Goal: Task Accomplishment & Management: Use online tool/utility

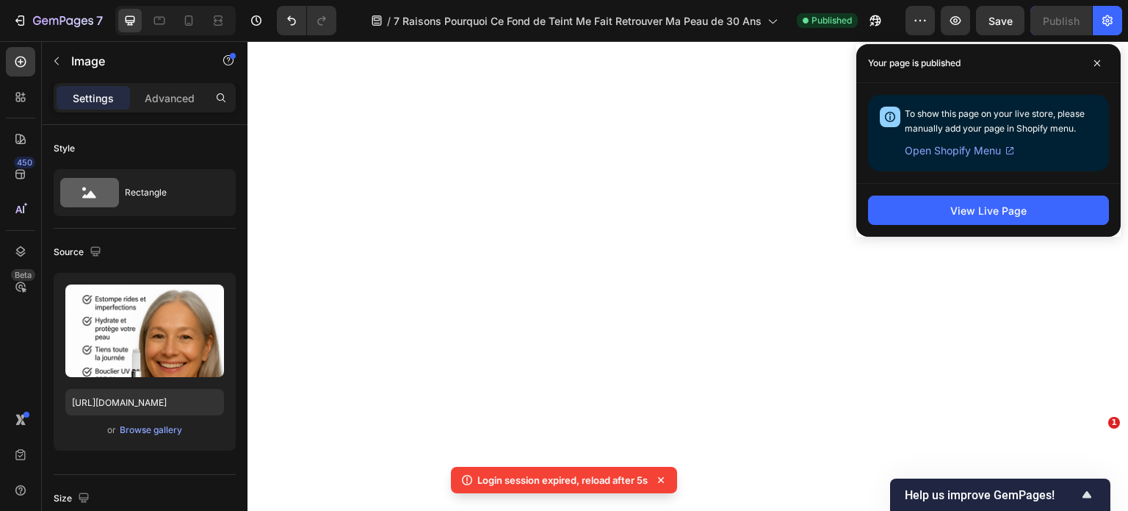
click at [1095, 62] on icon at bounding box center [1097, 63] width 7 height 7
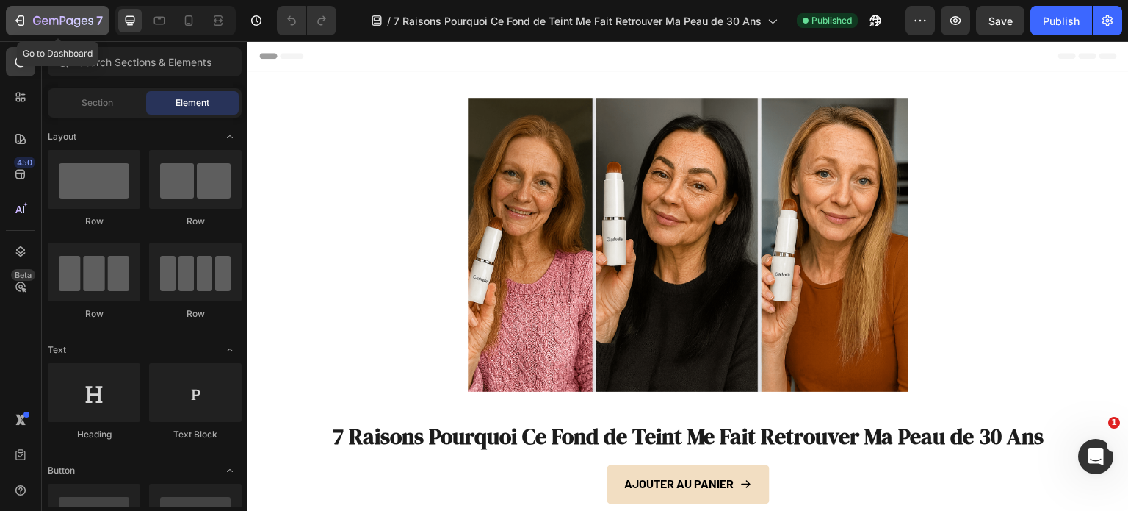
click at [24, 16] on icon "button" at bounding box center [21, 20] width 7 height 10
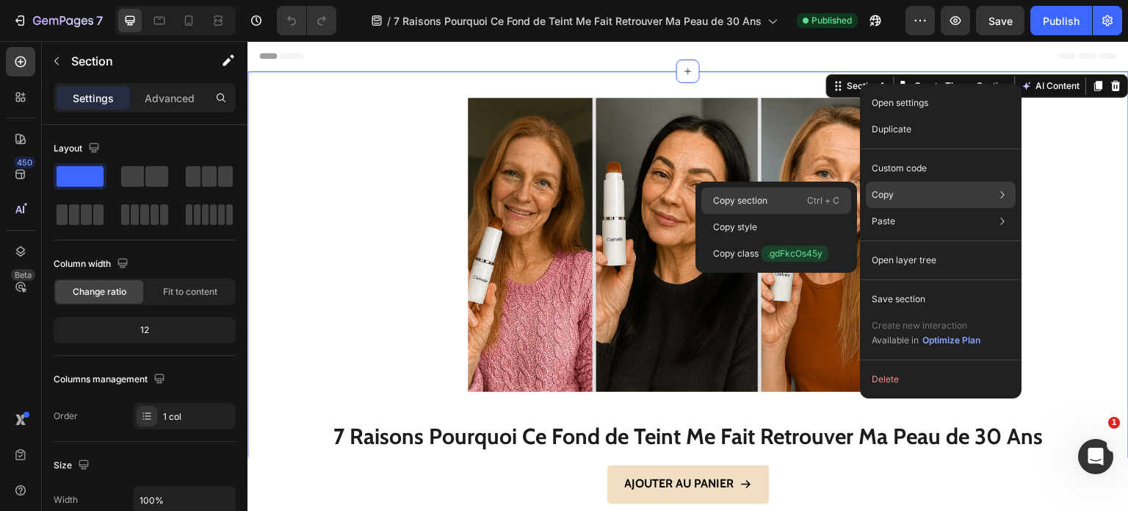
drag, startPoint x: 796, startPoint y: 196, endPoint x: 314, endPoint y: 26, distance: 511.2
click at [796, 196] on div "Copy section Ctrl + C" at bounding box center [777, 200] width 150 height 26
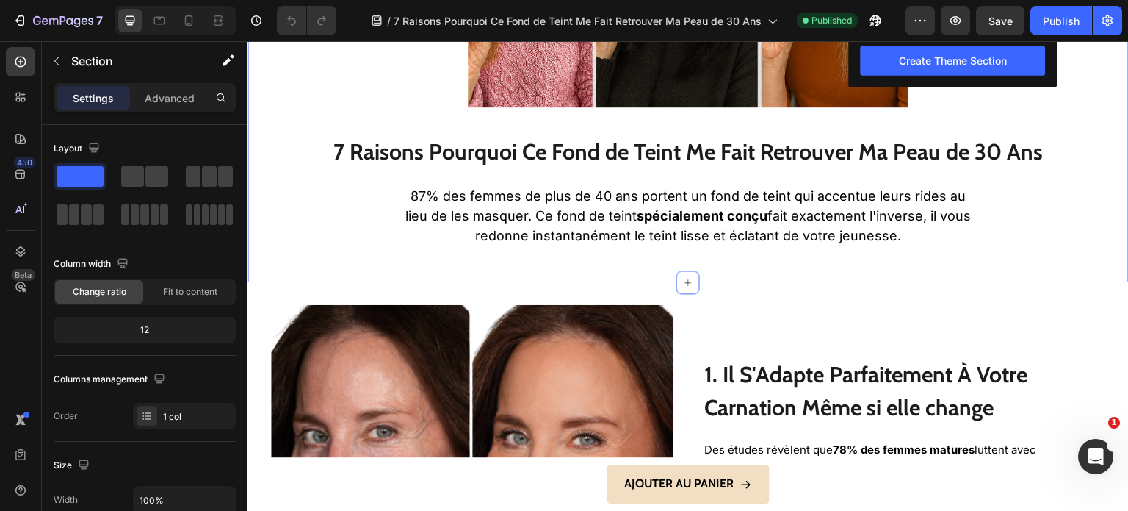
scroll to position [294, 0]
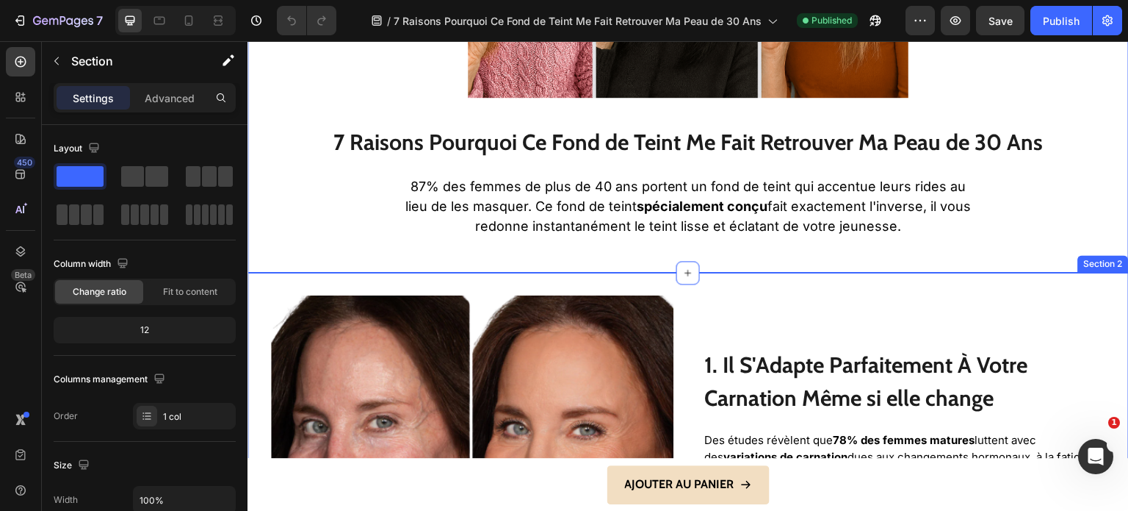
click at [978, 277] on div "Image 1. Il S'Adapte Parfaitement À Votre Carnation Même si elle change Heading…" at bounding box center [689, 509] width 882 height 472
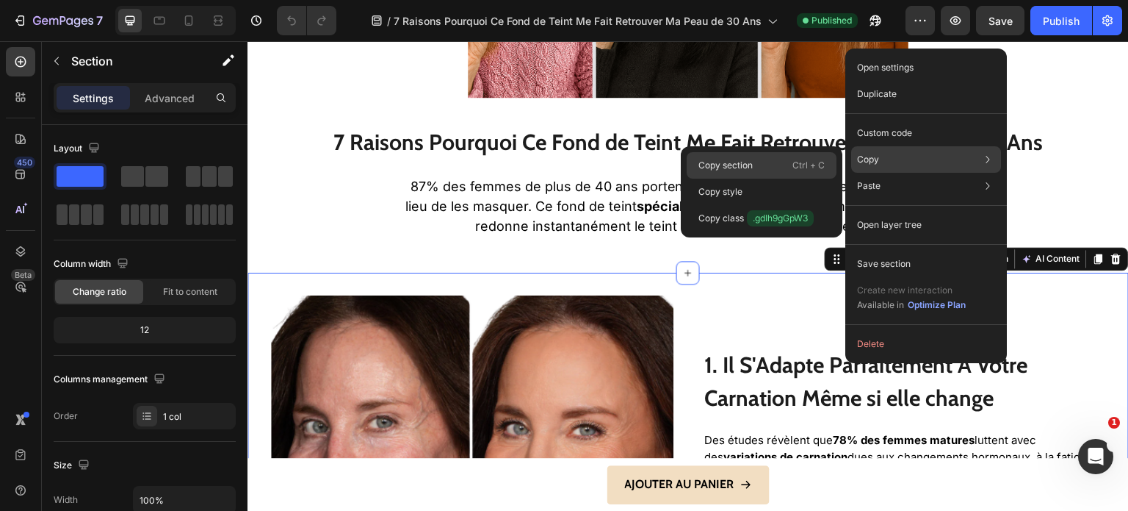
click at [776, 162] on div "Copy section Ctrl + C" at bounding box center [762, 165] width 150 height 26
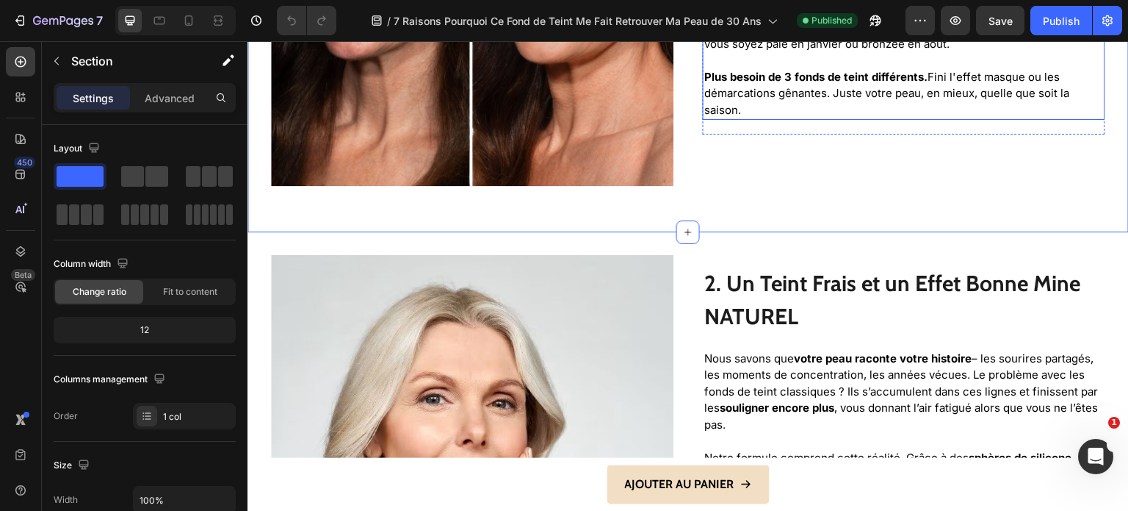
scroll to position [808, 0]
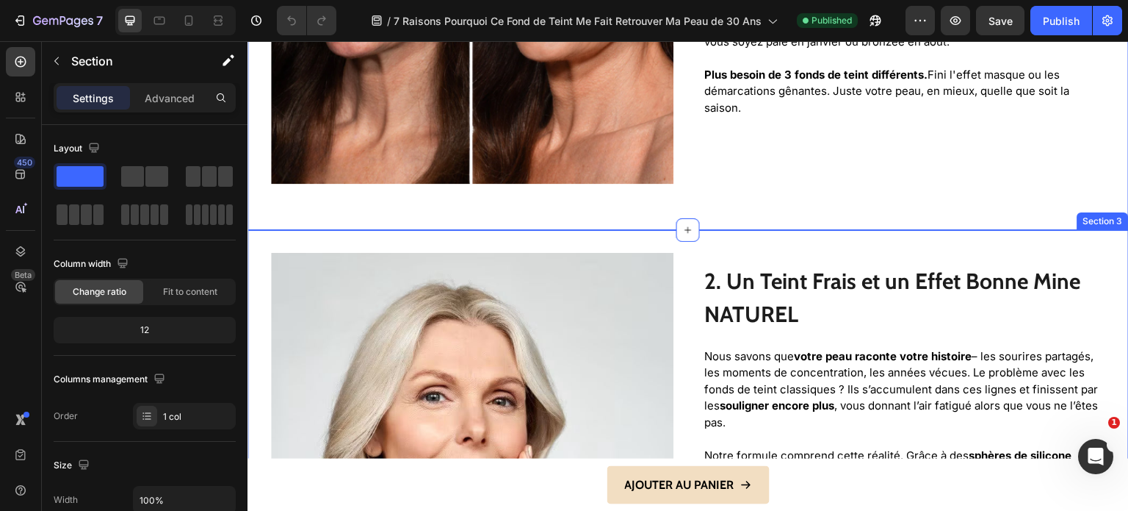
click at [795, 230] on div "Image 2. Un Teint Frais et un Effet Bonne Mine NATUREL Heading Nous savons que …" at bounding box center [689, 466] width 882 height 472
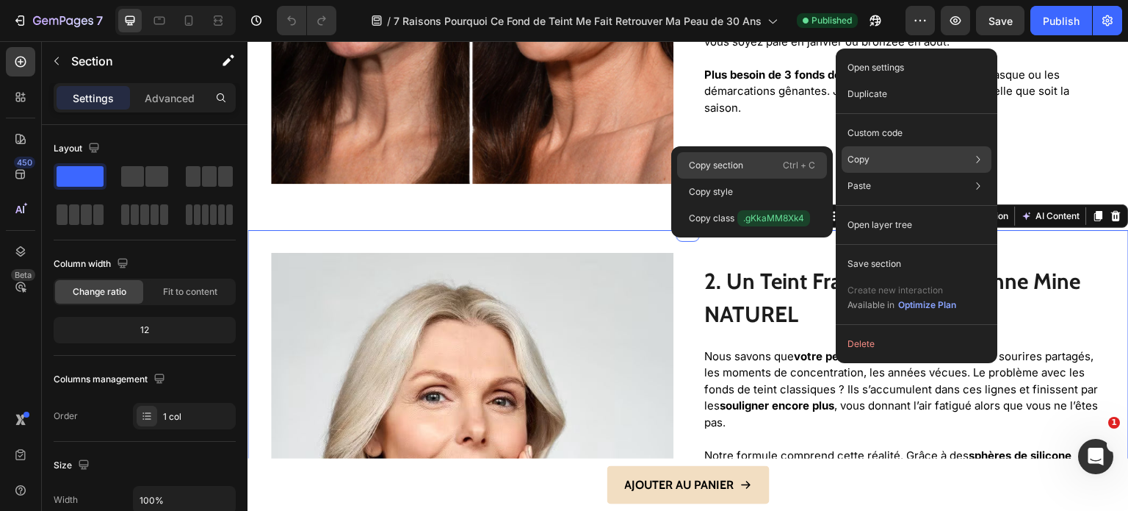
click at [790, 156] on div "Copy section Ctrl + C" at bounding box center [752, 165] width 150 height 26
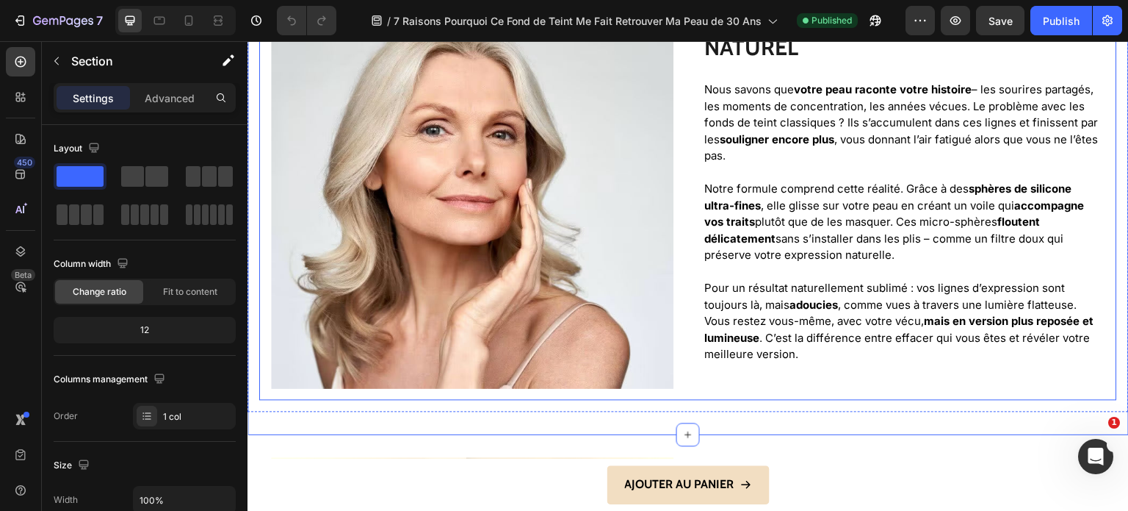
scroll to position [1175, 0]
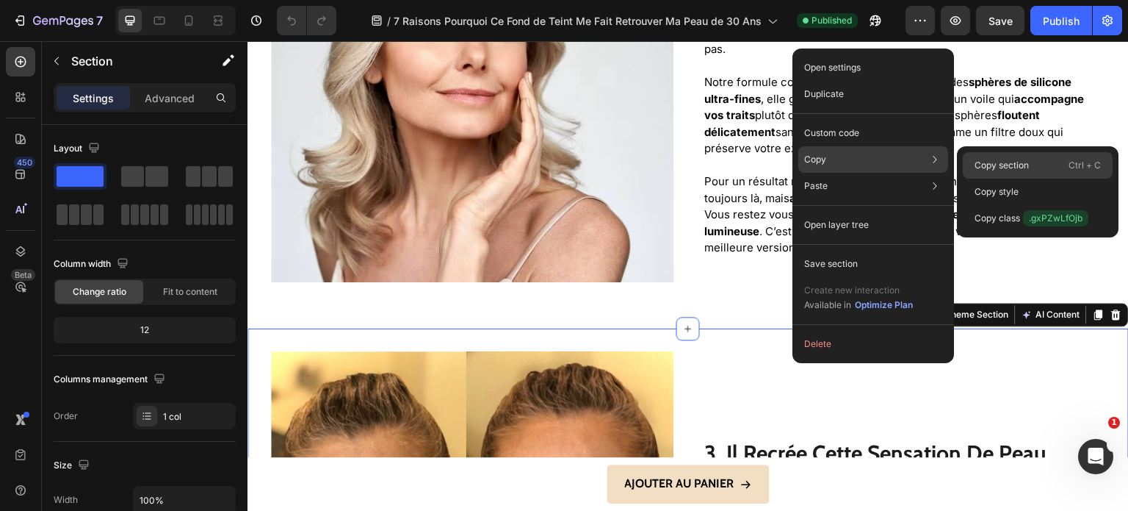
click at [1014, 164] on p "Copy section" at bounding box center [1002, 165] width 54 height 13
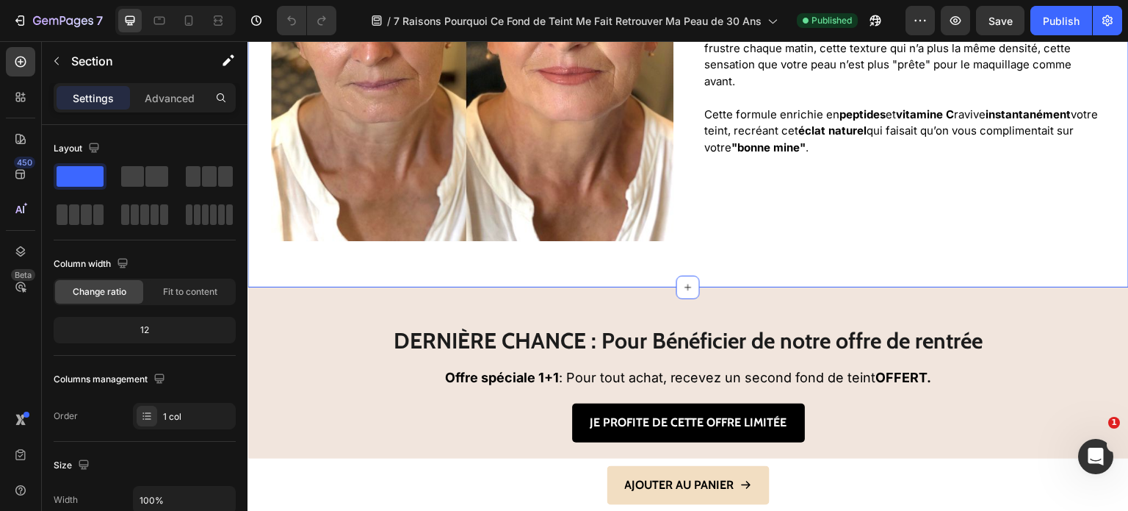
scroll to position [1763, 0]
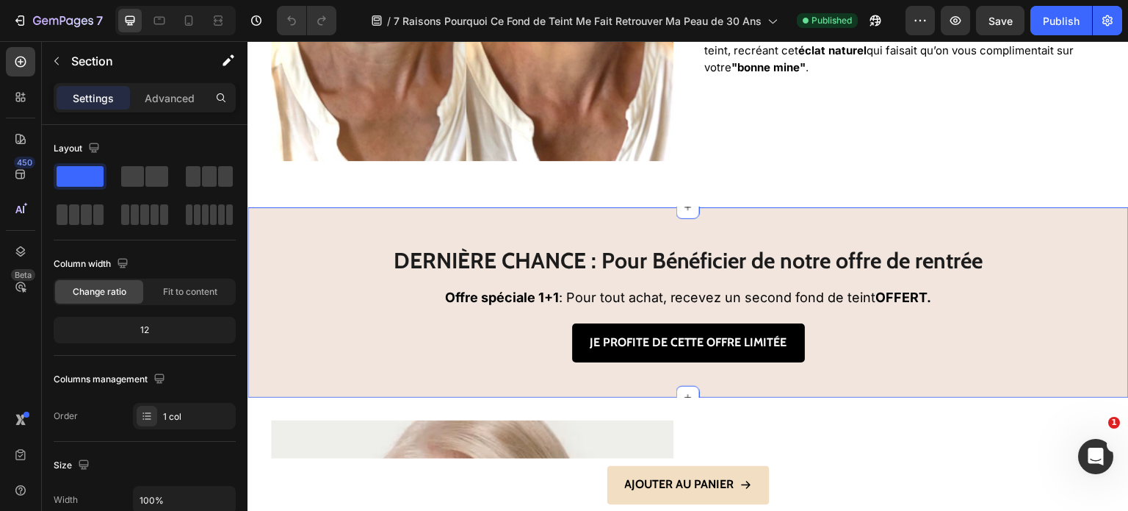
click at [777, 207] on div "DERNIÈRE CHANCE : Pour Bénéficier de notre offre de rentrée Heading Offre spéci…" at bounding box center [689, 302] width 882 height 190
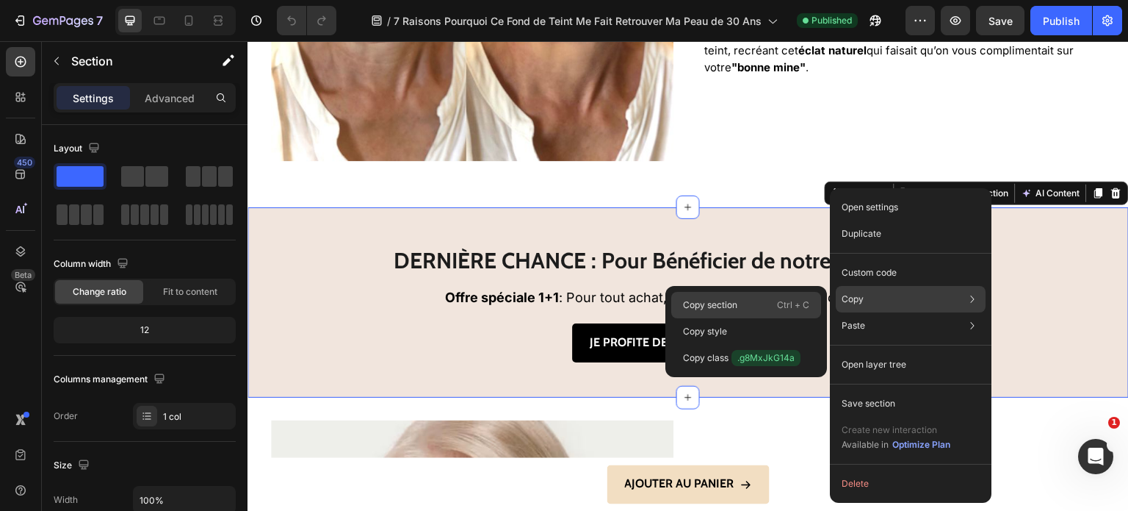
click at [774, 305] on div "Copy section Ctrl + C" at bounding box center [747, 305] width 150 height 26
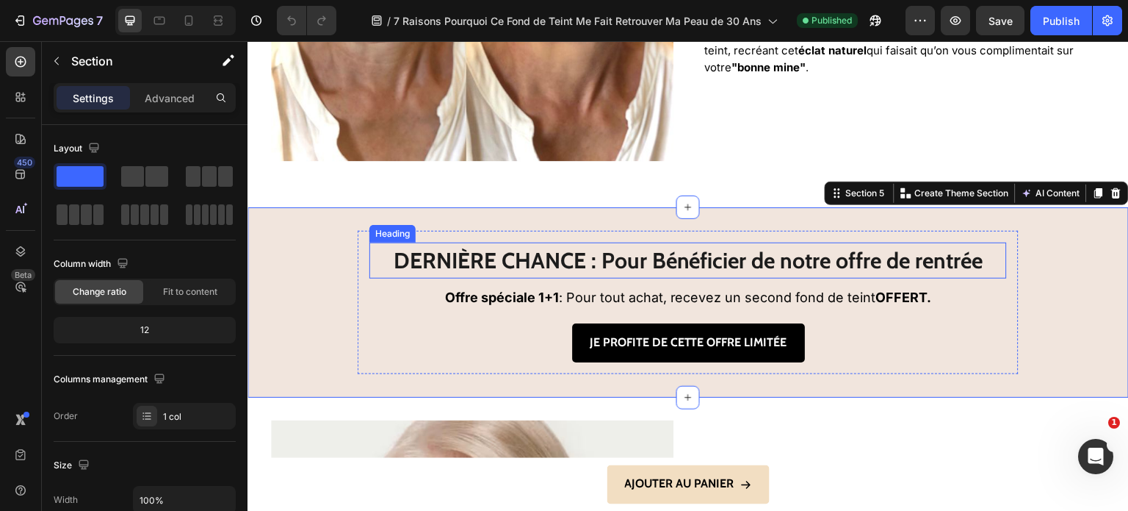
scroll to position [1984, 0]
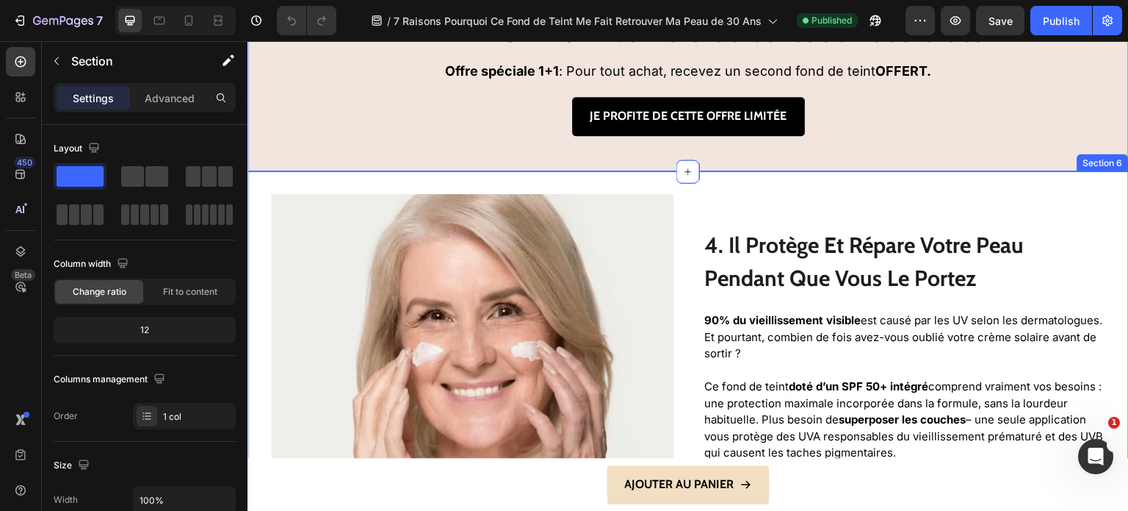
click at [730, 176] on div "Image 4. Il Protège Et Répare Votre Peau Pendant Que Vous Le Portez Heading 90%…" at bounding box center [689, 398] width 882 height 454
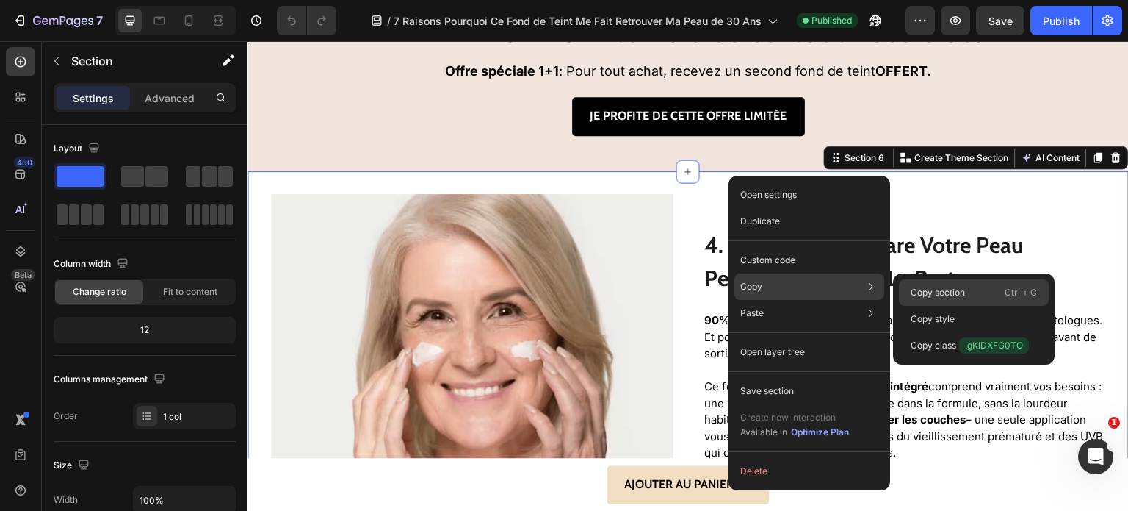
drag, startPoint x: 926, startPoint y: 284, endPoint x: 477, endPoint y: 43, distance: 509.8
click at [926, 284] on div "Copy section Ctrl + C" at bounding box center [974, 292] width 150 height 26
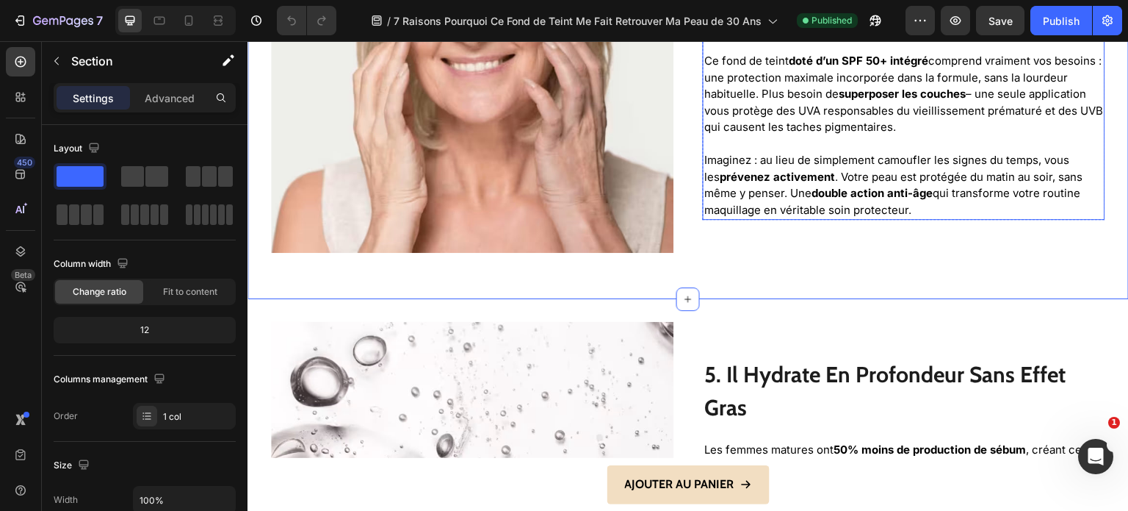
scroll to position [2351, 0]
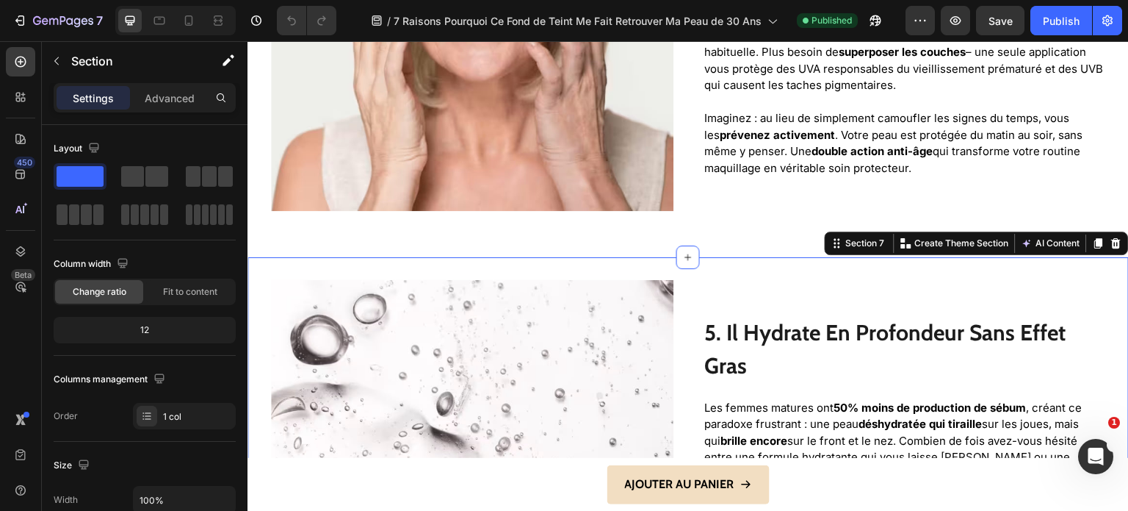
click at [713, 257] on div "Image 5. Il Hydrate En Profondeur Sans Effet Gras Heading Les femmes matures on…" at bounding box center [689, 484] width 882 height 454
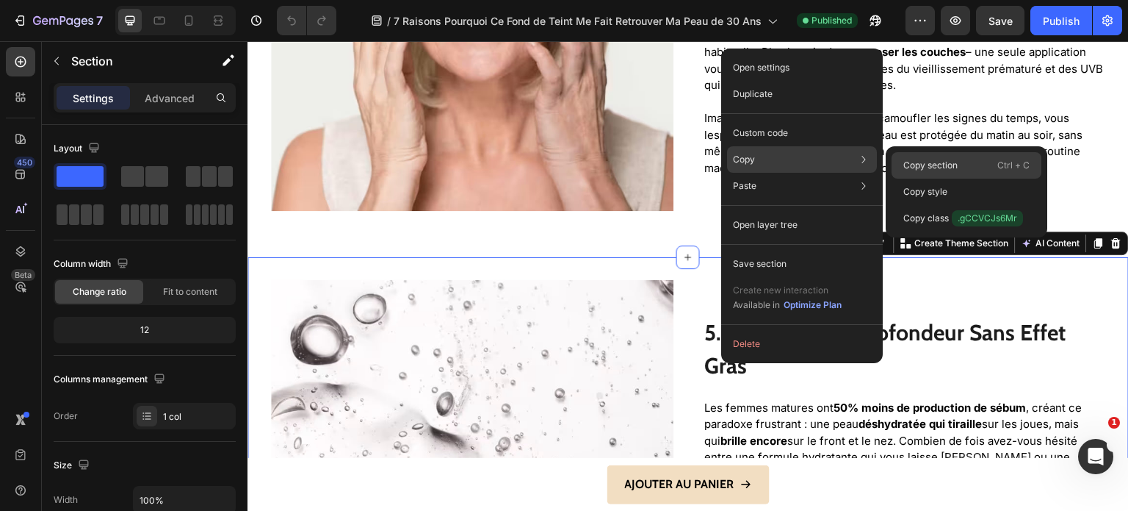
click at [923, 163] on p "Copy section" at bounding box center [931, 165] width 54 height 13
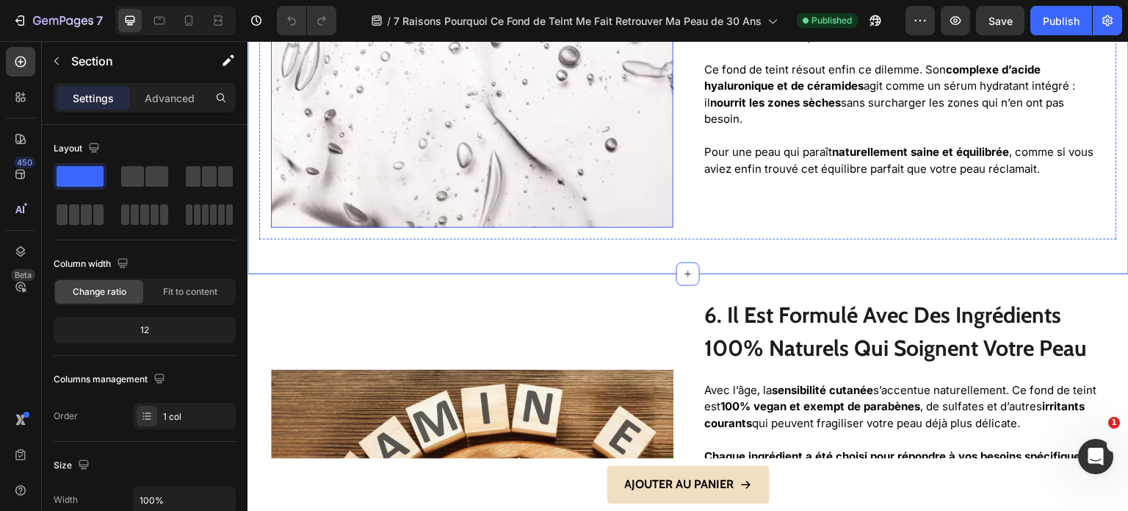
scroll to position [2792, 0]
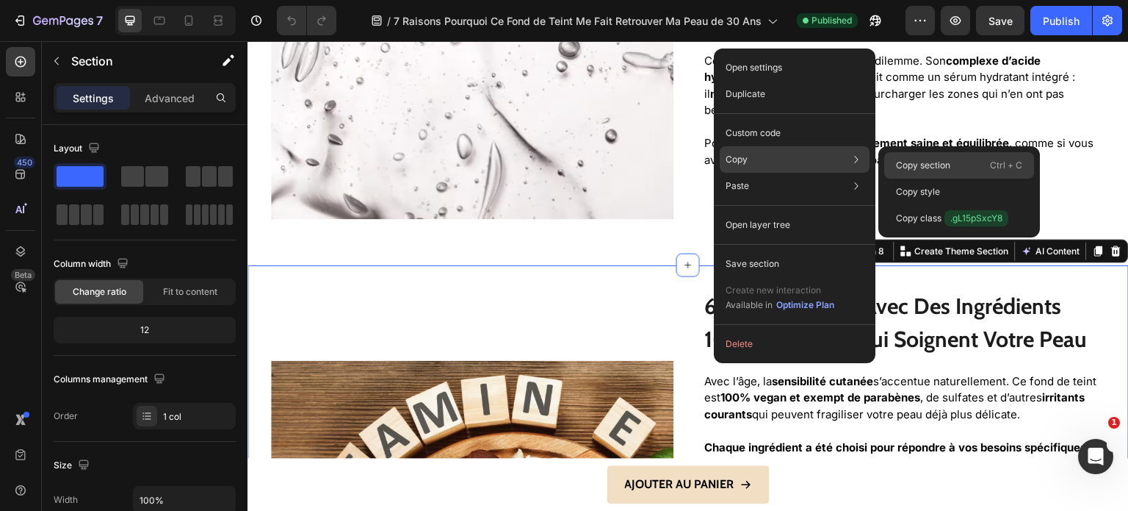
click at [911, 162] on p "Copy section" at bounding box center [923, 165] width 54 height 13
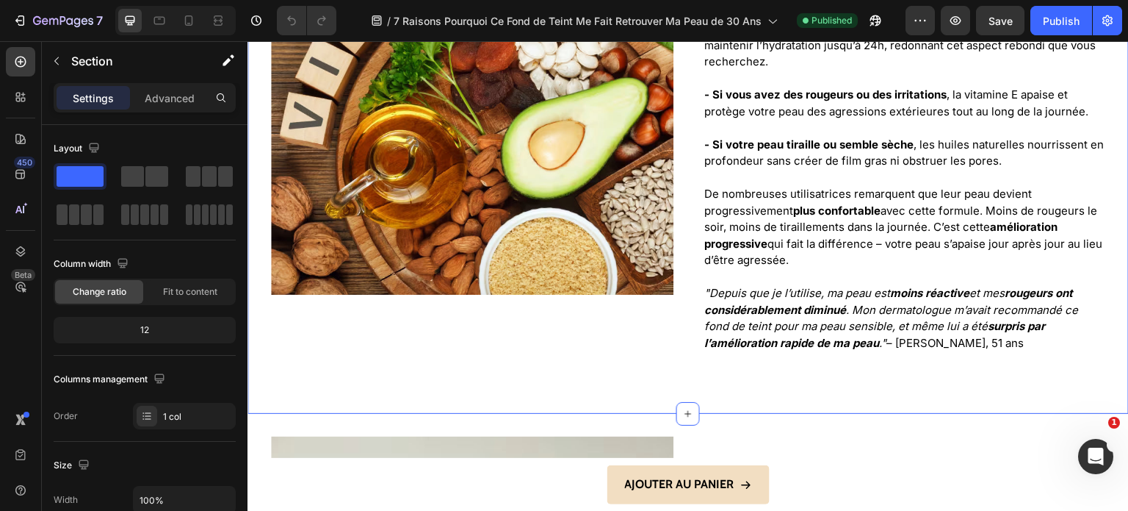
scroll to position [3380, 0]
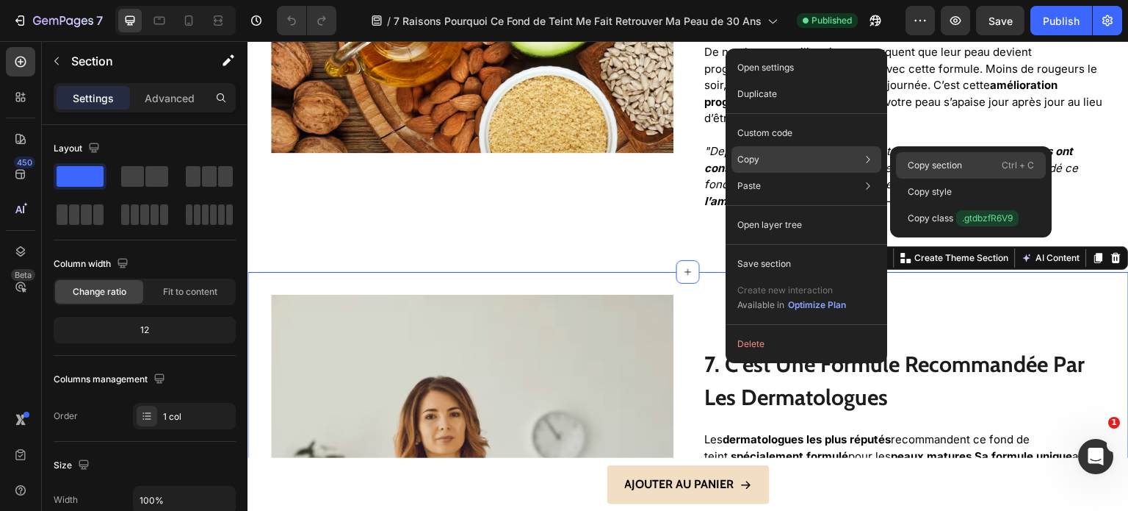
drag, startPoint x: 934, startPoint y: 162, endPoint x: 467, endPoint y: 23, distance: 486.8
click at [934, 162] on p "Copy section" at bounding box center [935, 165] width 54 height 13
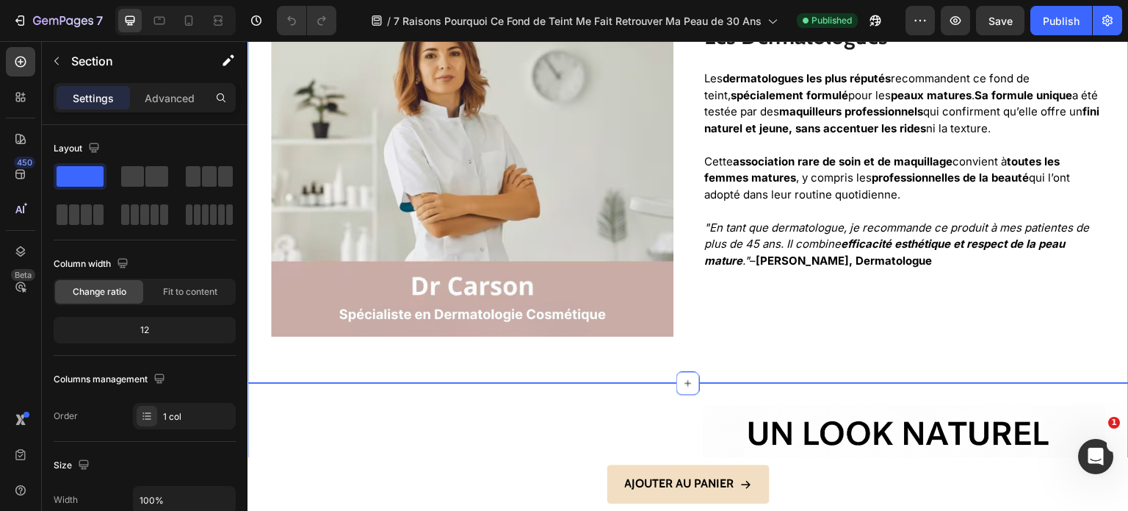
scroll to position [3820, 0]
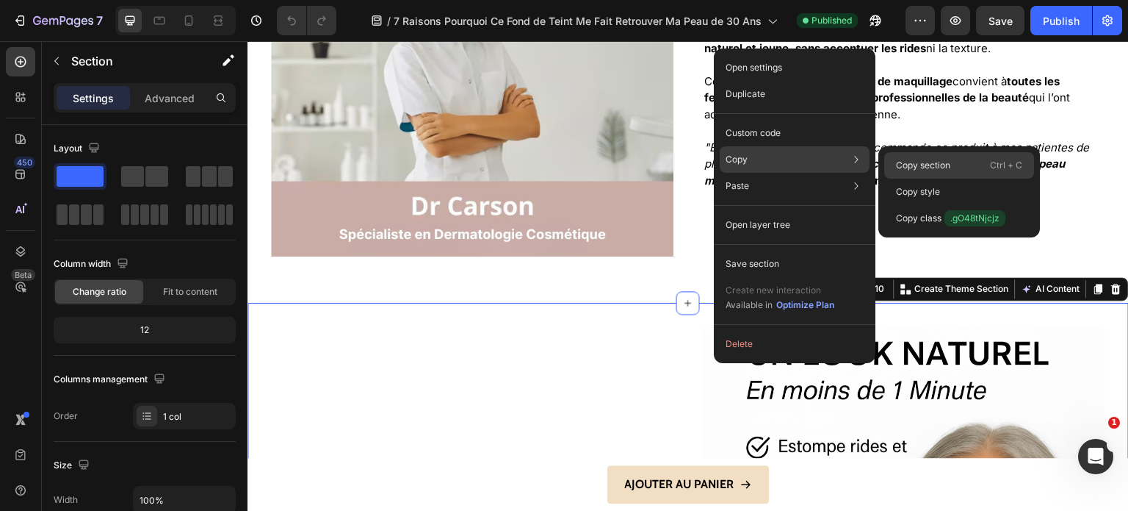
drag, startPoint x: 929, startPoint y: 170, endPoint x: 438, endPoint y: 14, distance: 514.9
click at [929, 170] on p "Copy section" at bounding box center [923, 165] width 54 height 13
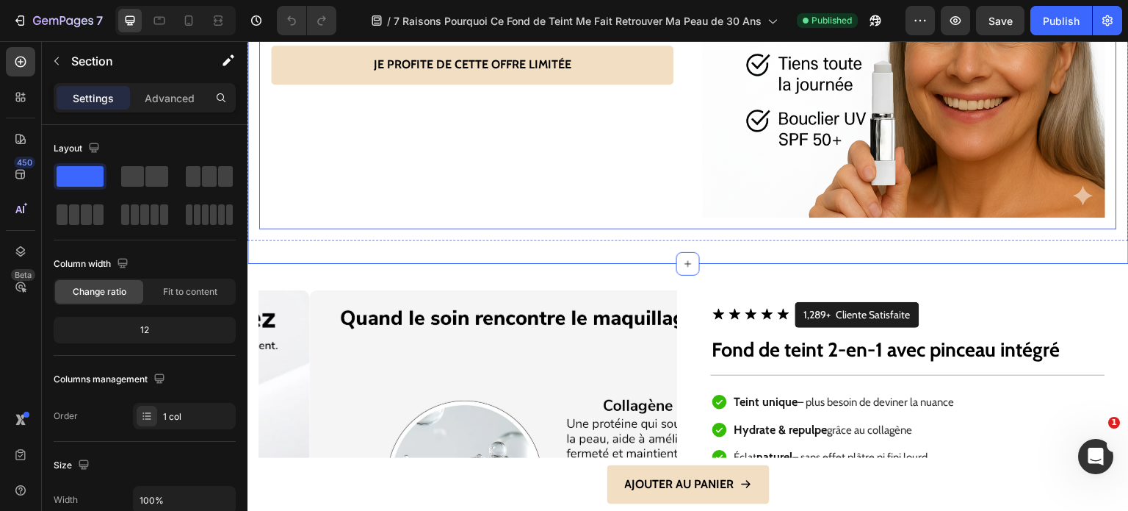
scroll to position [4408, 0]
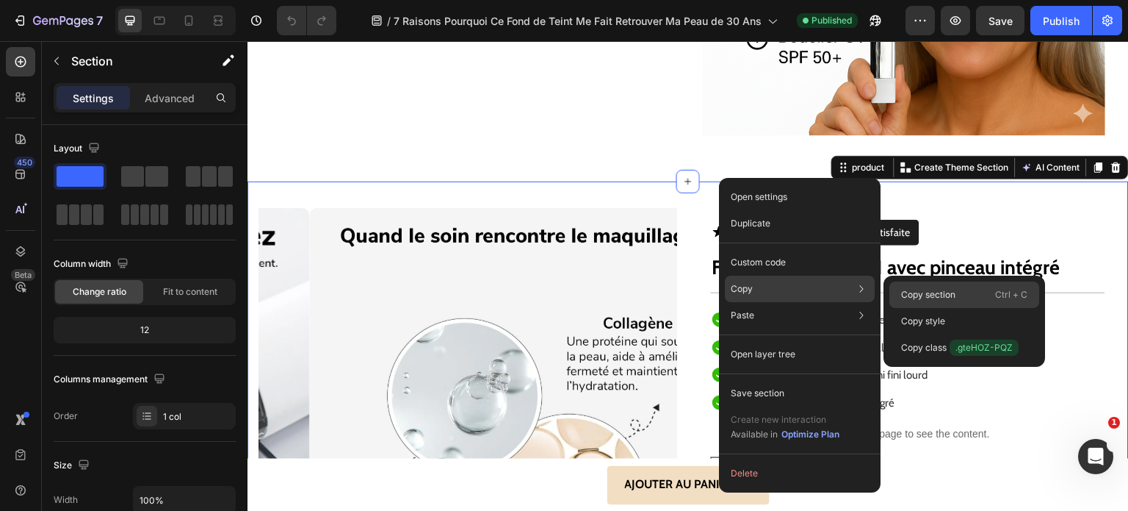
click at [933, 287] on div "Copy section Ctrl + C" at bounding box center [965, 294] width 150 height 26
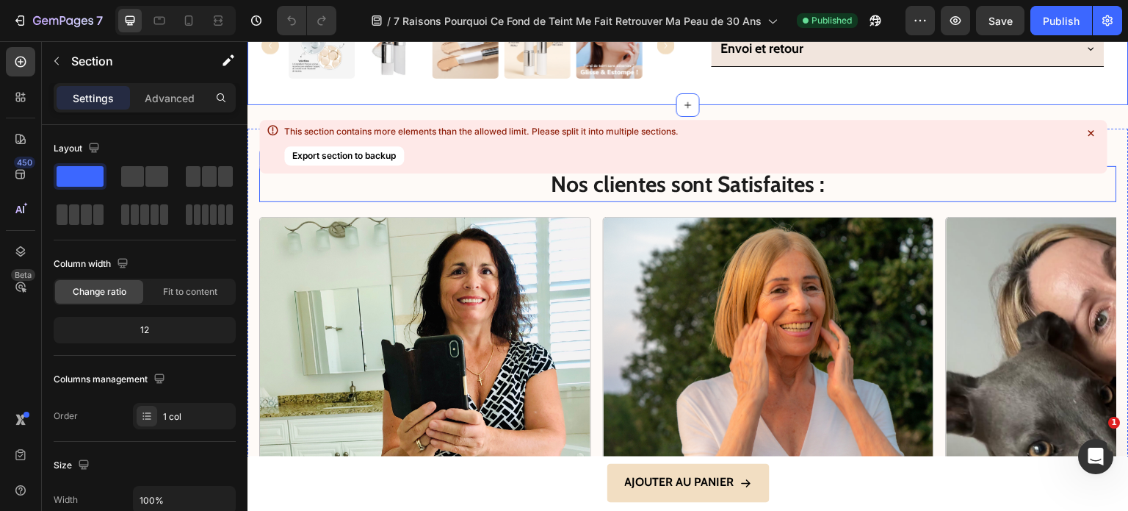
scroll to position [5290, 0]
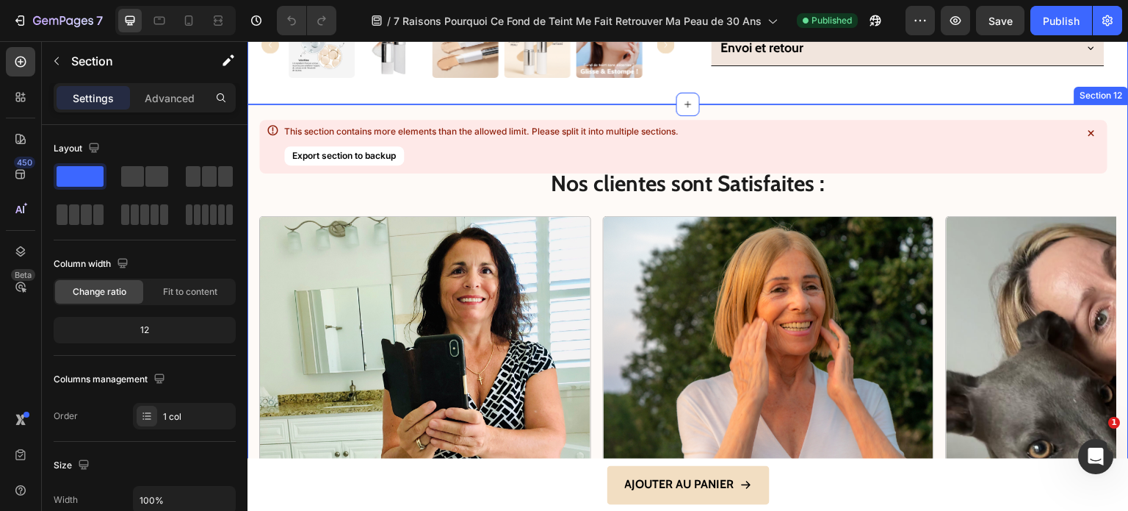
click at [796, 116] on div "Icon Icon Icon Icon Icon Icon List Noté 4.9/5 basé sur +6,459 Avis Vérifiés Tex…" at bounding box center [689, 463] width 882 height 719
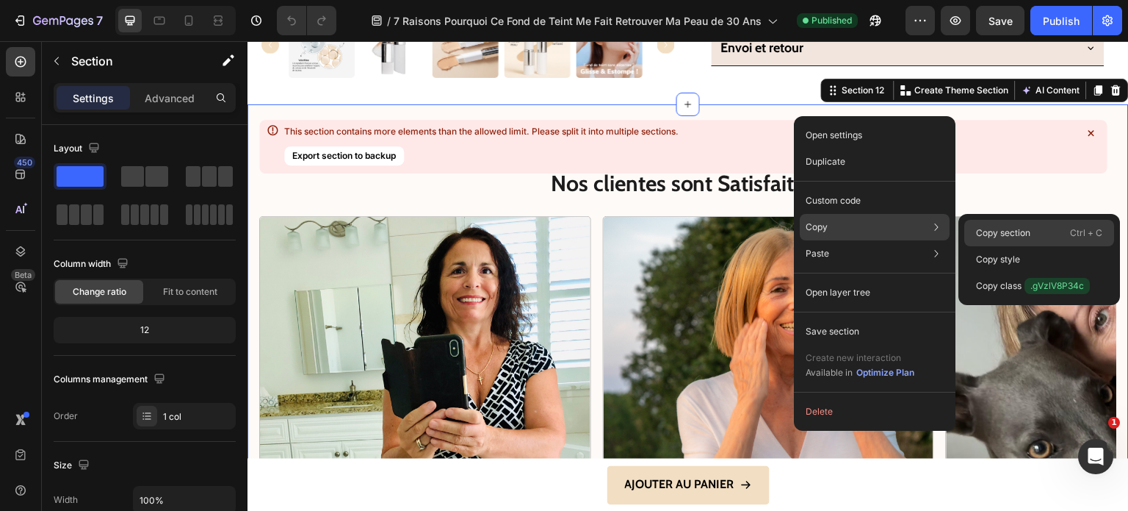
click at [998, 228] on p "Copy section" at bounding box center [1003, 232] width 54 height 13
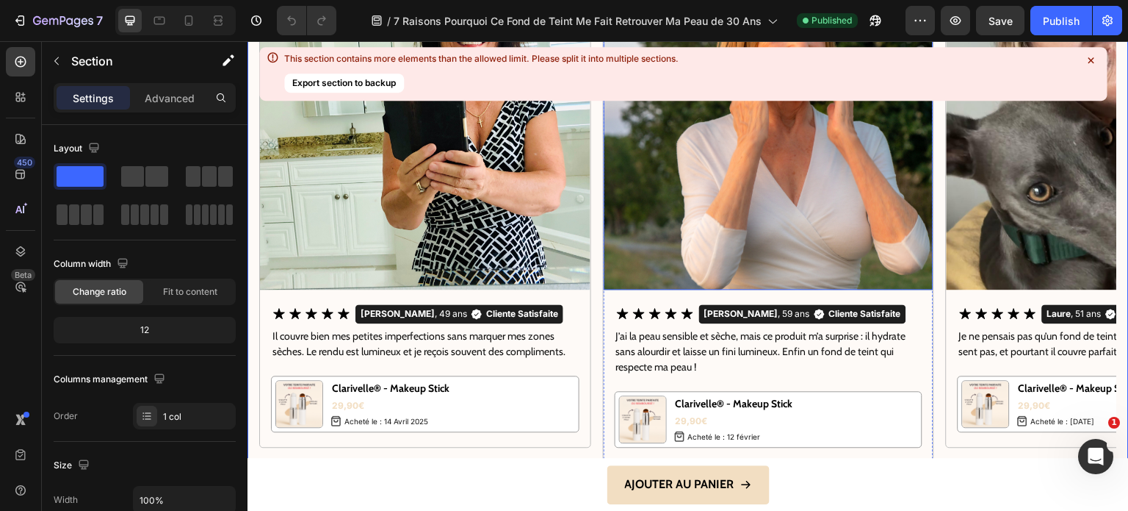
scroll to position [5437, 0]
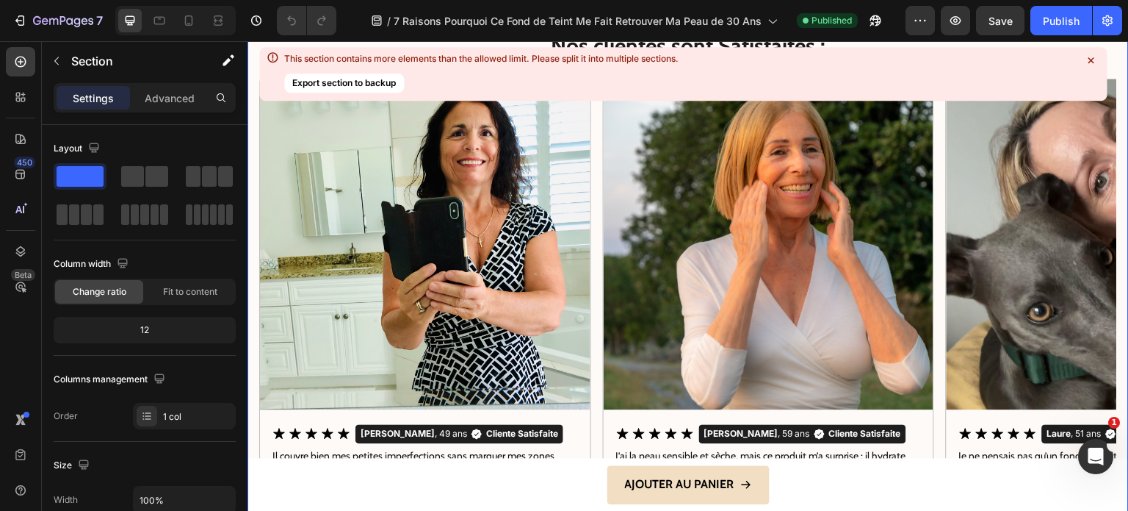
click at [1087, 57] on icon at bounding box center [1091, 60] width 15 height 15
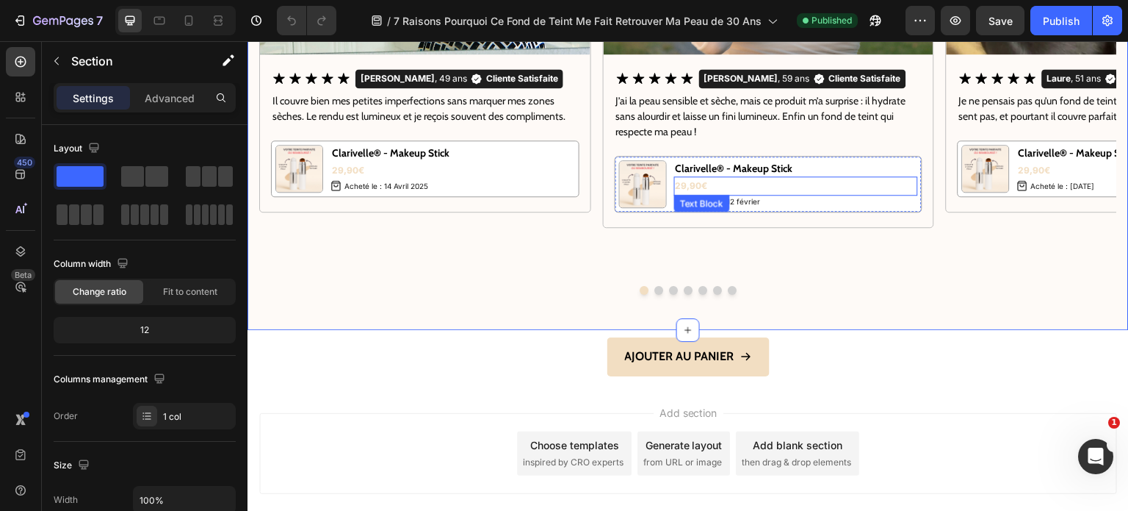
scroll to position [5839, 0]
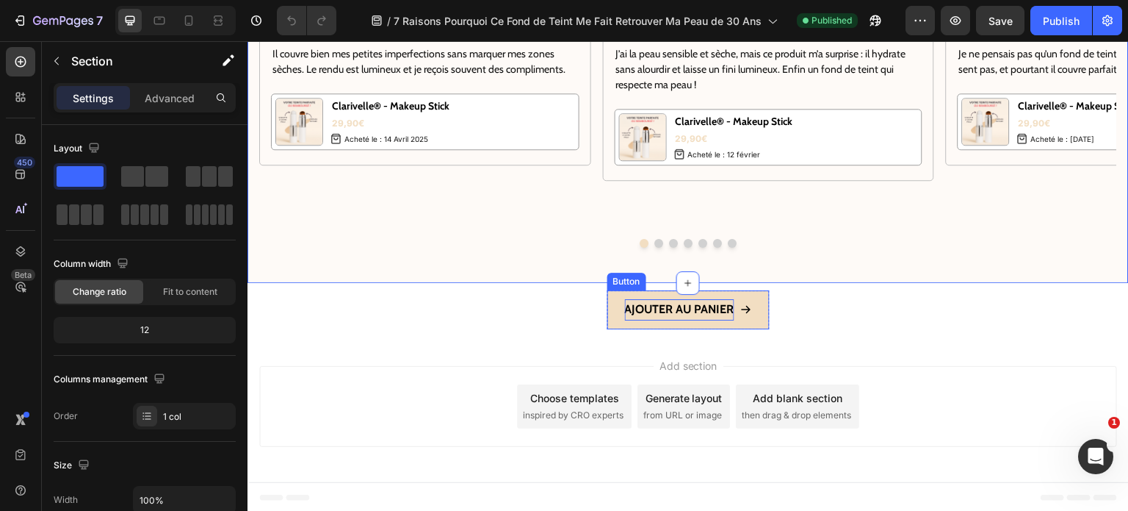
drag, startPoint x: 740, startPoint y: 308, endPoint x: 686, endPoint y: 312, distance: 53.8
click at [741, 308] on icon at bounding box center [746, 310] width 10 height 8
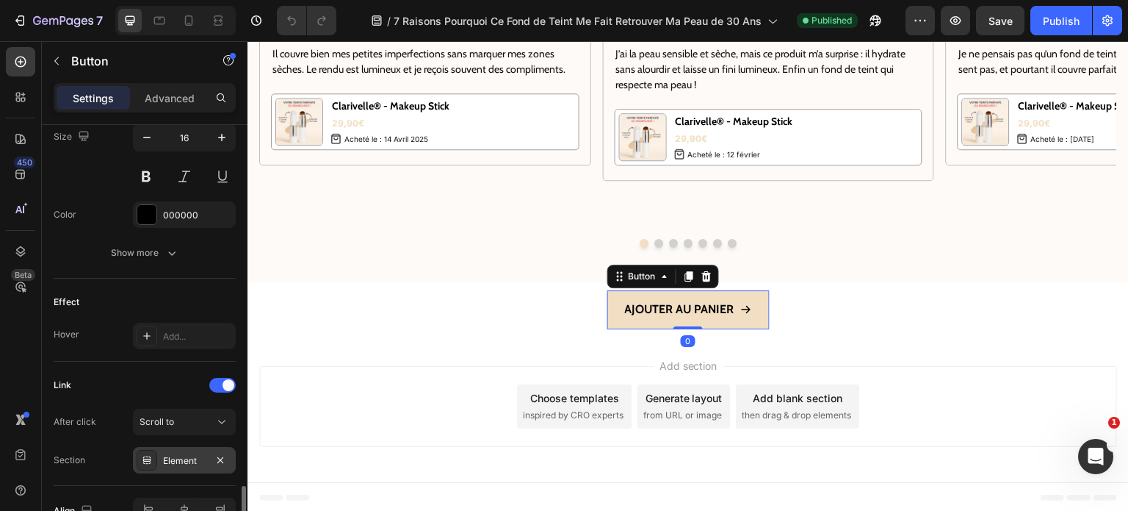
scroll to position [816, 0]
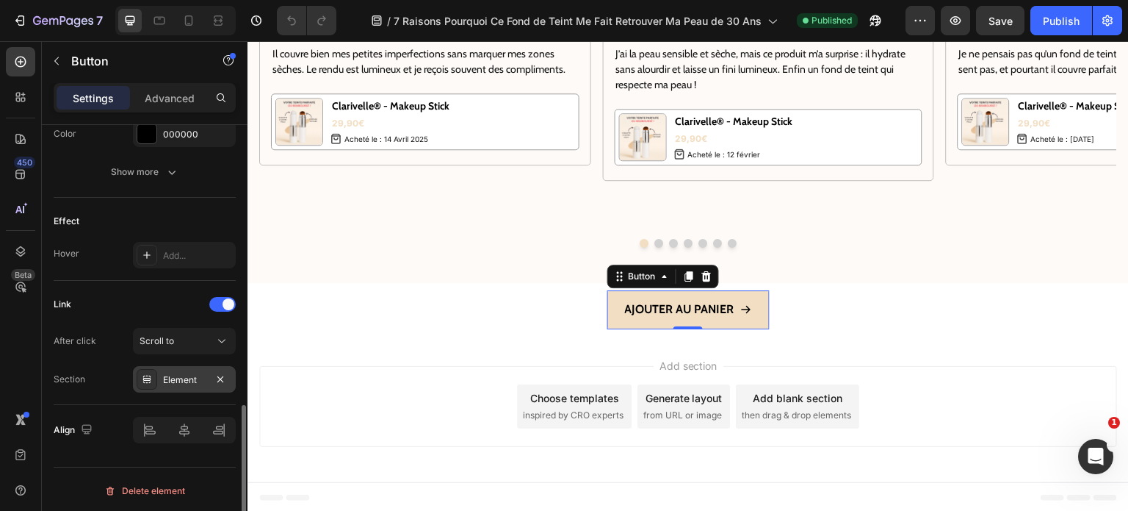
click at [182, 377] on div "Element" at bounding box center [184, 379] width 43 height 13
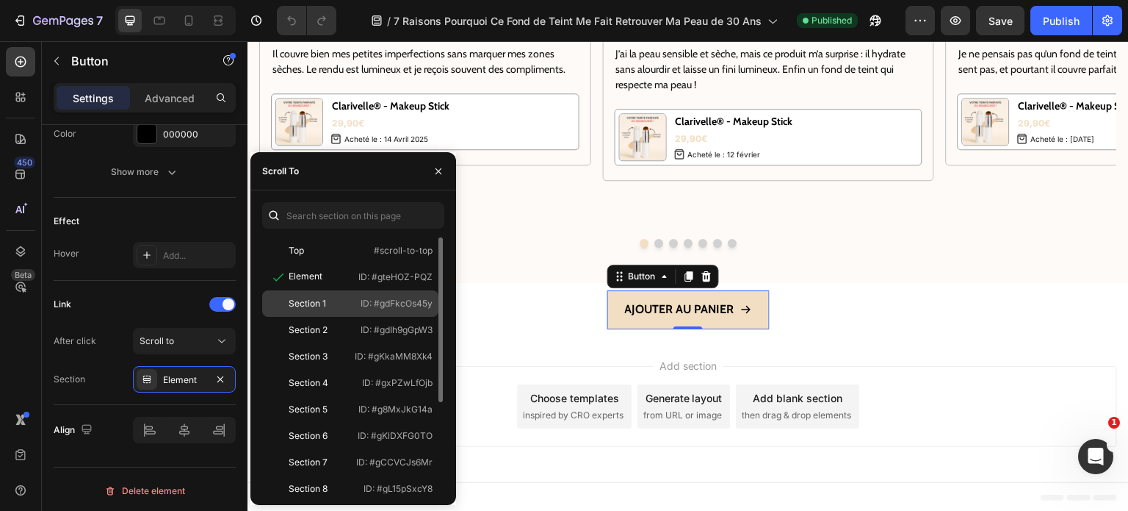
scroll to position [141, 0]
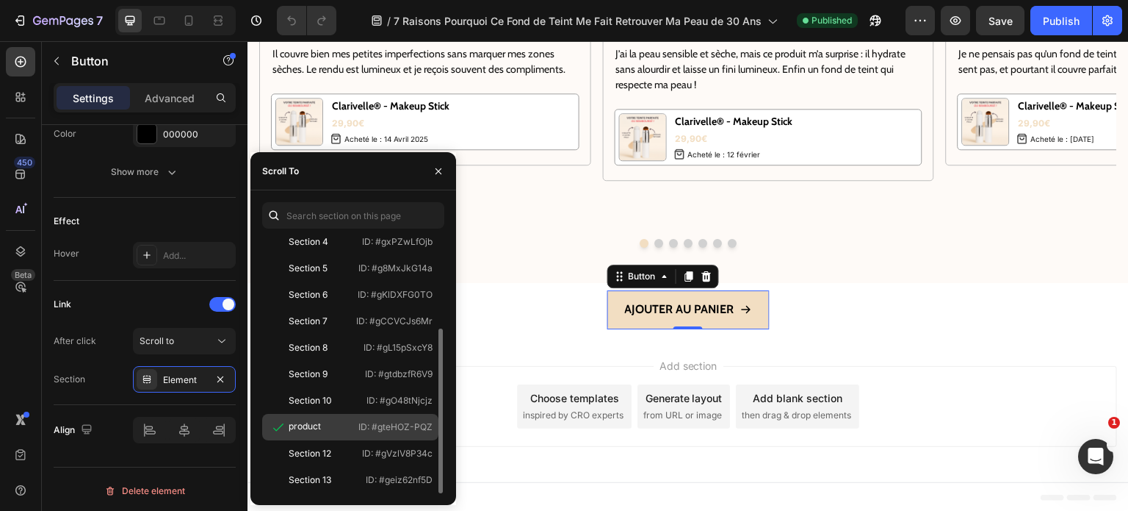
click at [314, 429] on div "product" at bounding box center [305, 426] width 32 height 13
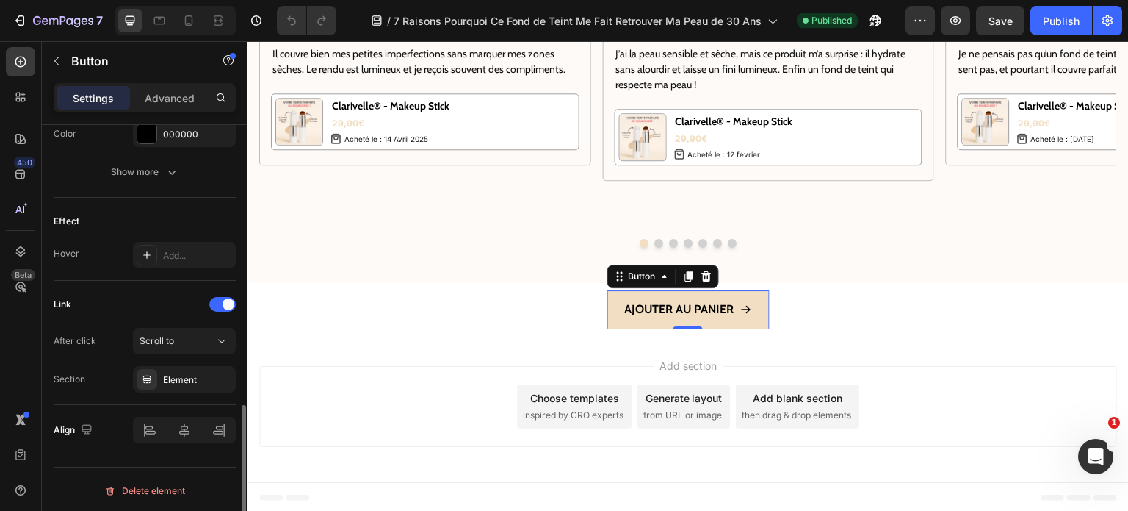
click at [145, 303] on div "Link" at bounding box center [145, 304] width 182 height 24
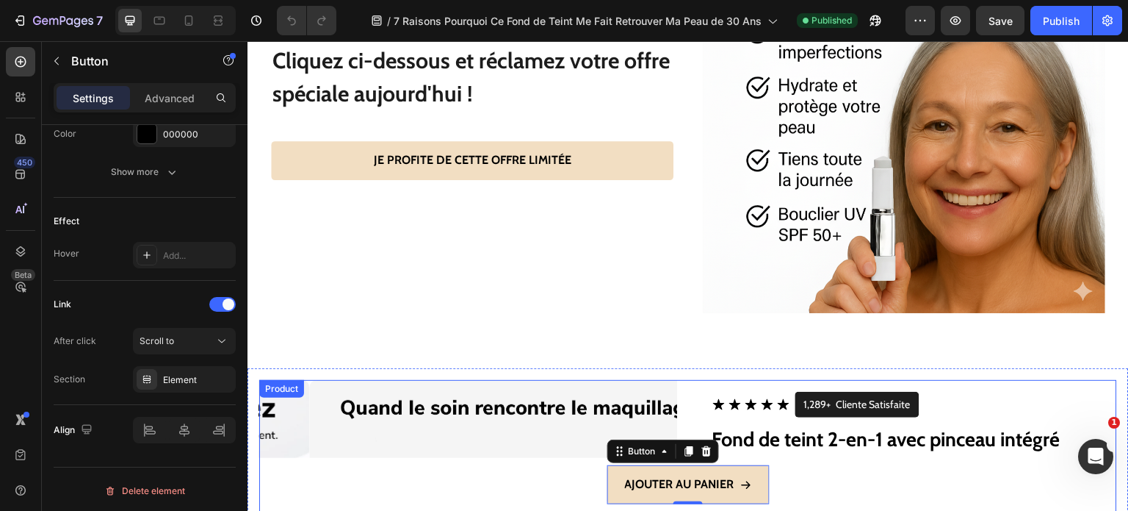
scroll to position [4223, 0]
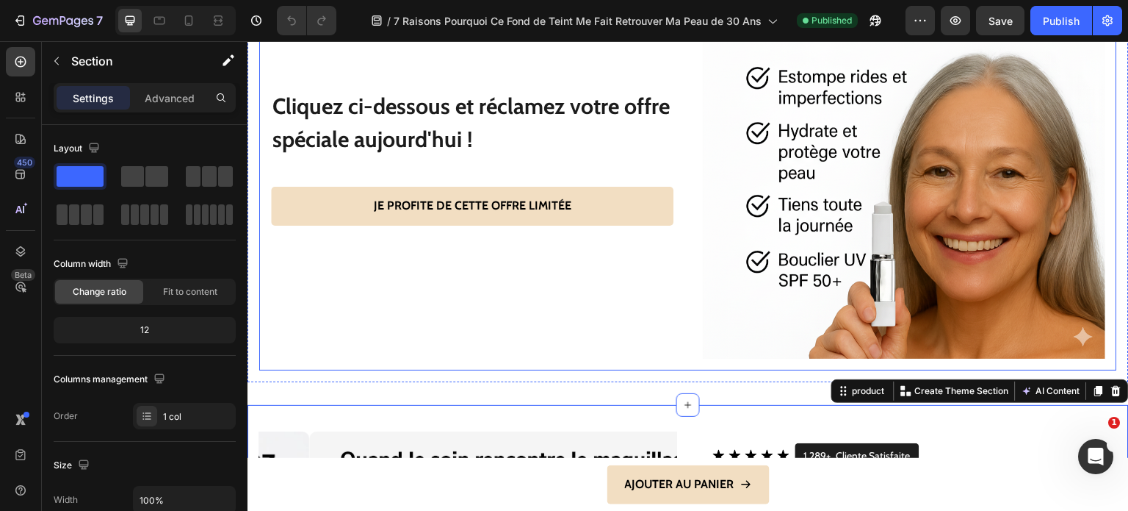
scroll to position [4150, 0]
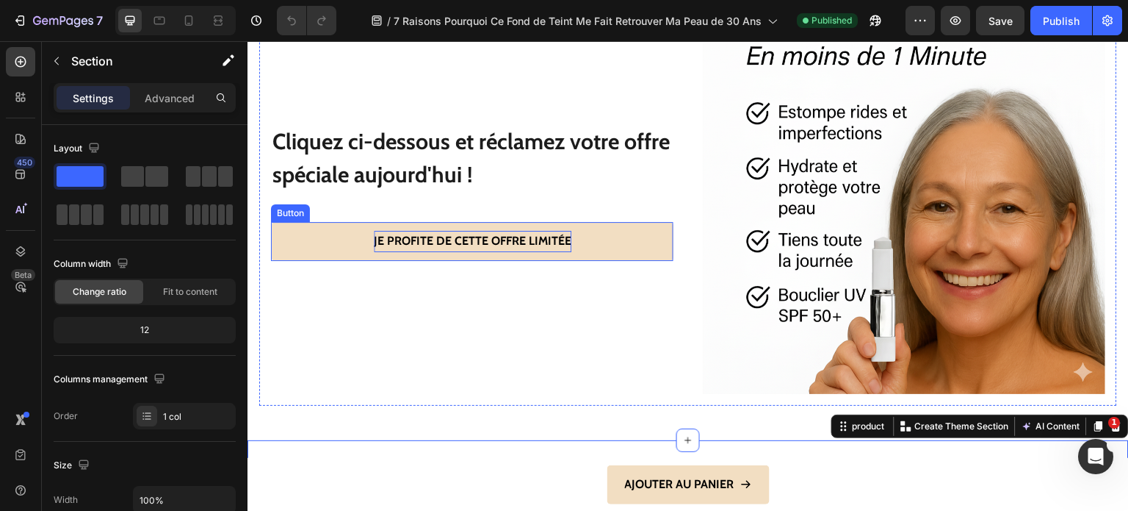
click at [423, 232] on p "JE PROFITE DE CETTE OFFRE LIMITÉE" at bounding box center [473, 241] width 198 height 21
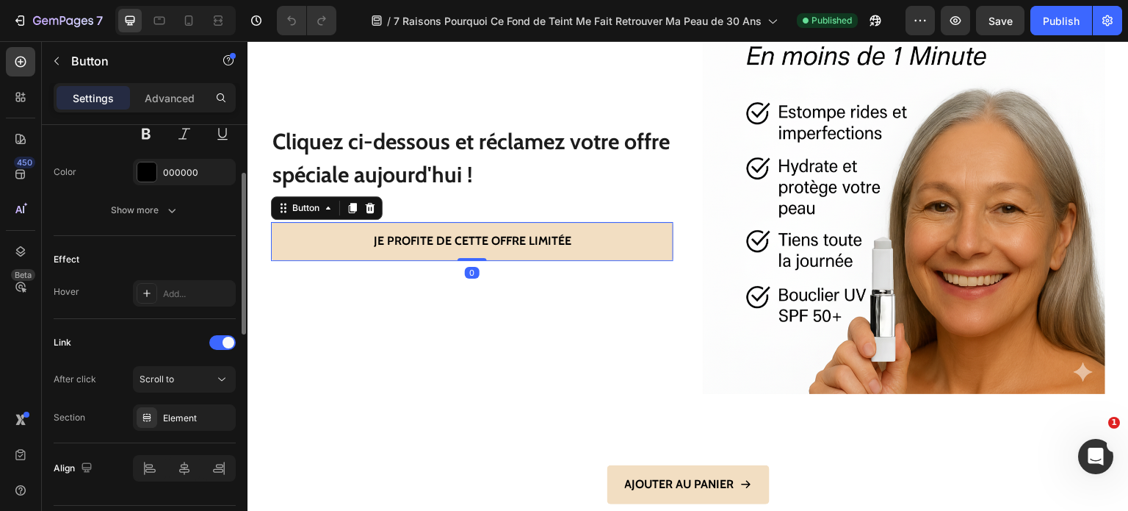
scroll to position [699, 0]
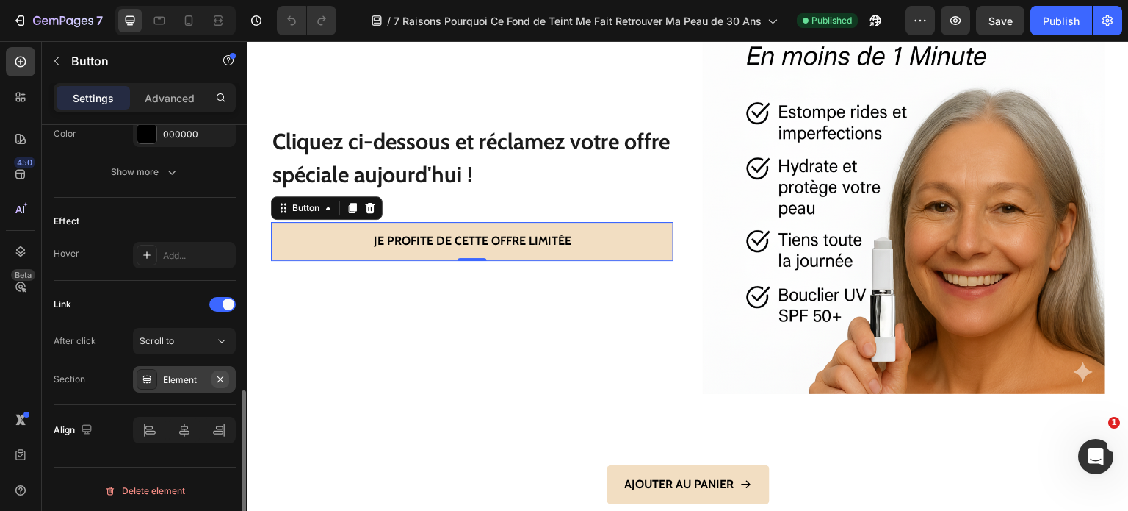
click at [220, 374] on icon "button" at bounding box center [221, 379] width 12 height 12
click at [197, 381] on div "Add..." at bounding box center [197, 379] width 69 height 13
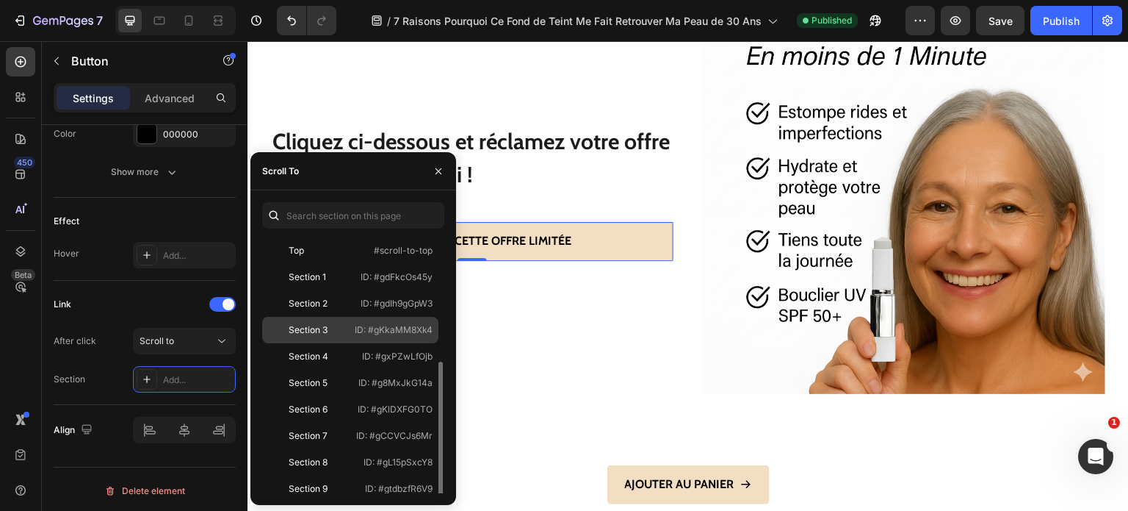
scroll to position [115, 0]
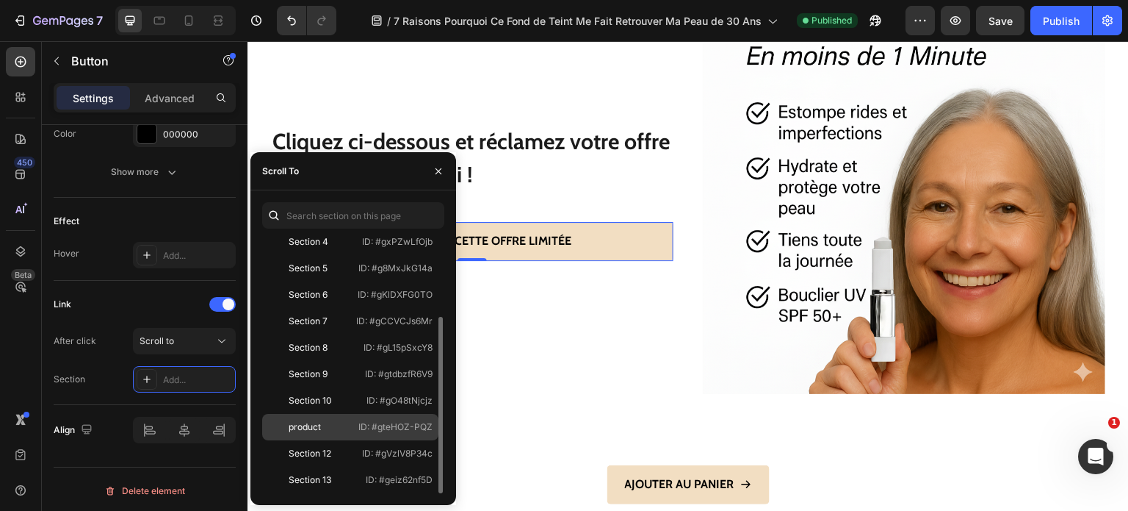
click at [314, 425] on div "product" at bounding box center [305, 426] width 32 height 13
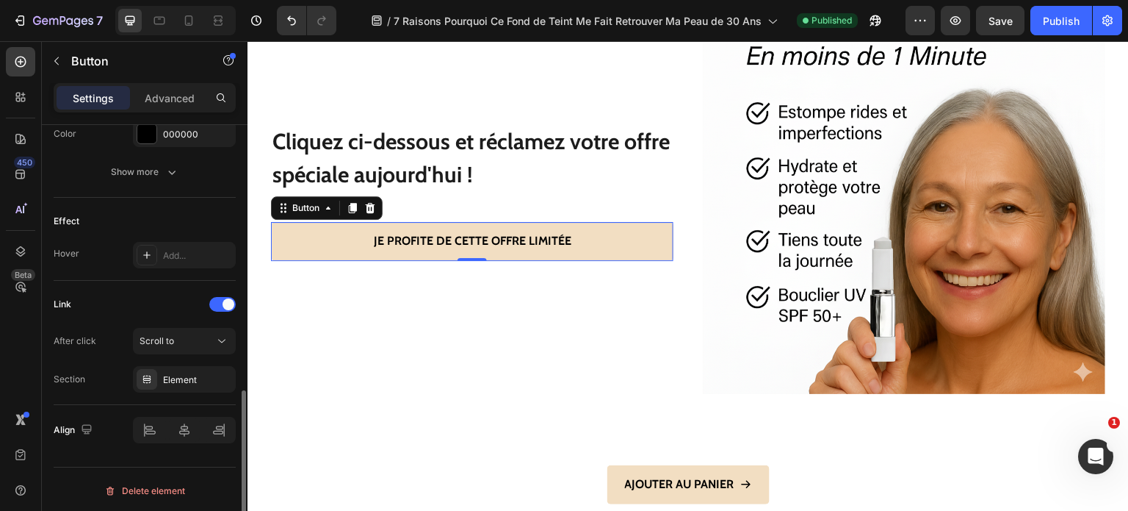
click at [129, 313] on div "Link" at bounding box center [145, 304] width 182 height 24
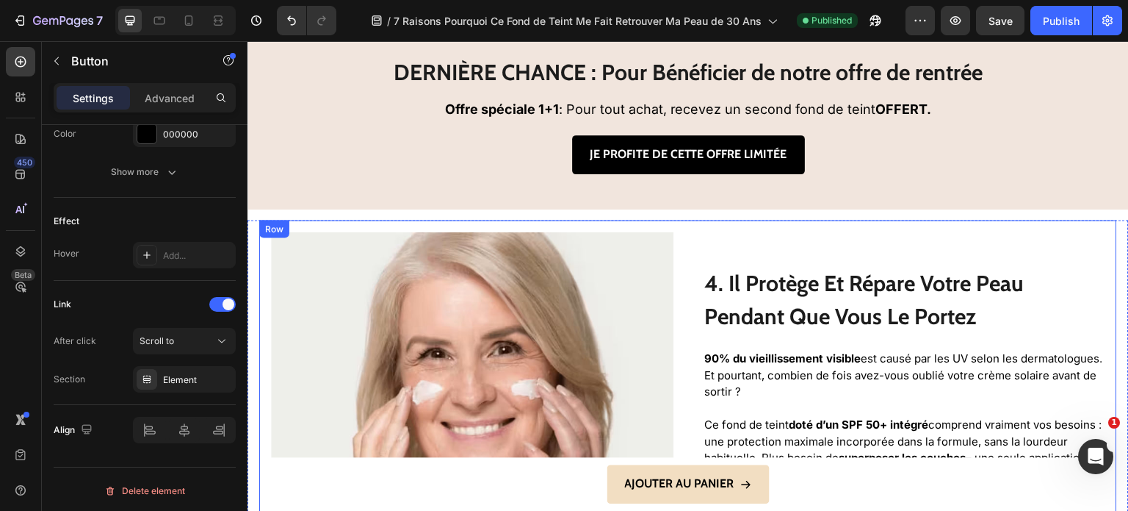
scroll to position [1799, 0]
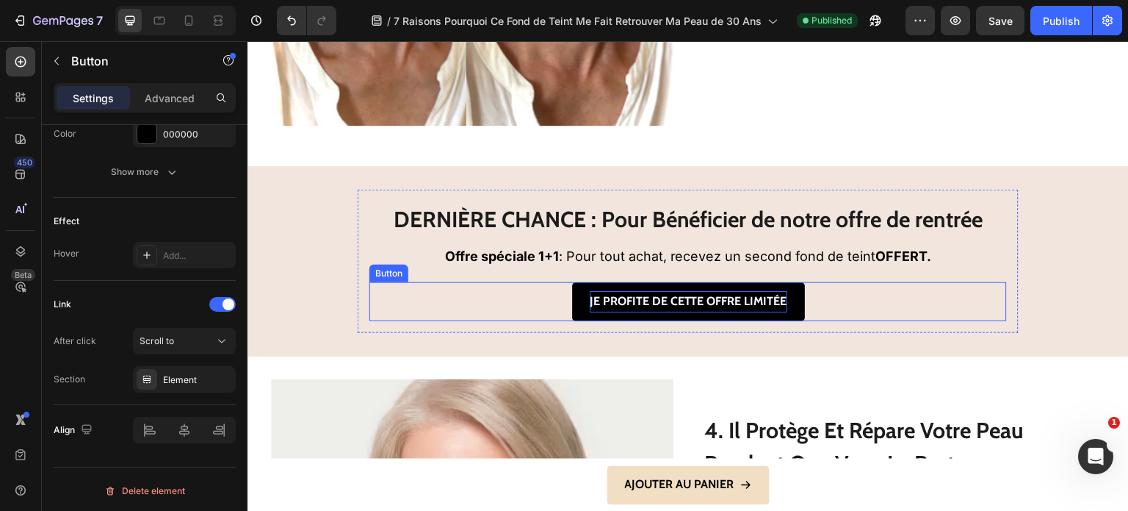
click at [636, 293] on p "JE PROFITE DE CETTE OFFRE LIMITÉE" at bounding box center [689, 301] width 198 height 21
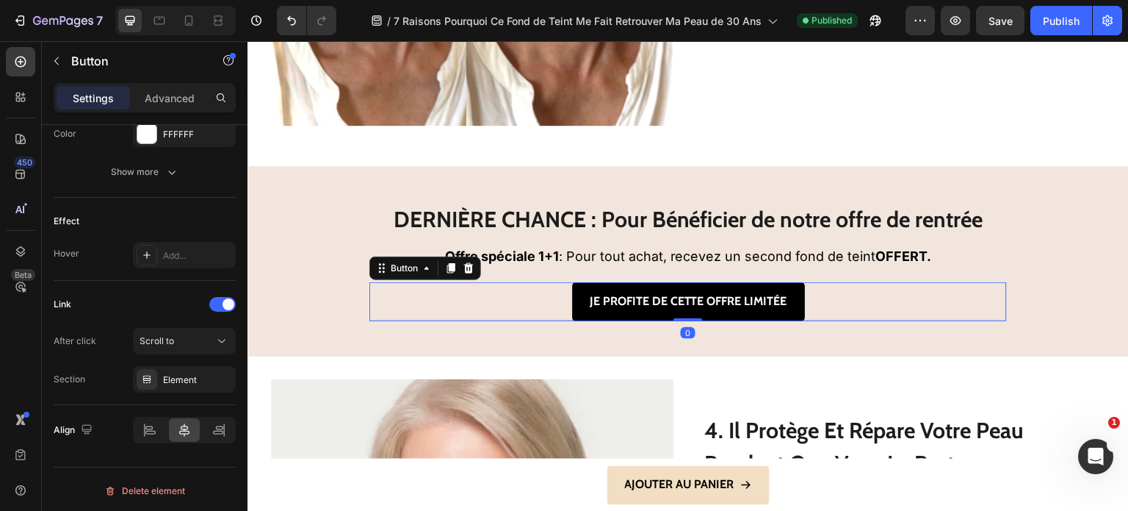
scroll to position [699, 0]
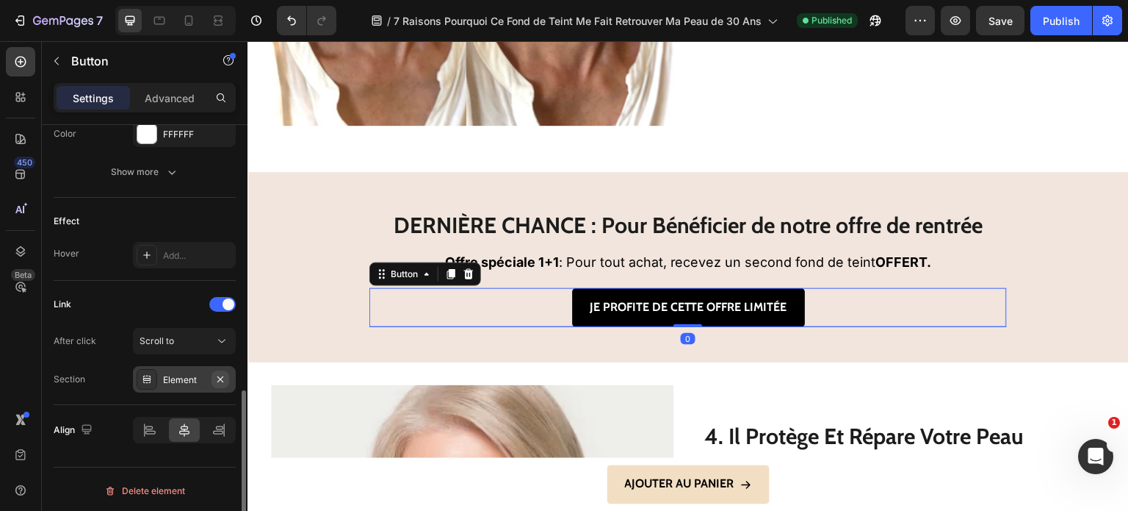
click at [219, 373] on icon "button" at bounding box center [221, 379] width 12 height 12
click at [196, 381] on div "Add..." at bounding box center [197, 379] width 69 height 13
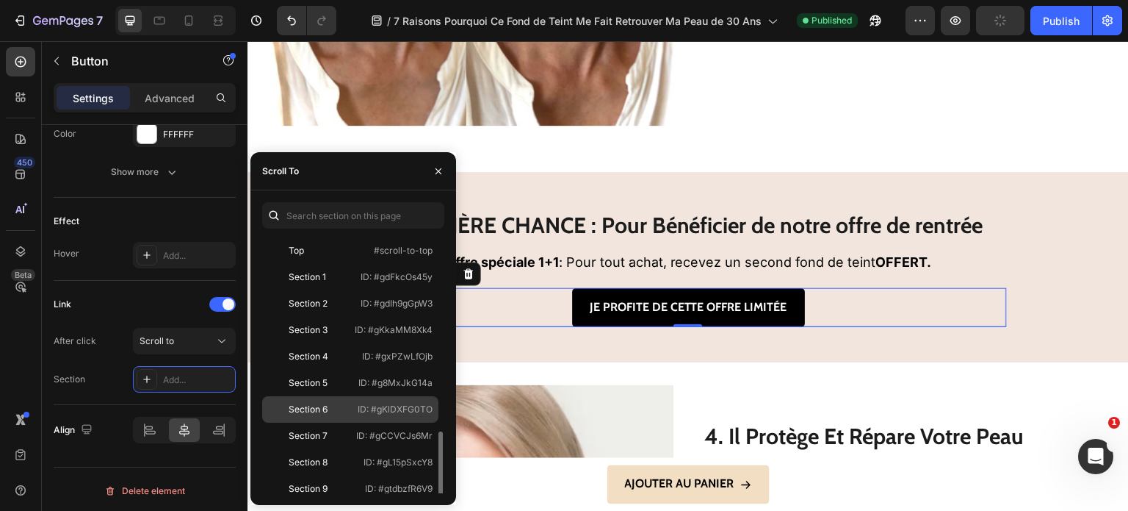
scroll to position [115, 0]
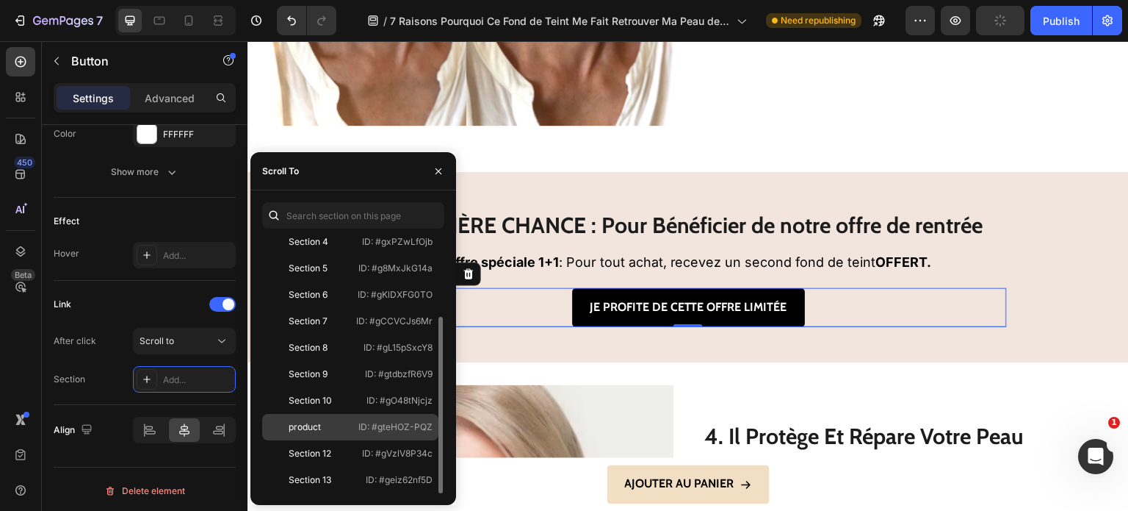
click at [332, 429] on div "product" at bounding box center [310, 426] width 84 height 13
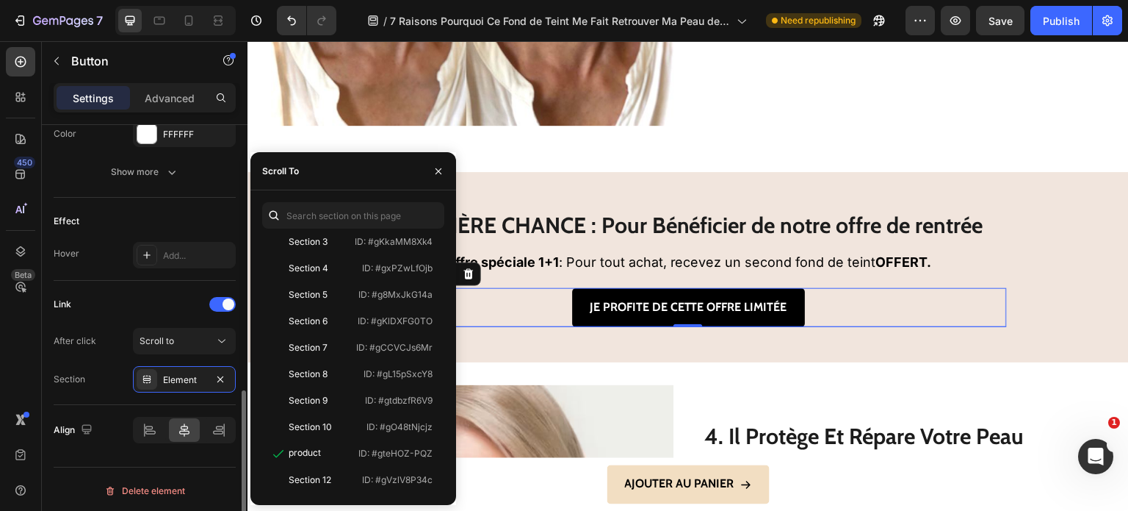
click at [118, 366] on div "Section Element" at bounding box center [145, 379] width 182 height 26
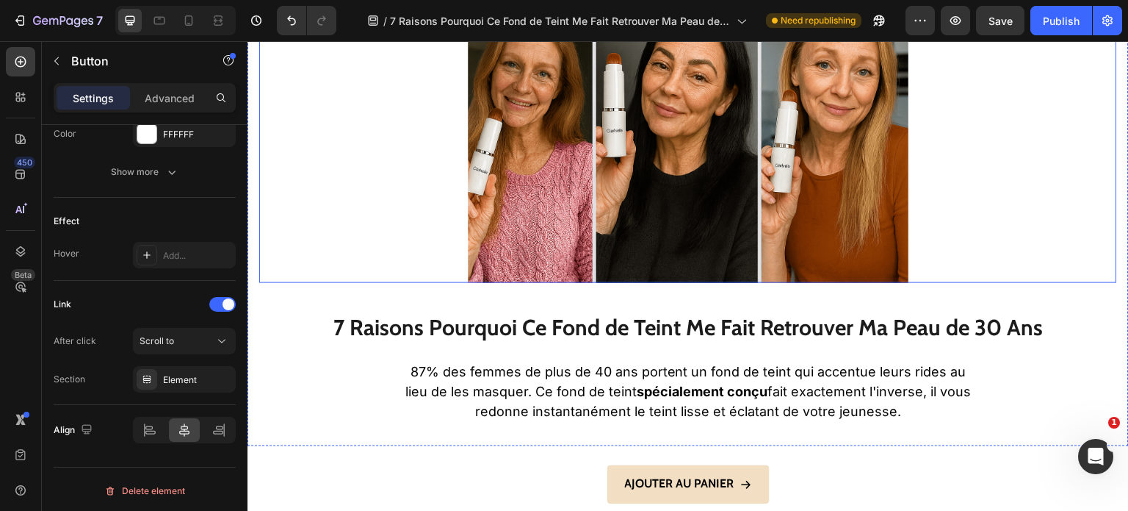
scroll to position [0, 0]
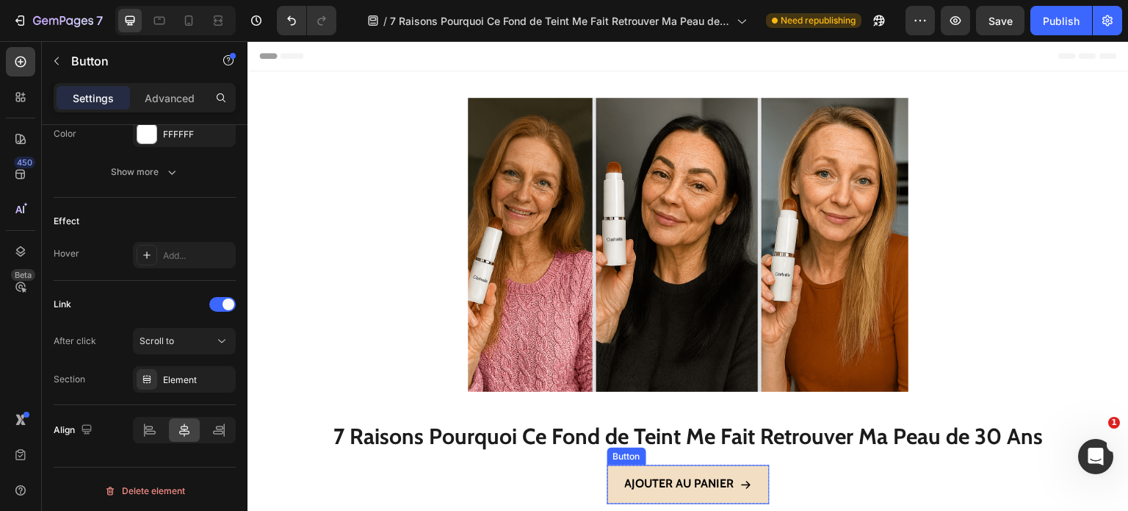
click at [647, 472] on link "Ajouter au panier" at bounding box center [689, 484] width 162 height 39
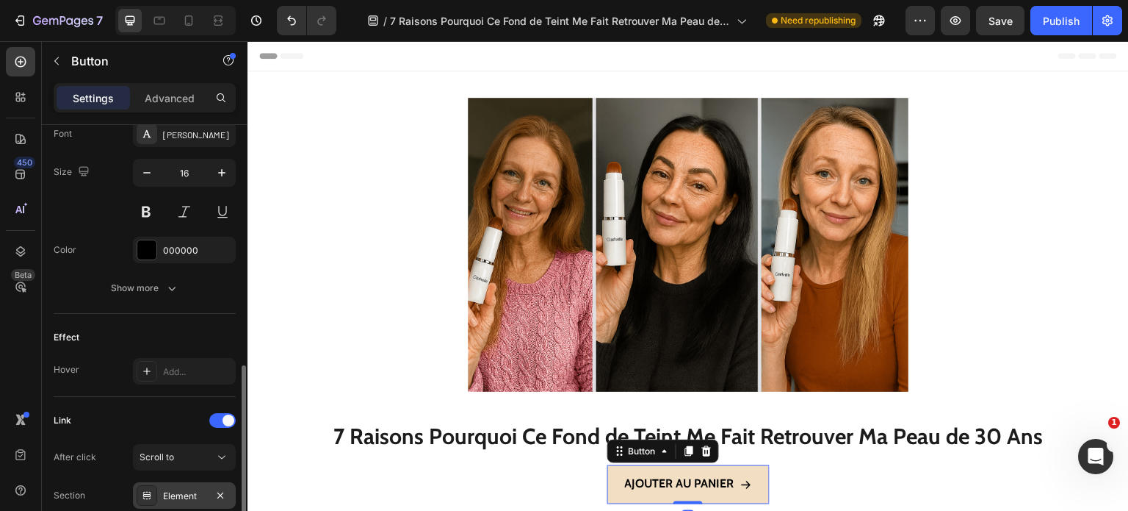
scroll to position [816, 0]
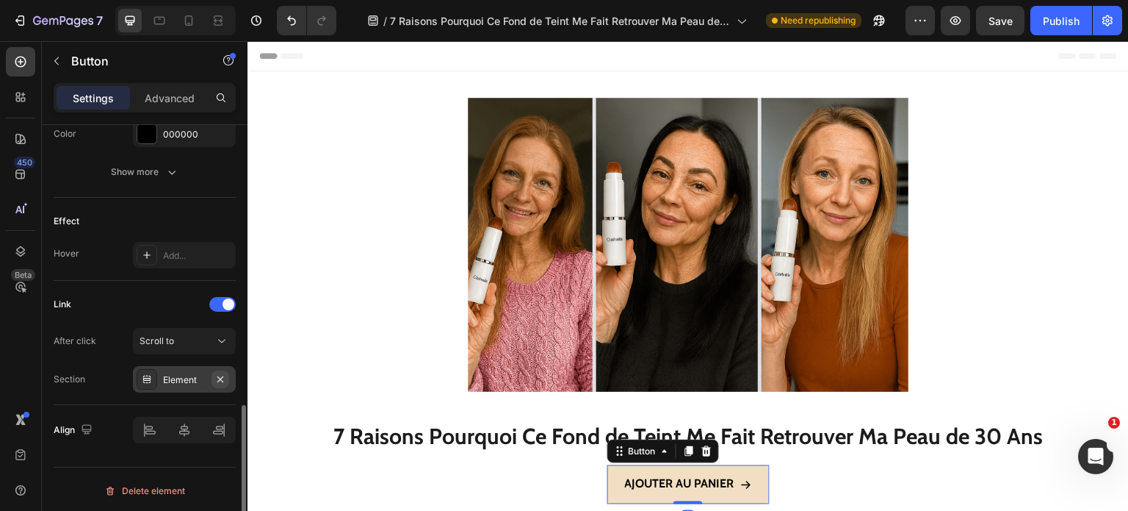
click at [221, 378] on icon "button" at bounding box center [221, 379] width 12 height 12
click at [192, 384] on div "Add..." at bounding box center [184, 379] width 103 height 26
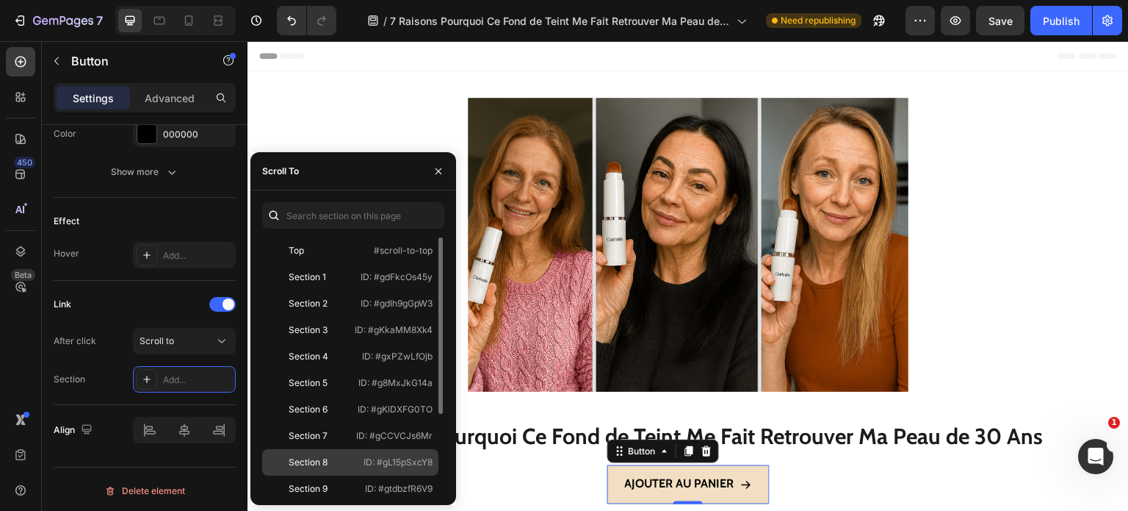
scroll to position [115, 0]
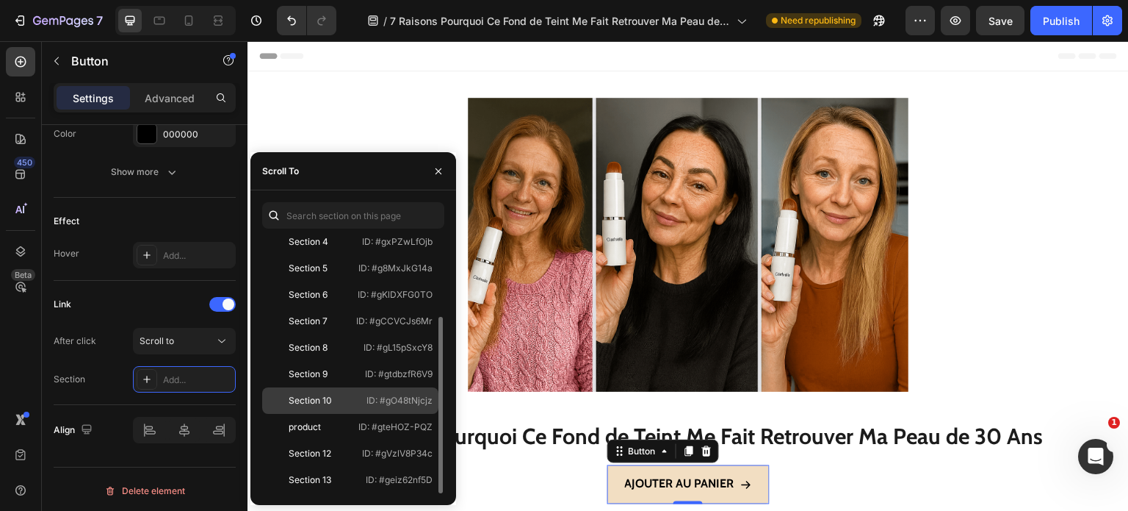
click at [342, 434] on div "product ID: #gteHOZ-PQZ" at bounding box center [350, 427] width 176 height 26
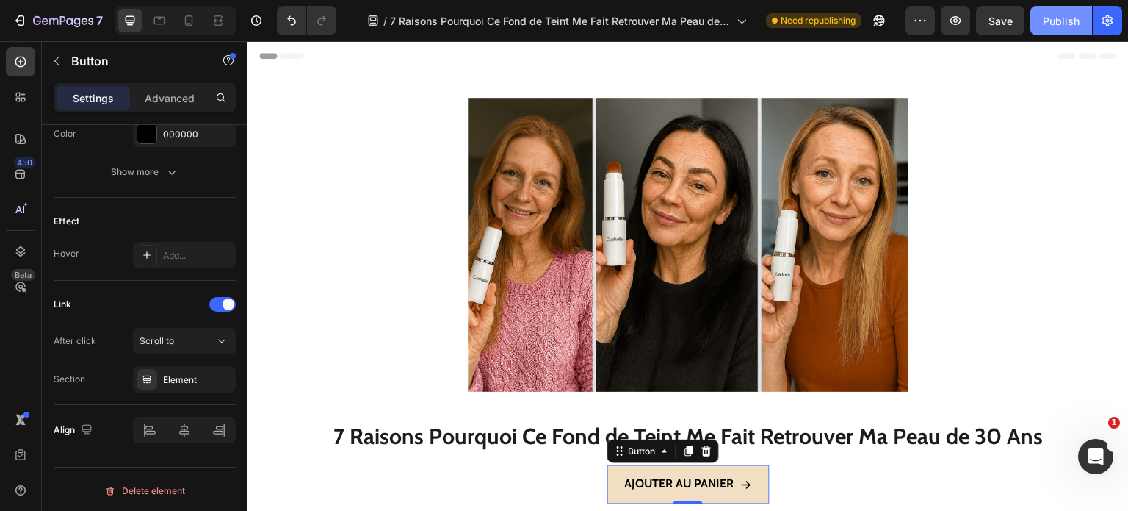
click at [1053, 13] on div "Publish" at bounding box center [1061, 20] width 37 height 15
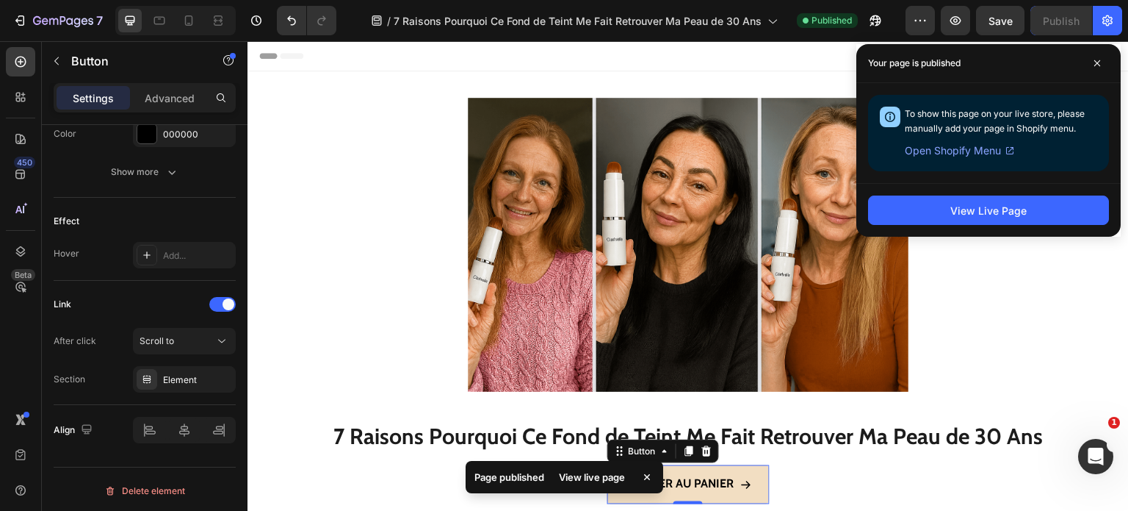
drag, startPoint x: 1099, startPoint y: 66, endPoint x: 1068, endPoint y: 86, distance: 36.7
click at [1097, 65] on icon at bounding box center [1097, 63] width 7 height 7
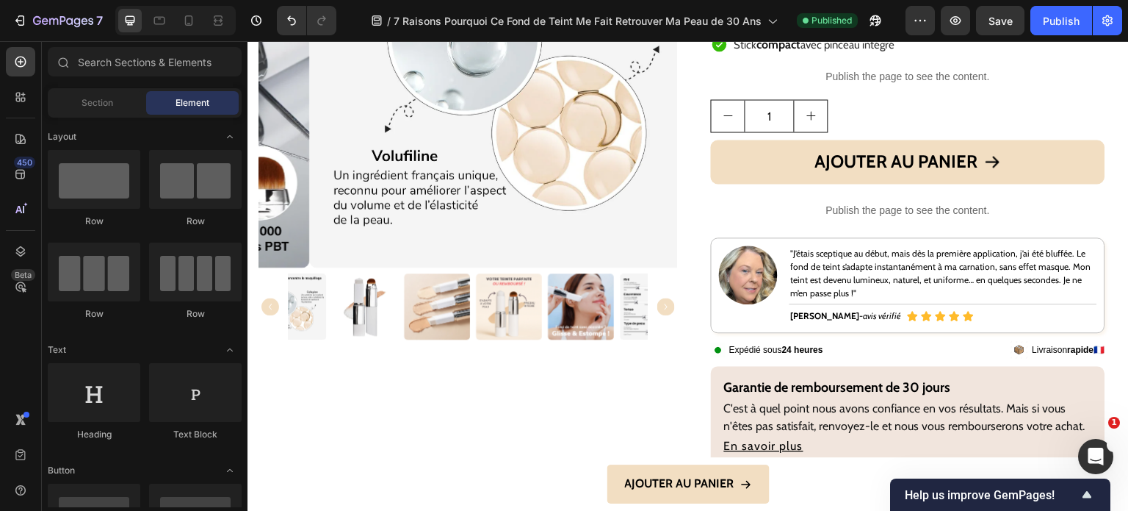
scroll to position [4778, 0]
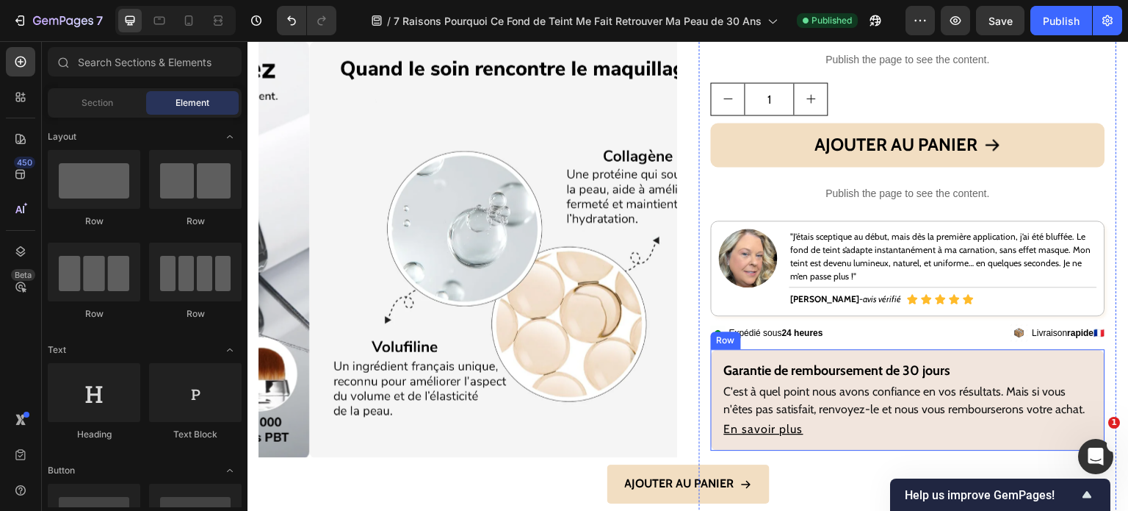
click at [854, 365] on div "Garantie de remboursement de 30 jours Heading C'est à quel point nous avons con…" at bounding box center [908, 399] width 395 height 101
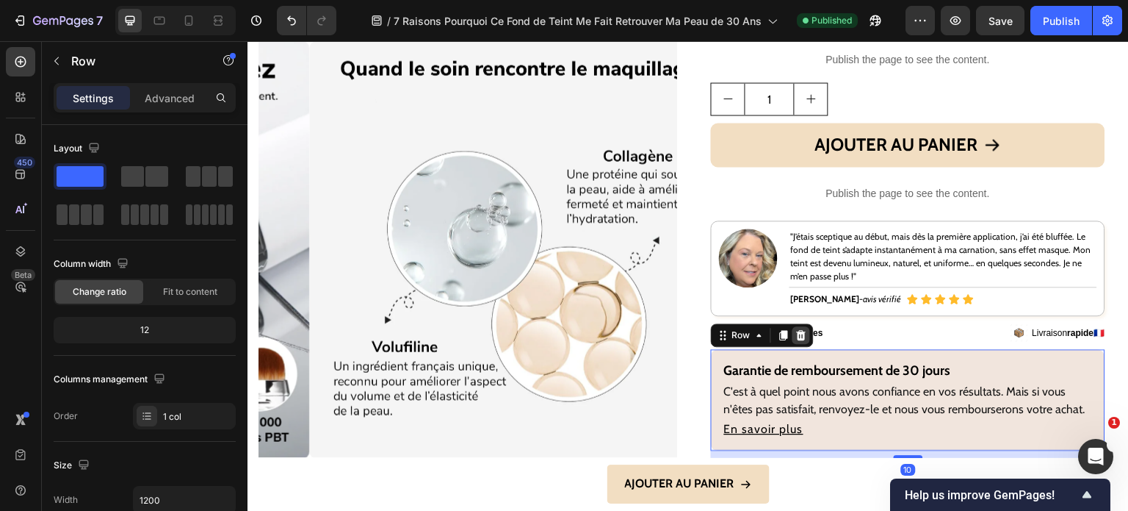
click at [802, 344] on div at bounding box center [802, 335] width 18 height 18
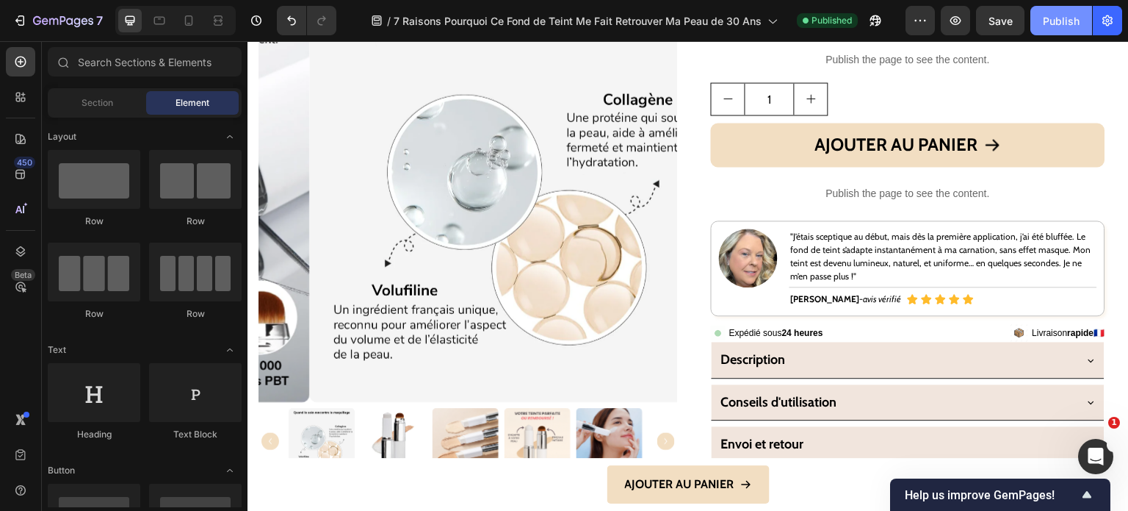
click at [1072, 25] on div "Publish" at bounding box center [1061, 20] width 37 height 15
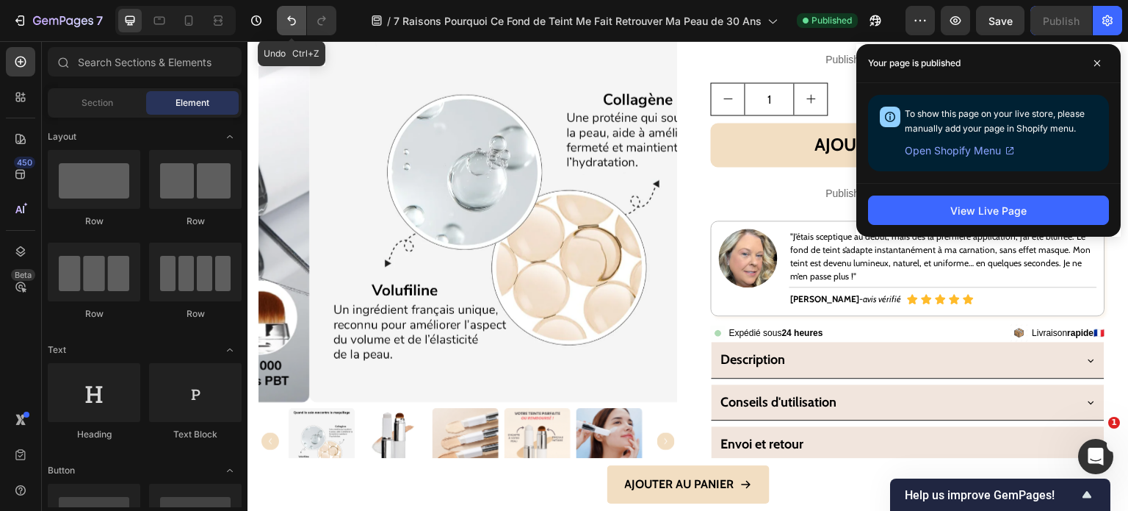
click at [300, 26] on button "Undo/Redo" at bounding box center [291, 20] width 29 height 29
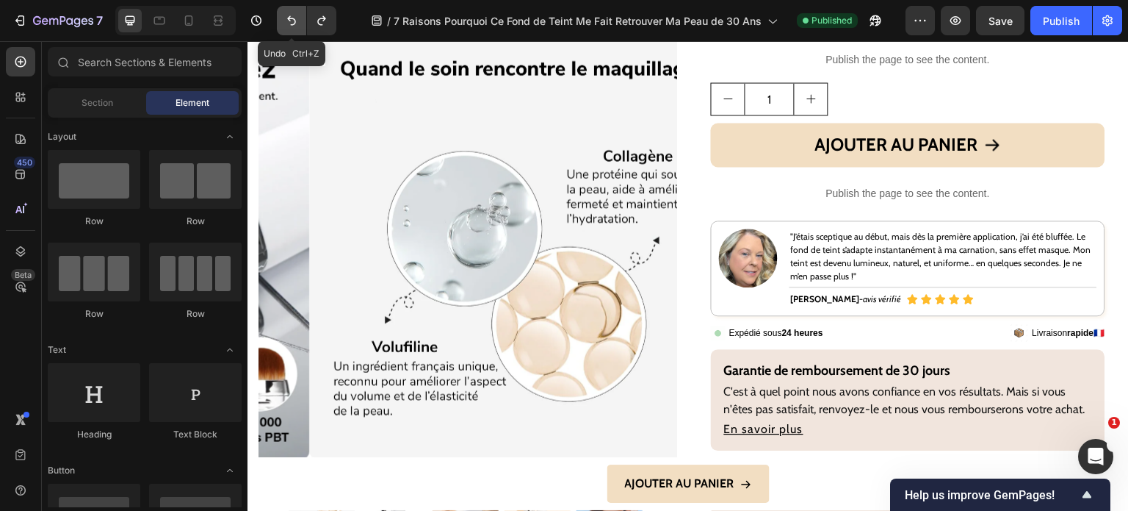
click at [300, 26] on button "Undo/Redo" at bounding box center [291, 20] width 29 height 29
click at [296, 27] on icon "Undo/Redo" at bounding box center [291, 20] width 15 height 15
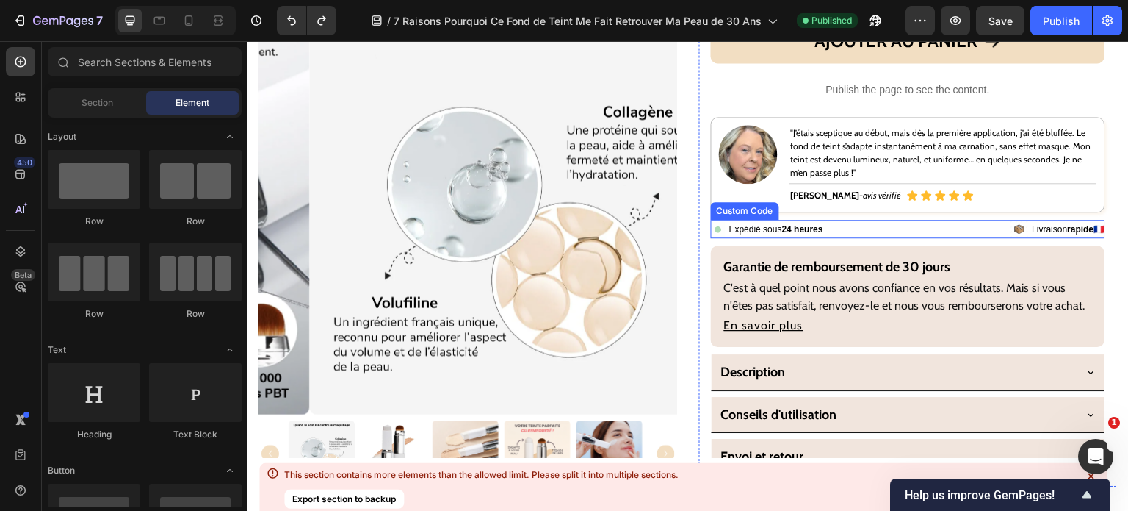
scroll to position [4998, 0]
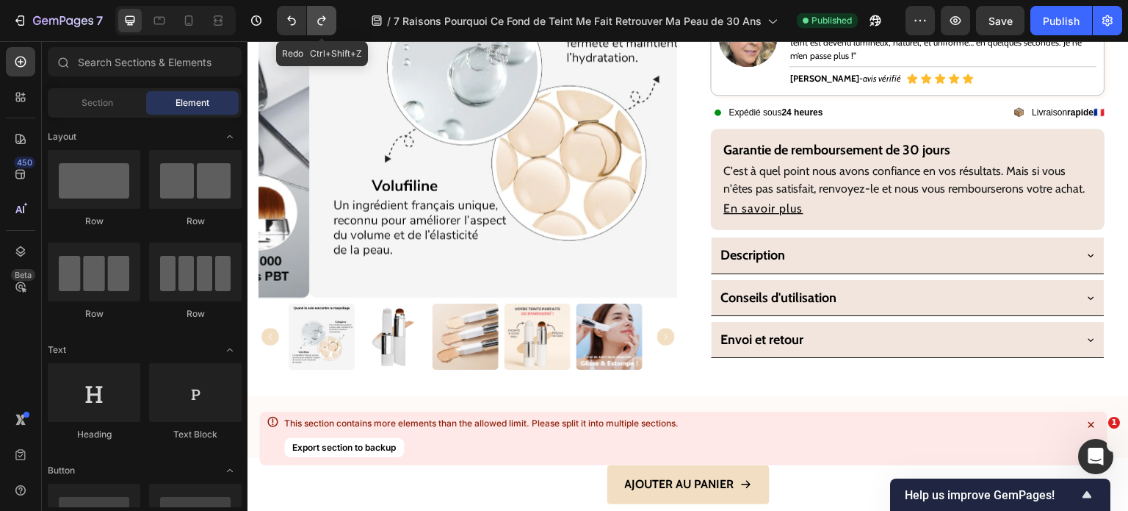
click at [314, 24] on icon "Undo/Redo" at bounding box center [321, 20] width 15 height 15
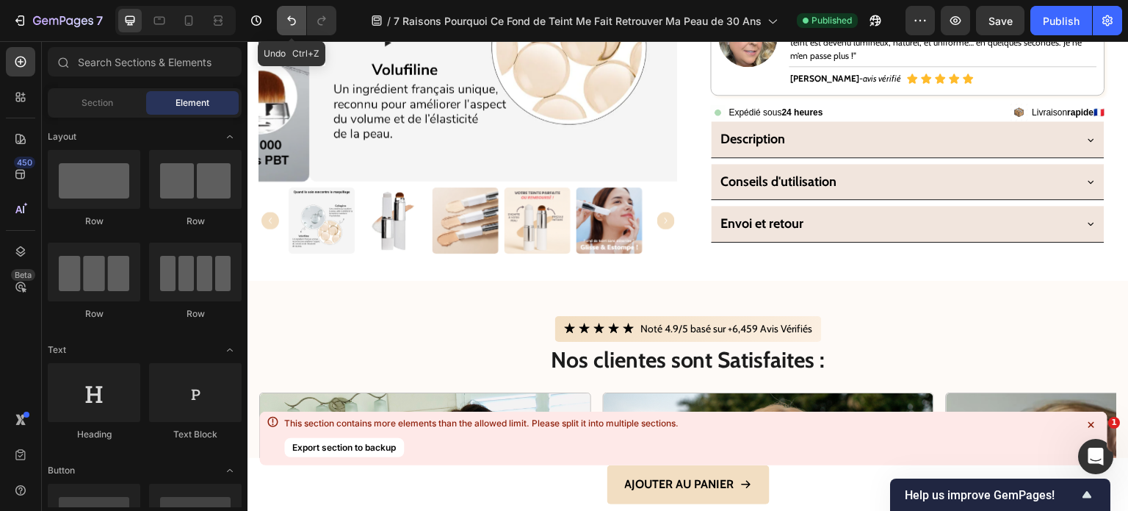
click at [295, 24] on icon "Undo/Redo" at bounding box center [291, 20] width 15 height 15
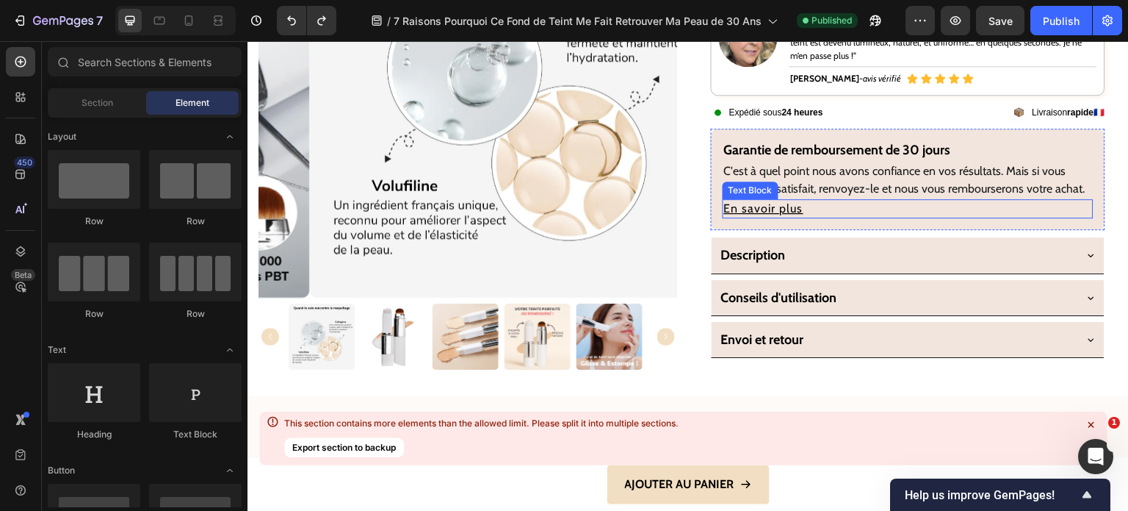
click at [763, 215] on u "En savoir plus" at bounding box center [763, 208] width 79 height 14
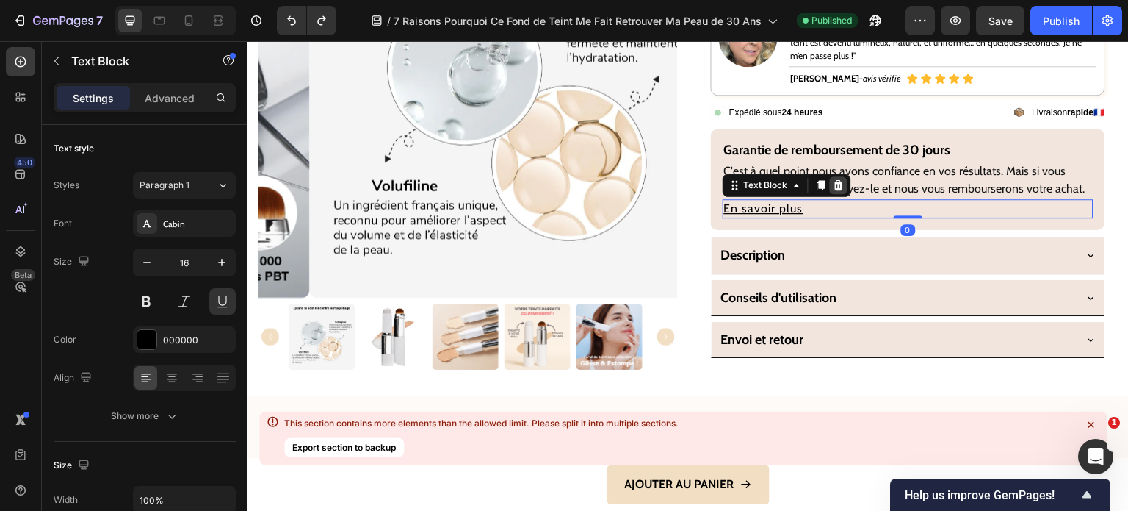
click at [835, 190] on icon at bounding box center [840, 185] width 10 height 10
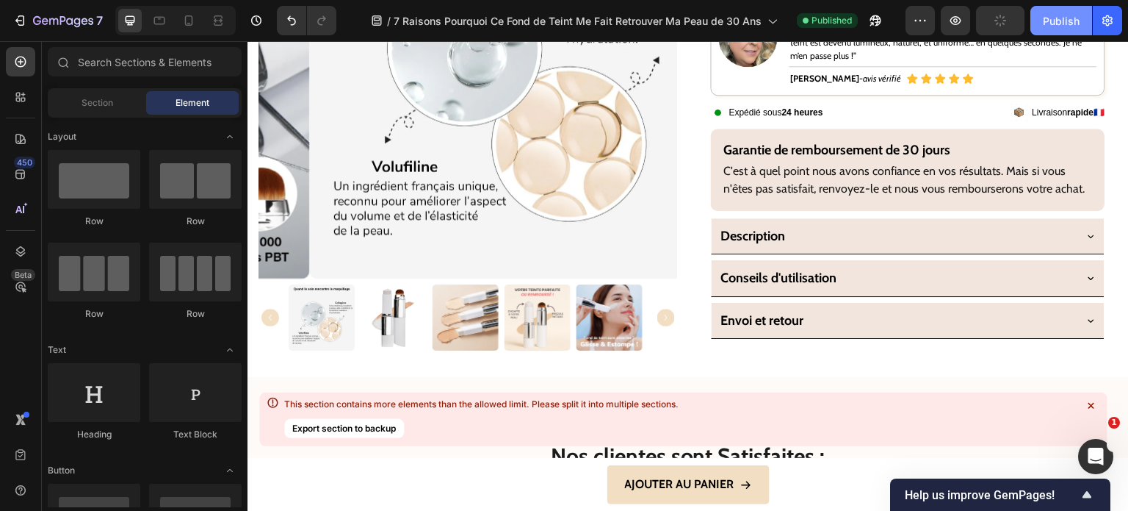
click at [1055, 33] on button "Publish" at bounding box center [1062, 20] width 62 height 29
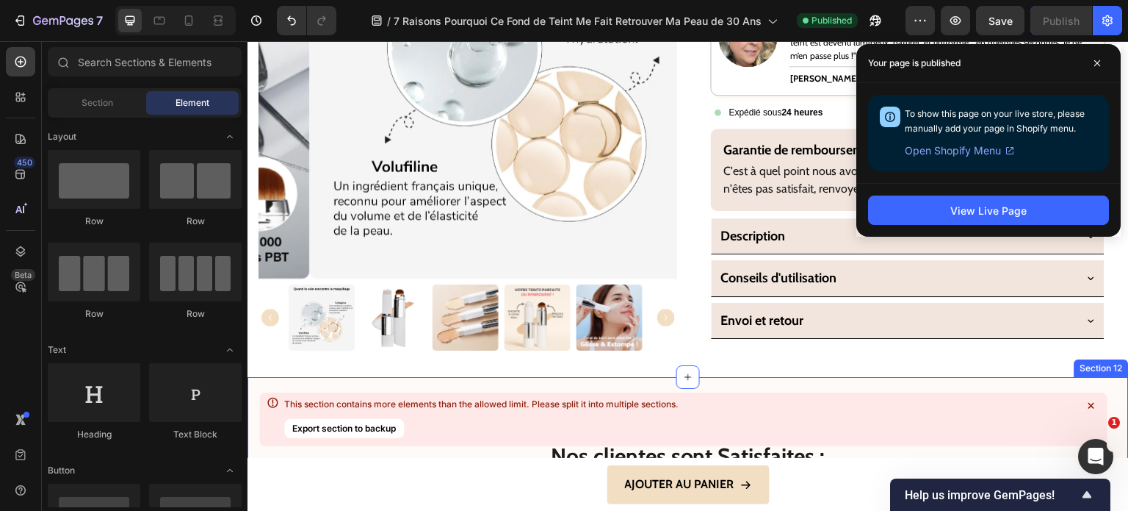
click at [346, 405] on div "This section contains more elements than the allowed limit. Please split it int…" at bounding box center [481, 403] width 395 height 12
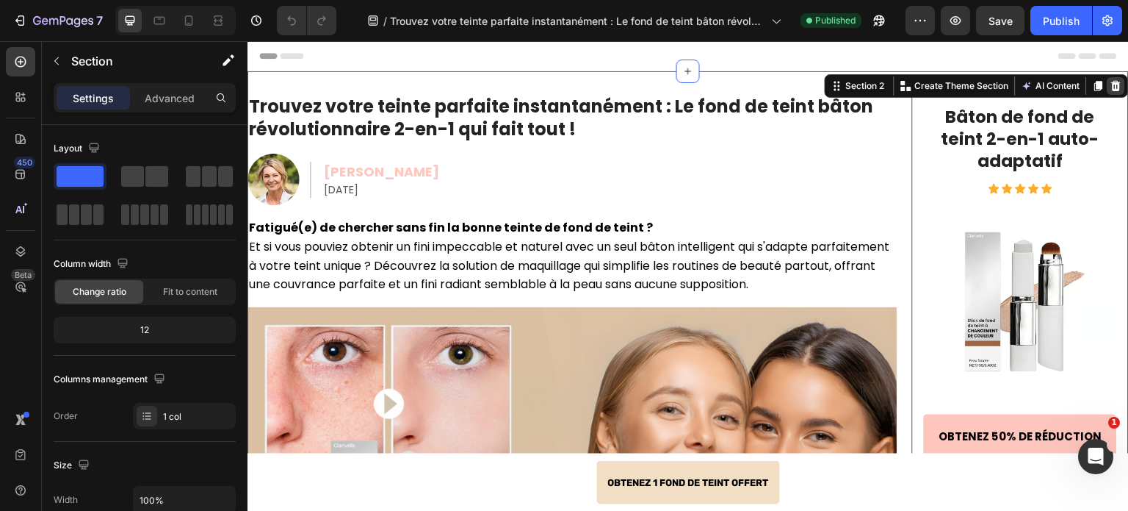
click at [1111, 87] on icon at bounding box center [1117, 86] width 12 height 12
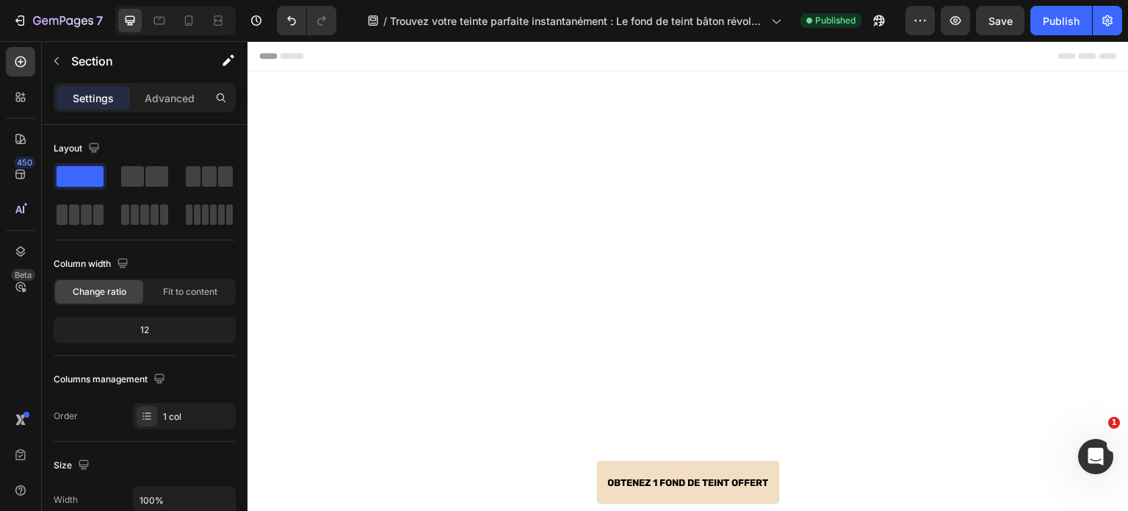
click at [1090, 82] on div at bounding box center [689, 393] width 882 height 645
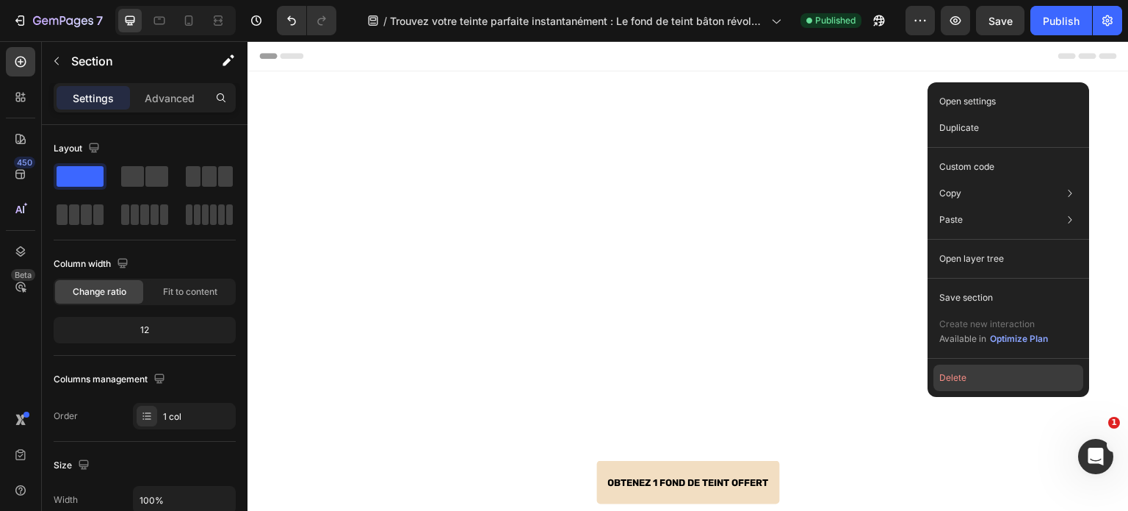
drag, startPoint x: 999, startPoint y: 375, endPoint x: 763, endPoint y: 321, distance: 242.7
click at [999, 375] on button "Delete" at bounding box center [1009, 377] width 150 height 26
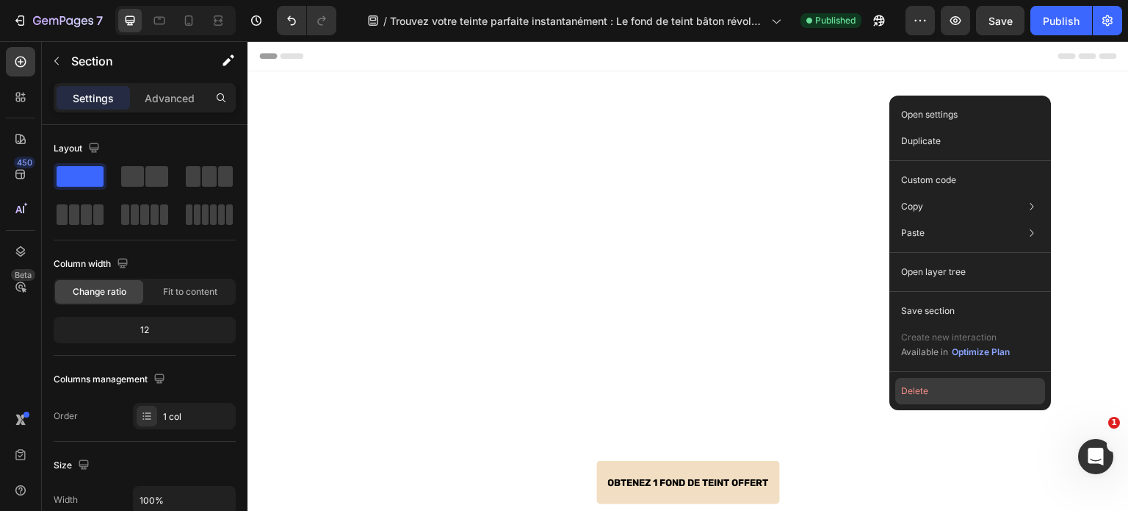
click at [968, 392] on button "Delete" at bounding box center [971, 391] width 150 height 26
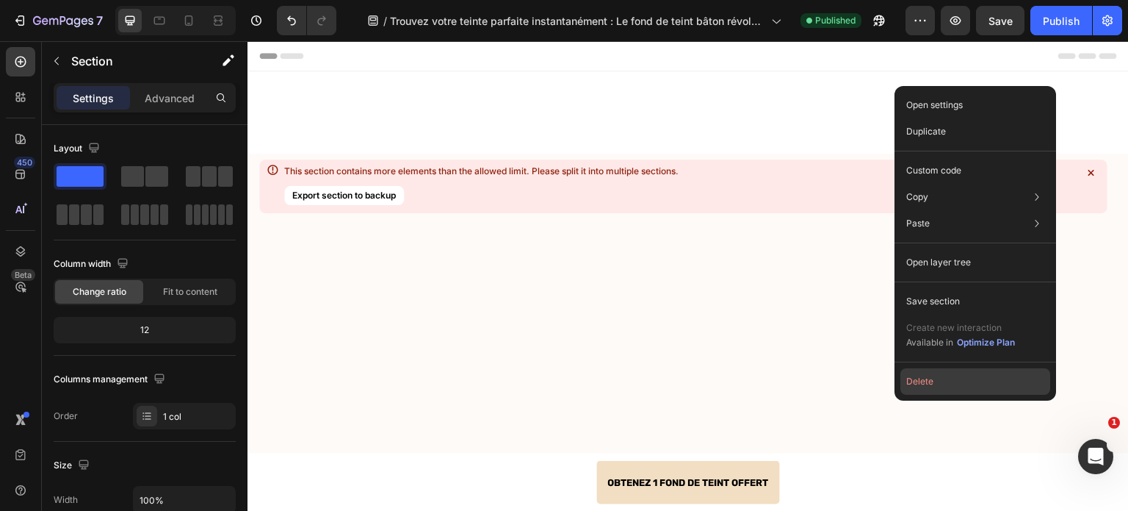
click at [952, 382] on button "Delete" at bounding box center [976, 381] width 150 height 26
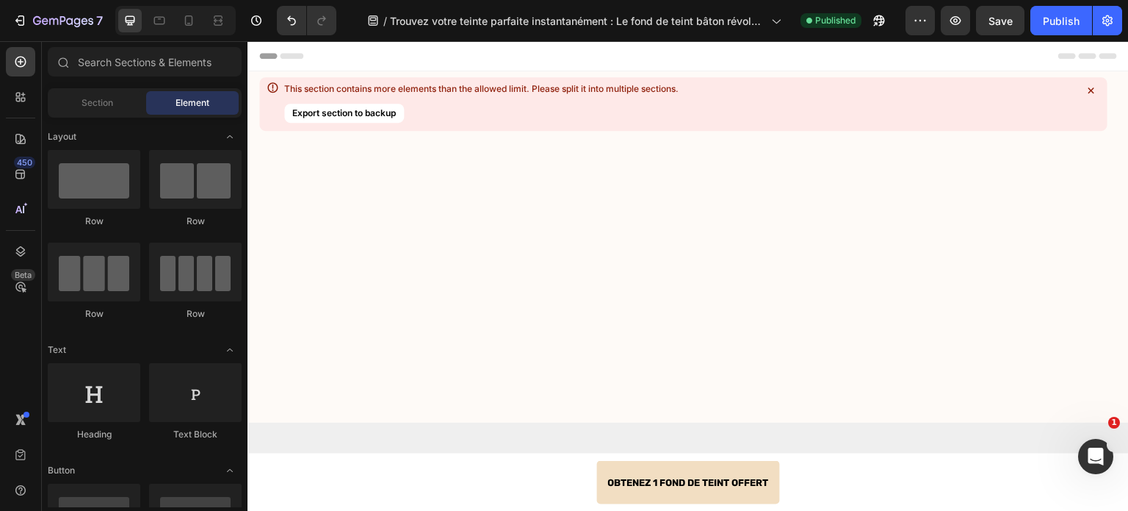
click at [1092, 93] on icon at bounding box center [1091, 90] width 15 height 15
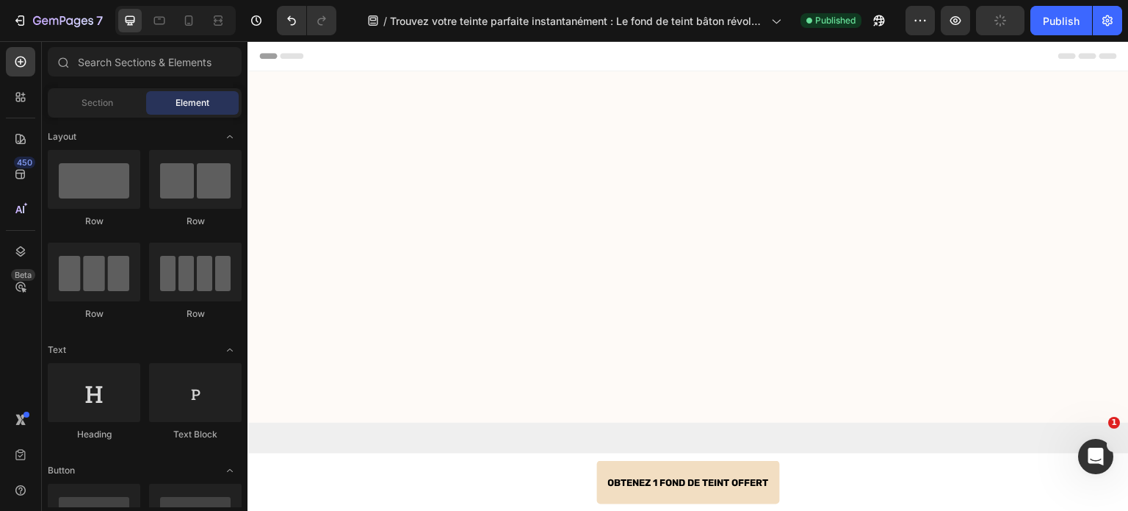
click at [1088, 84] on div at bounding box center [689, 246] width 882 height 351
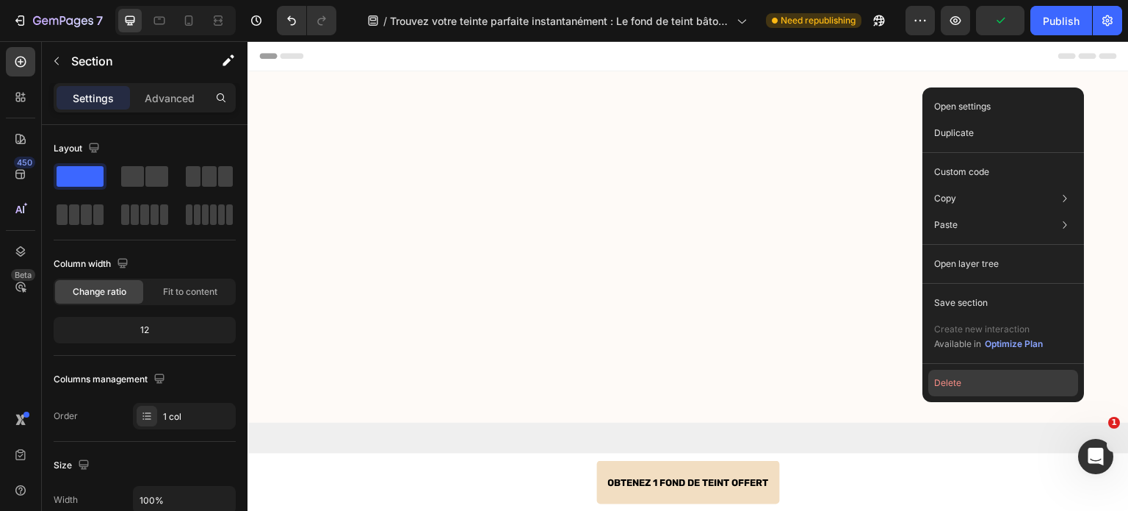
click at [999, 388] on button "Delete" at bounding box center [1004, 383] width 150 height 26
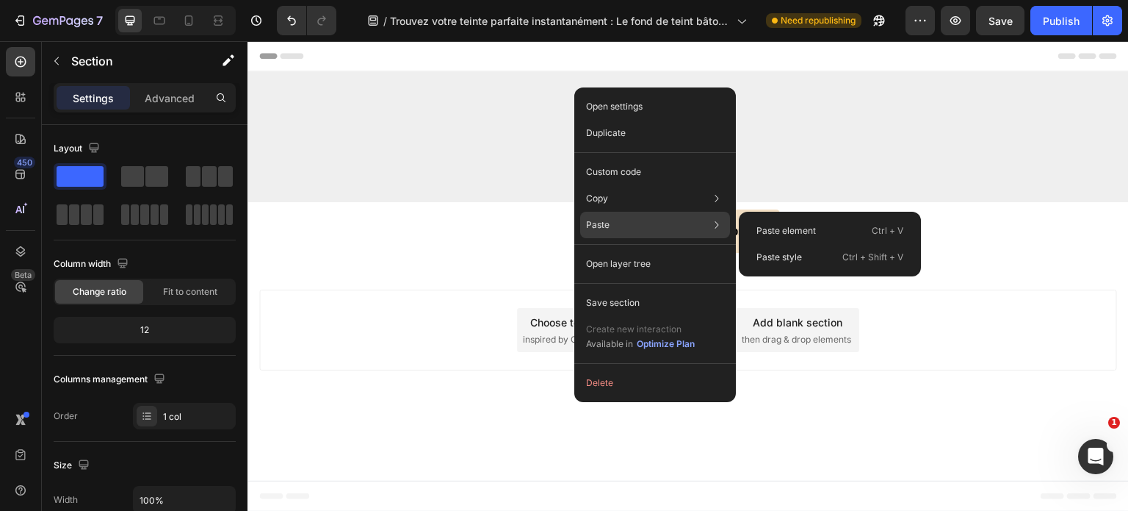
click at [613, 223] on div "Paste Paste element Ctrl + V Paste style Ctrl + Shift + V" at bounding box center [655, 225] width 150 height 26
click at [766, 224] on p "Paste element" at bounding box center [787, 230] width 60 height 13
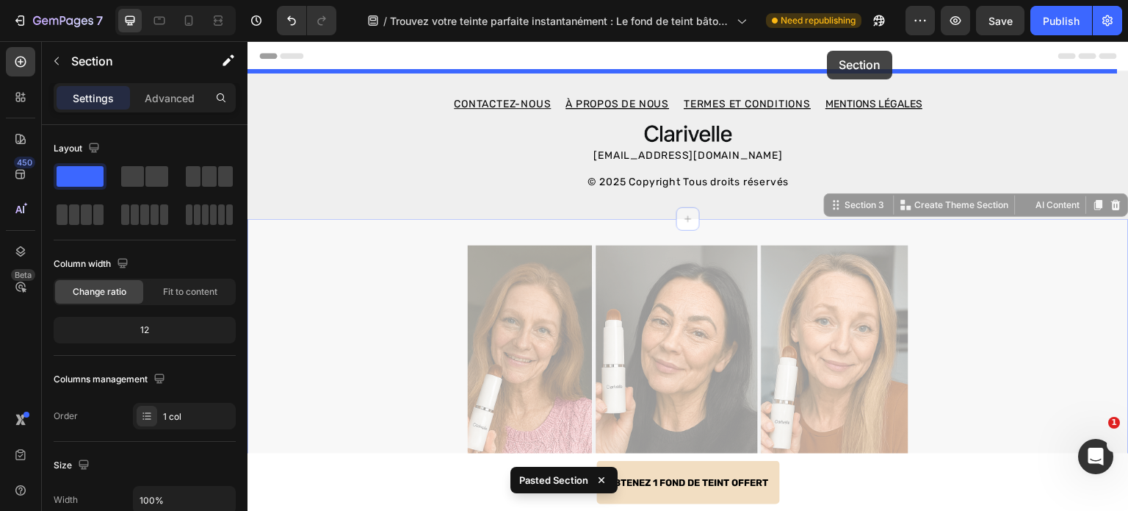
drag, startPoint x: 827, startPoint y: 208, endPoint x: 828, endPoint y: 51, distance: 157.2
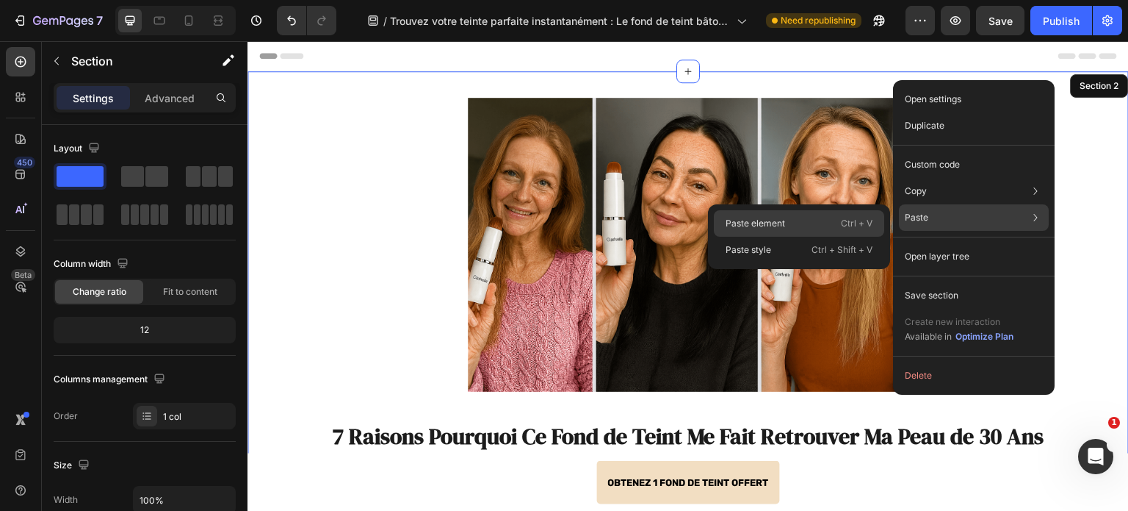
click at [818, 220] on div "Paste element Ctrl + V" at bounding box center [799, 223] width 170 height 26
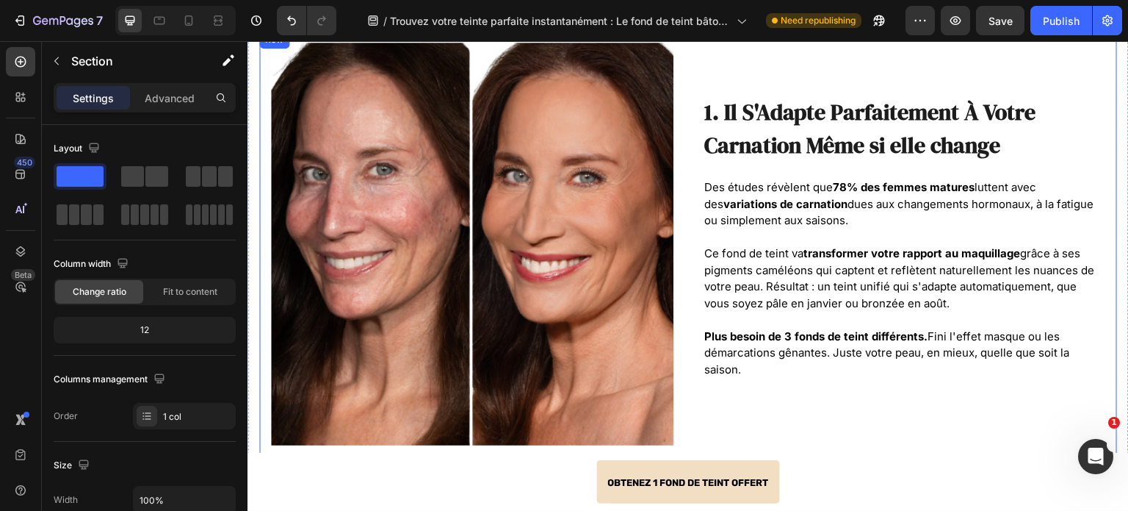
scroll to position [473, 0]
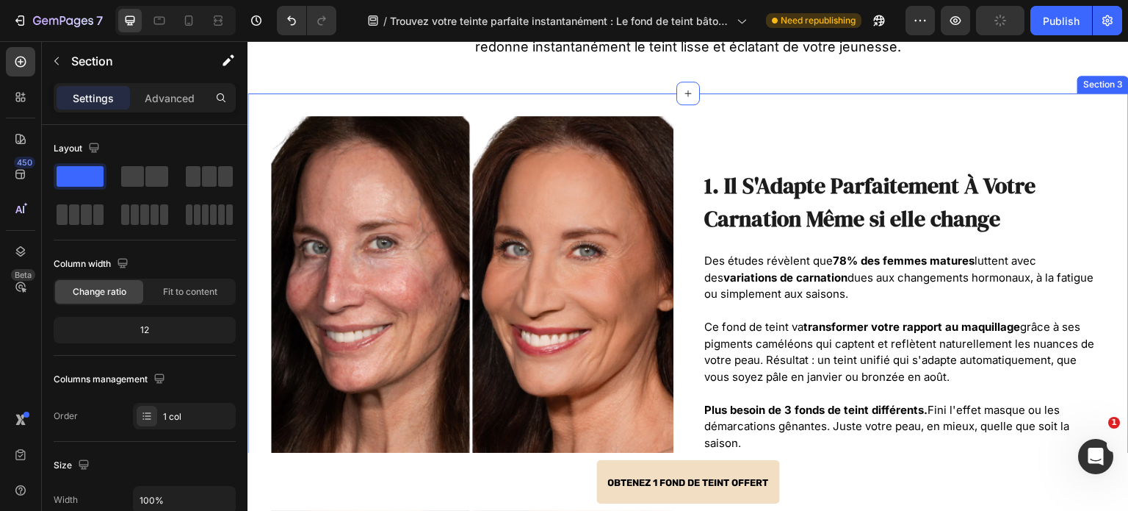
click at [718, 98] on div "Image 1. Il S'Adapte Parfaitement À Votre Carnation Même si elle change Heading…" at bounding box center [689, 329] width 882 height 472
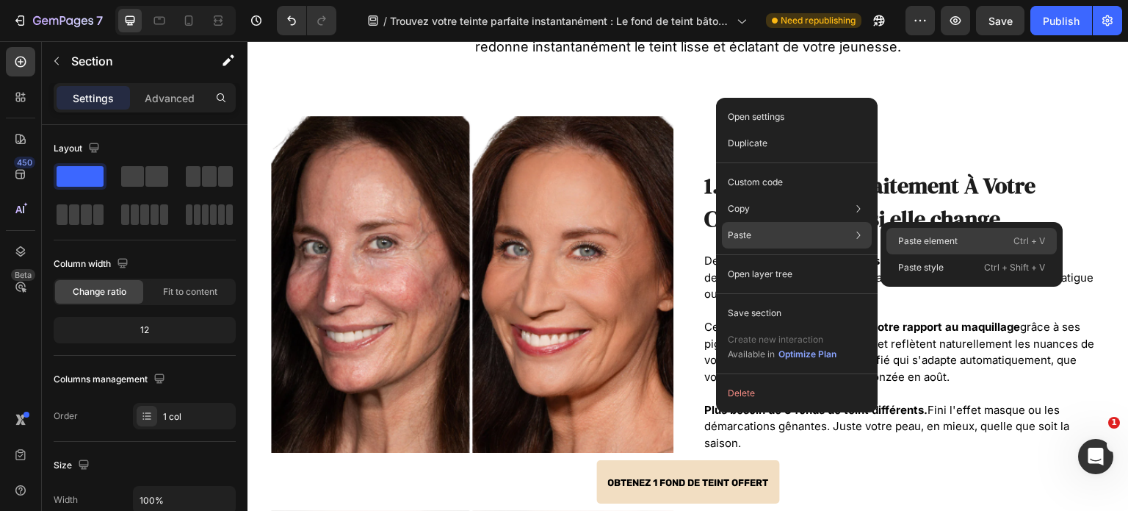
click at [952, 241] on p "Paste element" at bounding box center [929, 240] width 60 height 13
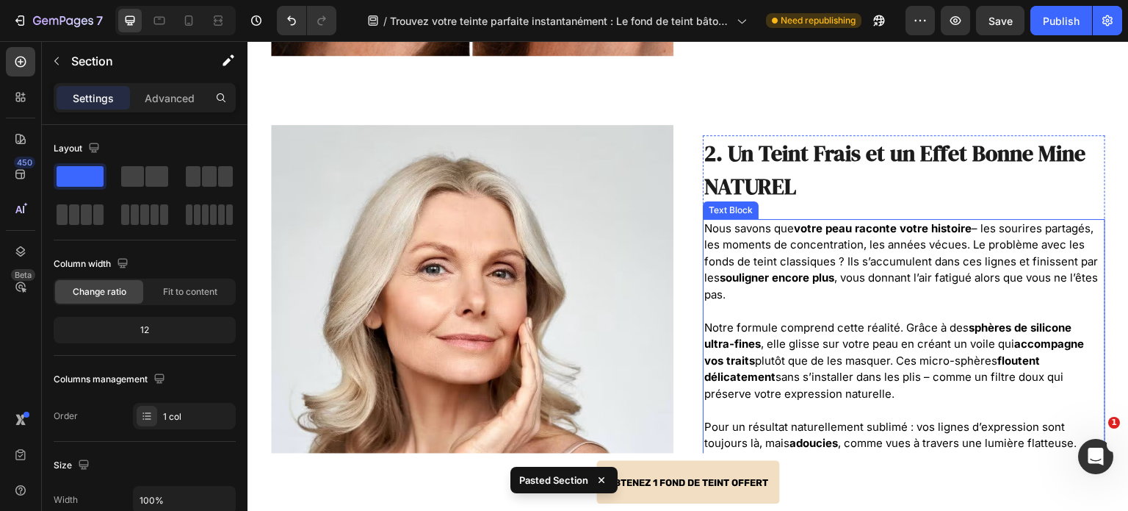
scroll to position [940, 0]
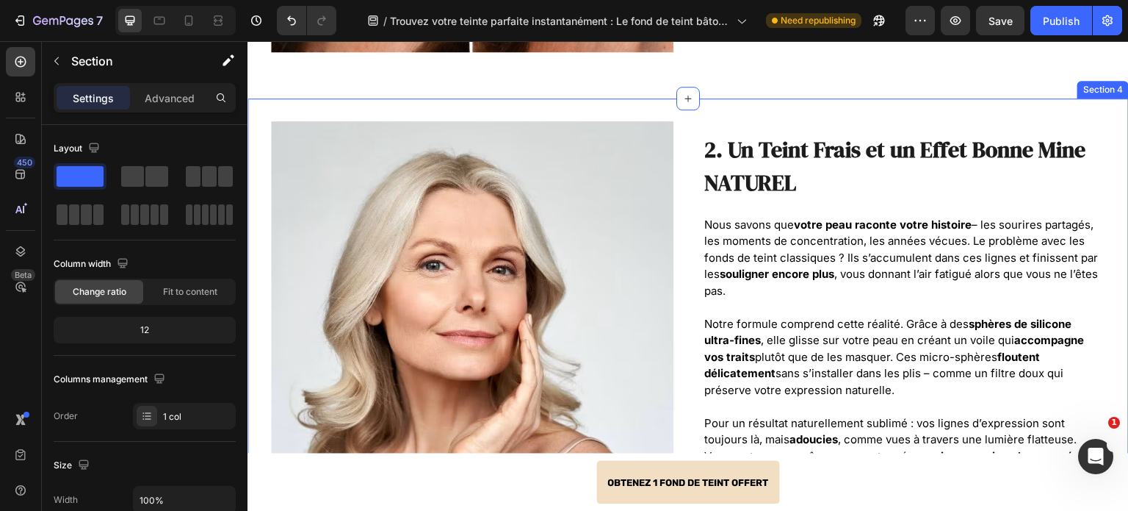
click at [698, 98] on div "Image 2. Un Teint Frais et un Effet Bonne Mine NATUREL Heading Nous savons que …" at bounding box center [689, 334] width 882 height 472
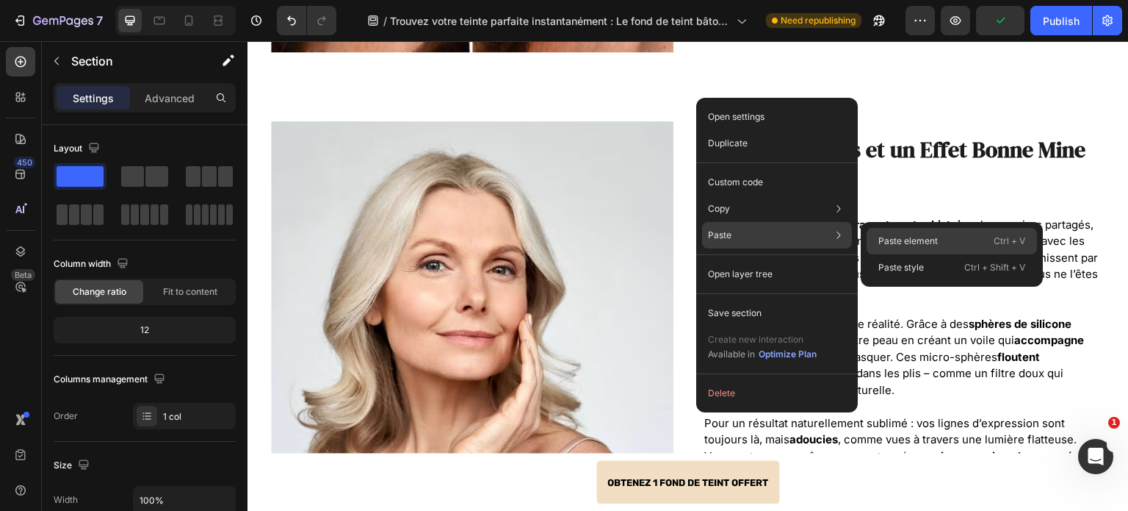
click at [917, 240] on p "Paste element" at bounding box center [909, 240] width 60 height 13
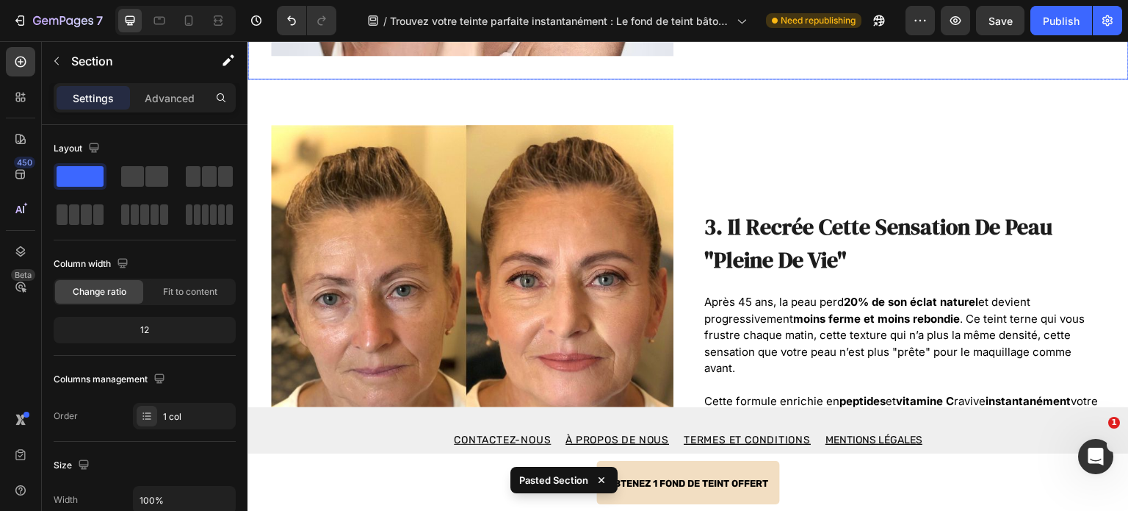
scroll to position [1405, 0]
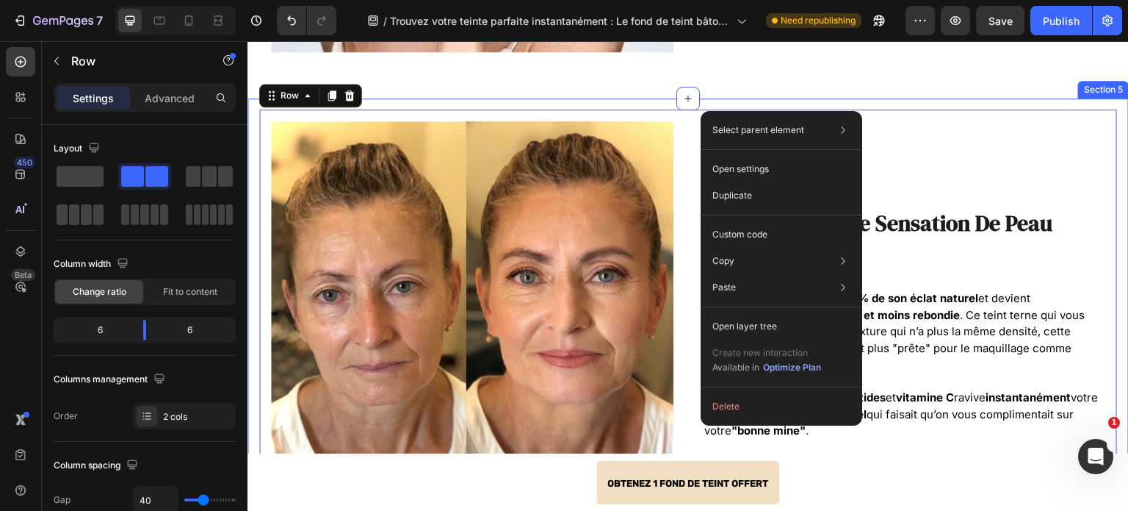
click at [695, 98] on div "Image 3. Il Recrée Cette Sensation De Peau "Pleine De Vie" Heading Après 45 ans…" at bounding box center [689, 334] width 882 height 472
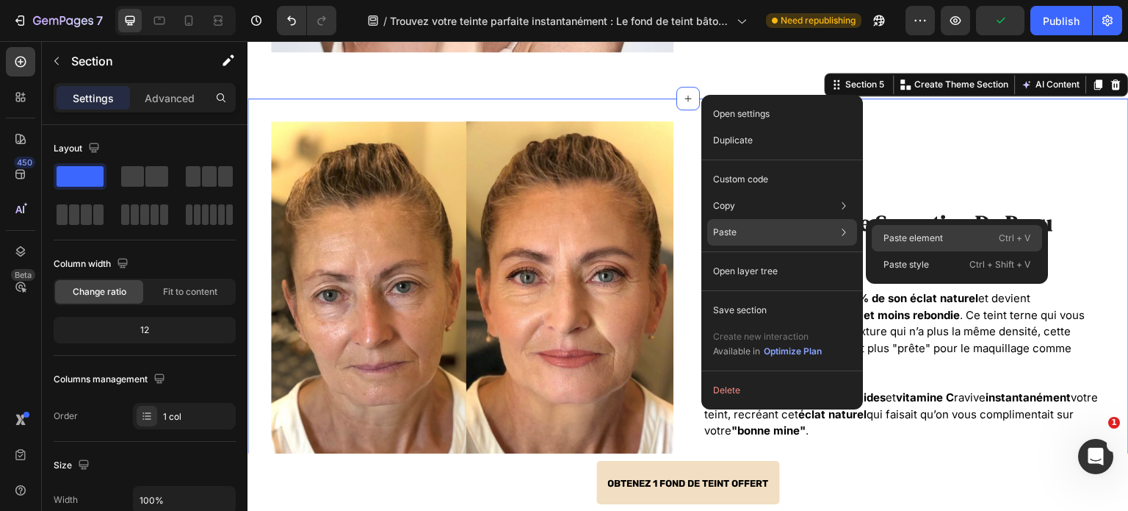
click at [902, 240] on p "Paste element" at bounding box center [914, 237] width 60 height 13
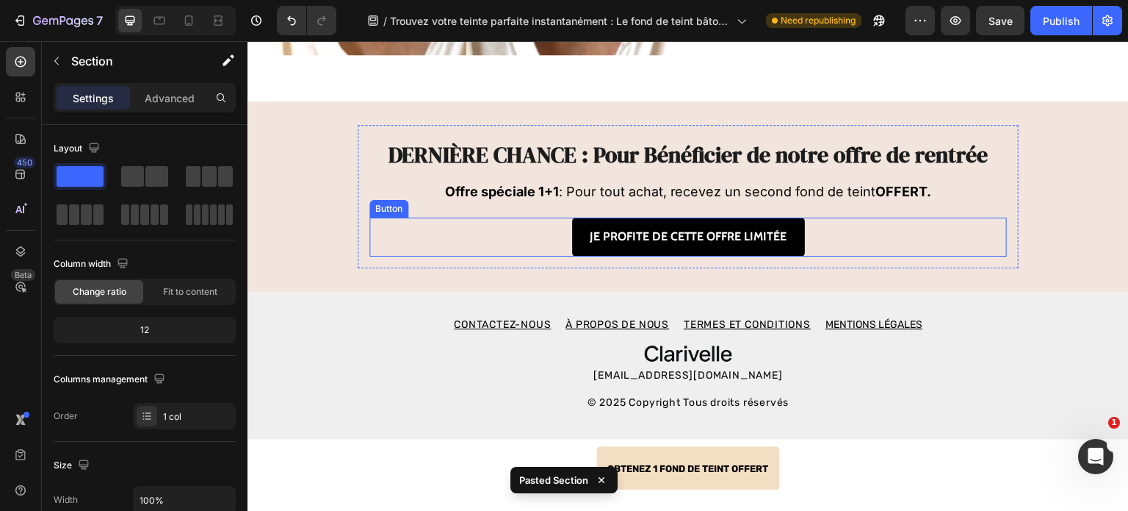
scroll to position [1872, 0]
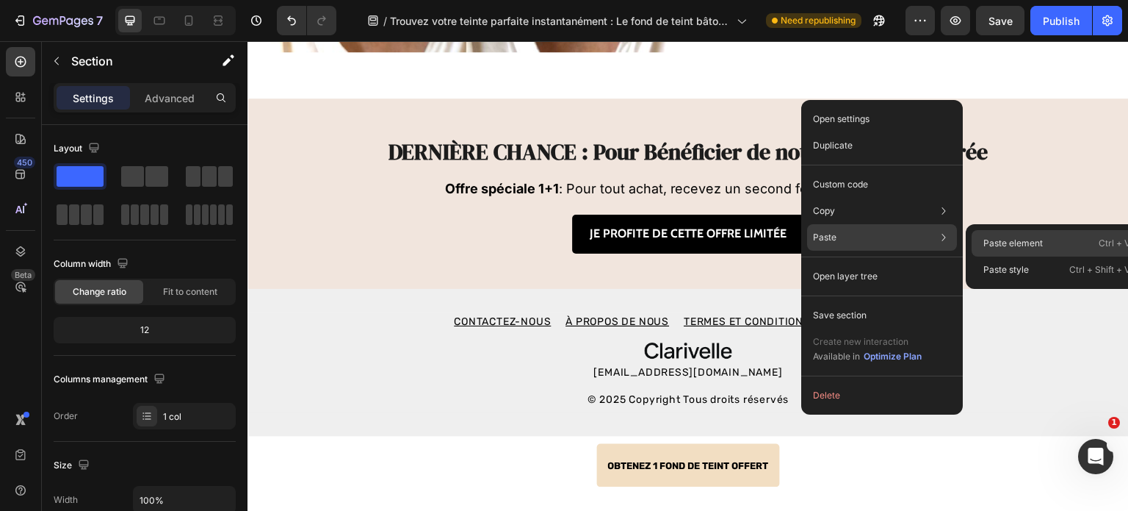
click at [976, 234] on div "Paste element Ctrl + V" at bounding box center [1057, 243] width 170 height 26
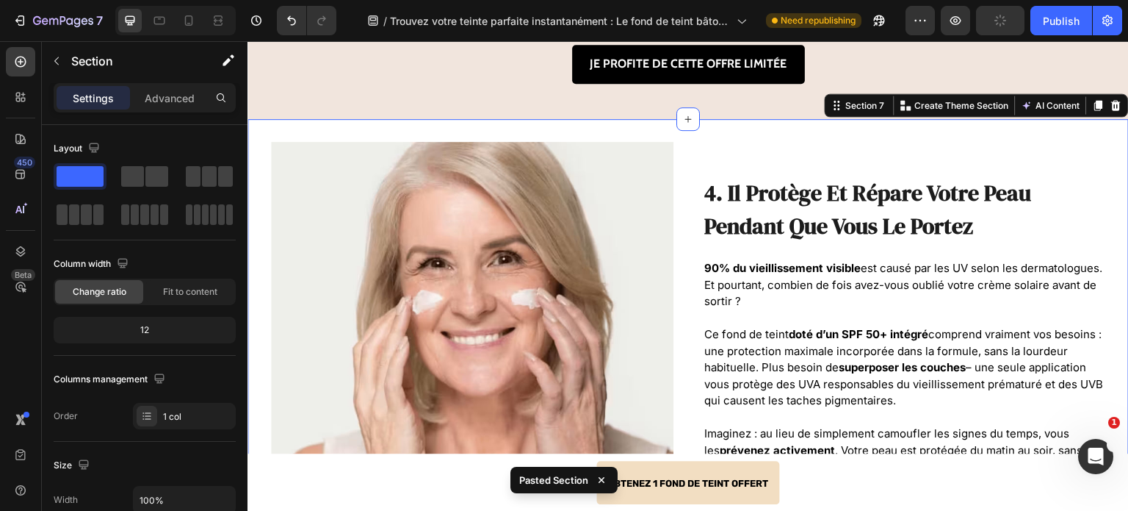
scroll to position [2062, 0]
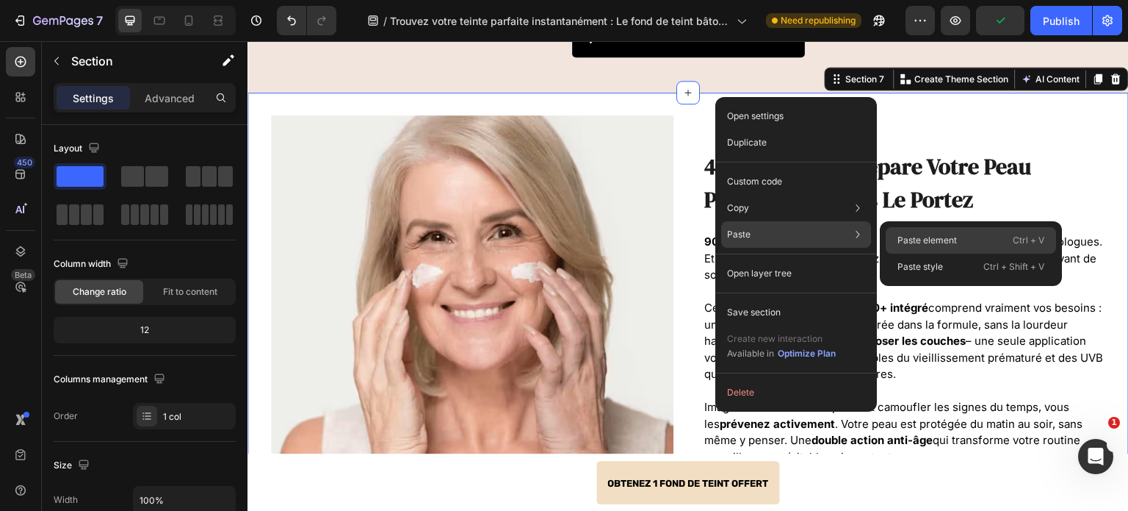
click at [927, 239] on p "Paste element" at bounding box center [928, 240] width 60 height 13
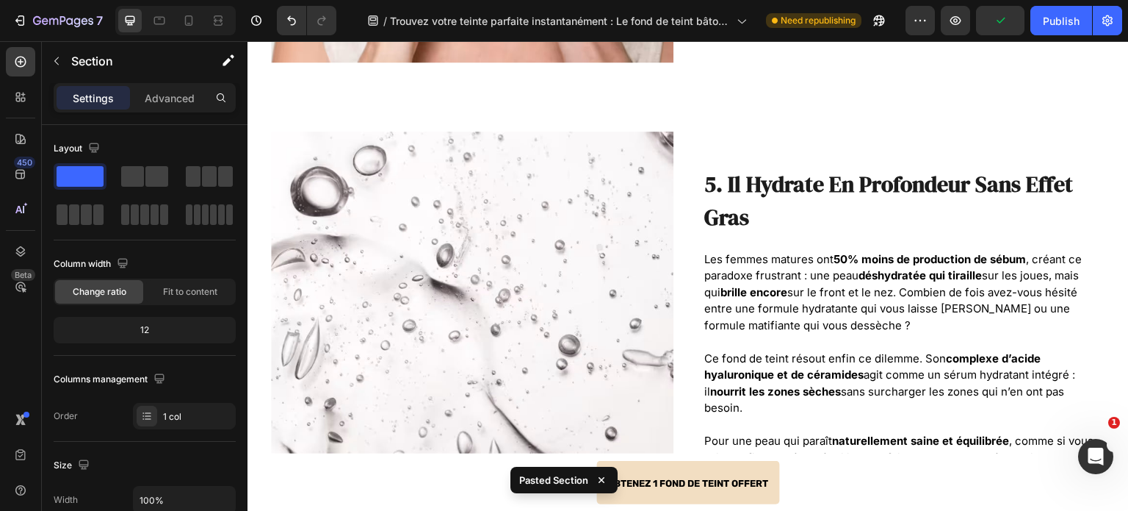
scroll to position [2510, 0]
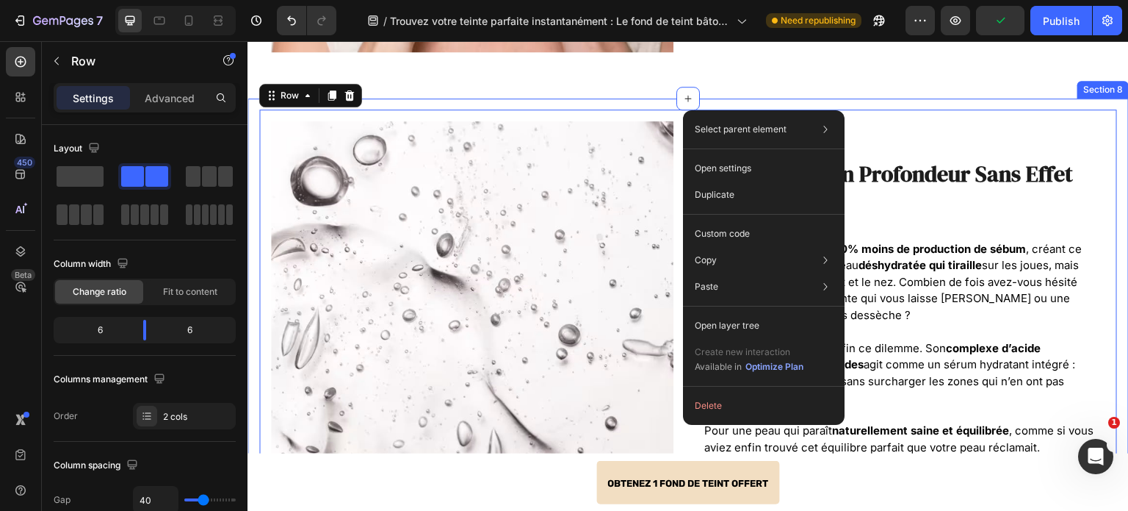
click at [736, 98] on div "Image 5. Il Hydrate En Profondeur Sans Effet Gras Heading Les femmes matures on…" at bounding box center [689, 325] width 882 height 454
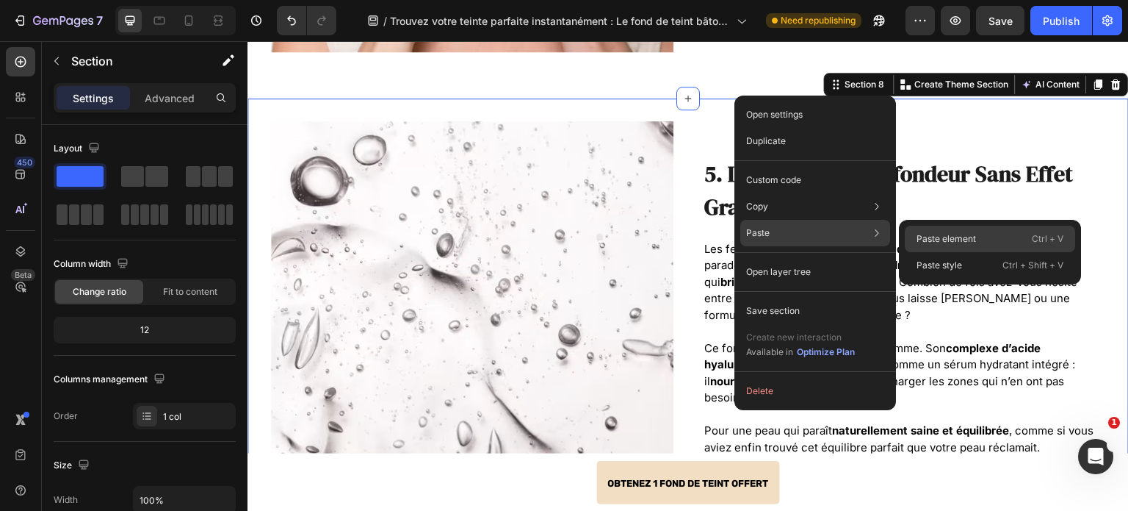
click at [937, 240] on p "Paste element" at bounding box center [947, 238] width 60 height 13
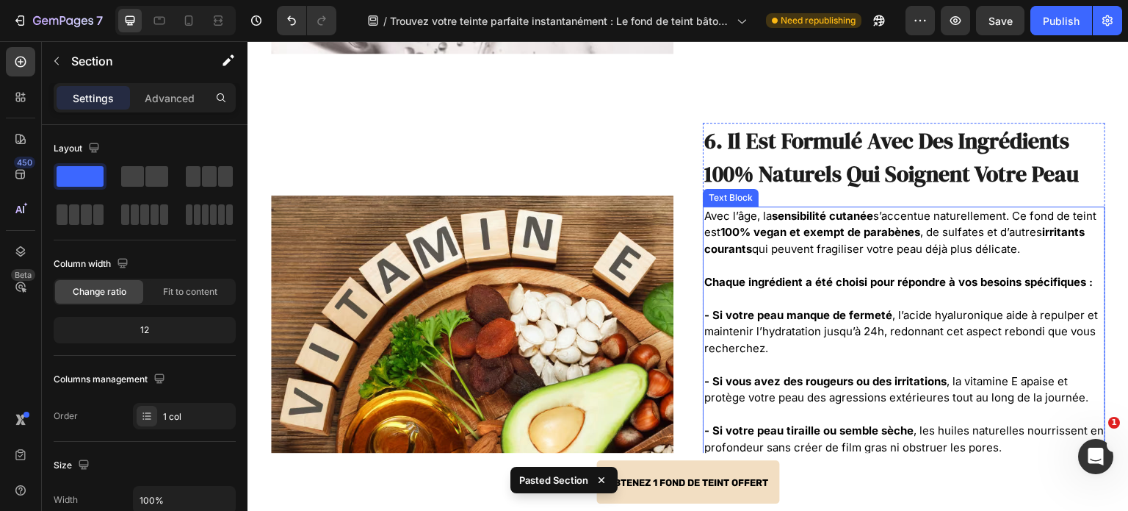
scroll to position [2959, 0]
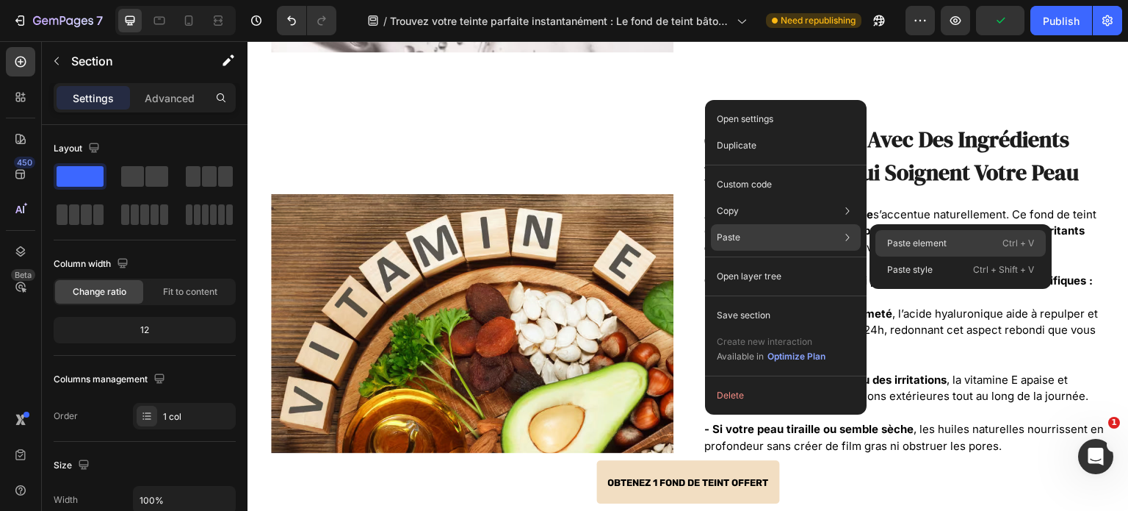
click at [886, 244] on div "Paste element Ctrl + V" at bounding box center [961, 243] width 170 height 26
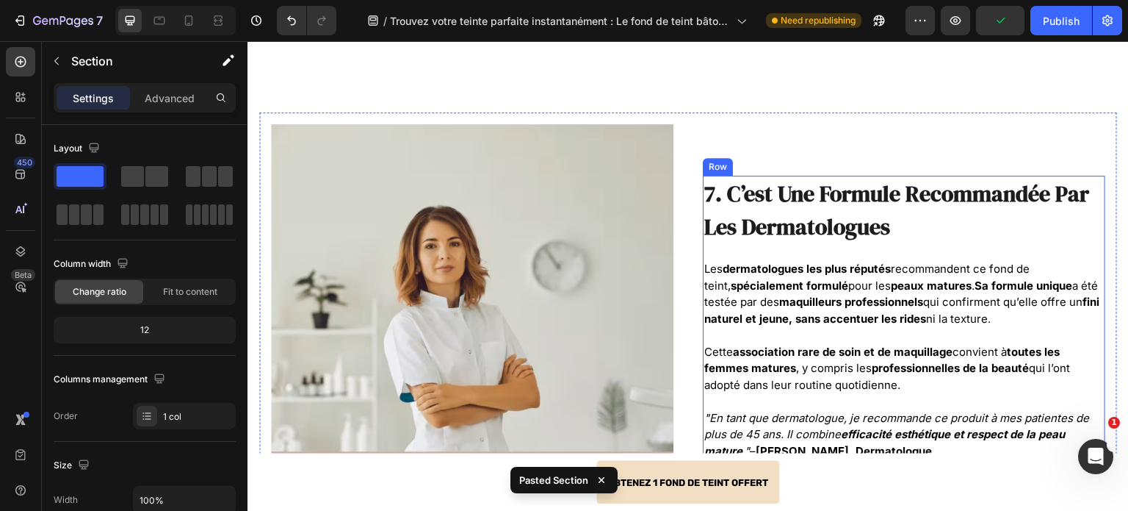
scroll to position [3559, 0]
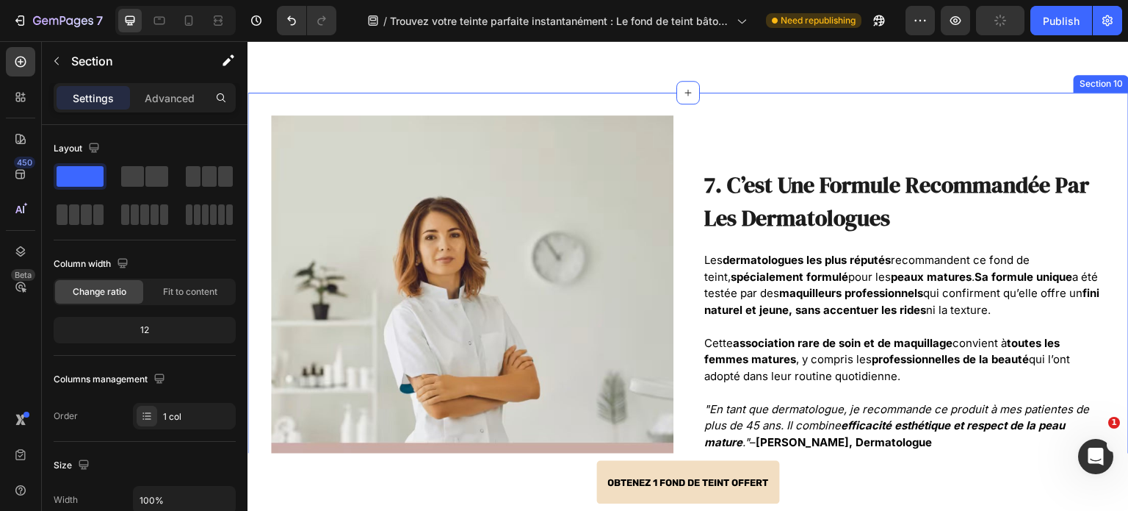
click at [699, 101] on div "Image 7. C’est Une Formule Recommandée Par Les Dermatologues Heading Les dermat…" at bounding box center [689, 329] width 882 height 472
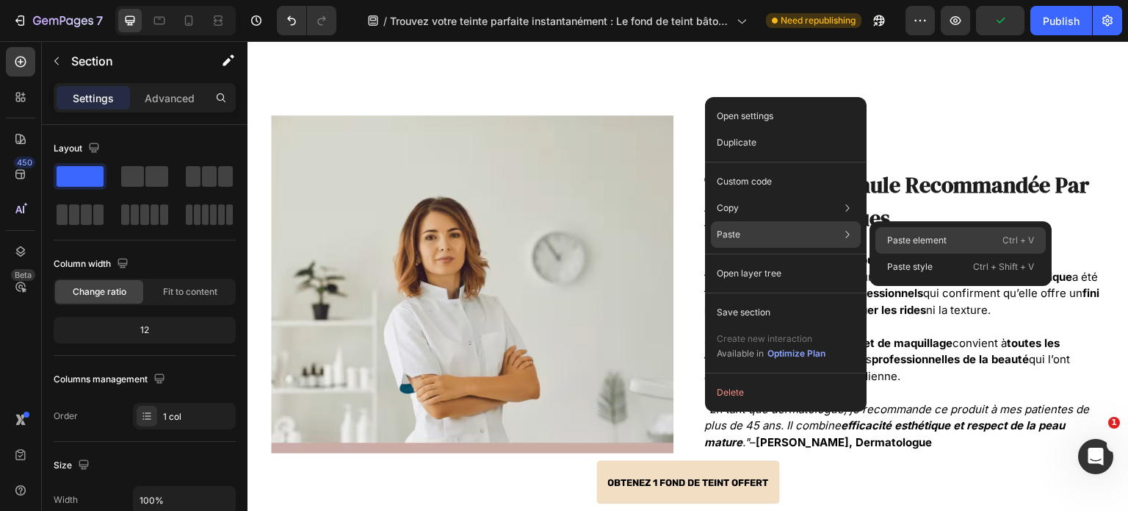
click at [908, 231] on div "Paste element Ctrl + V" at bounding box center [961, 240] width 170 height 26
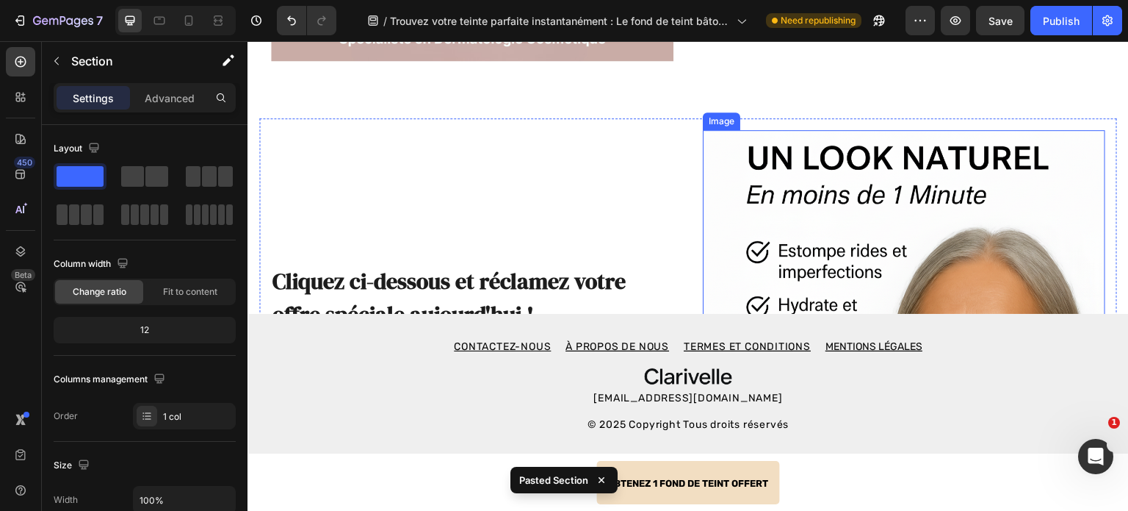
scroll to position [4025, 0]
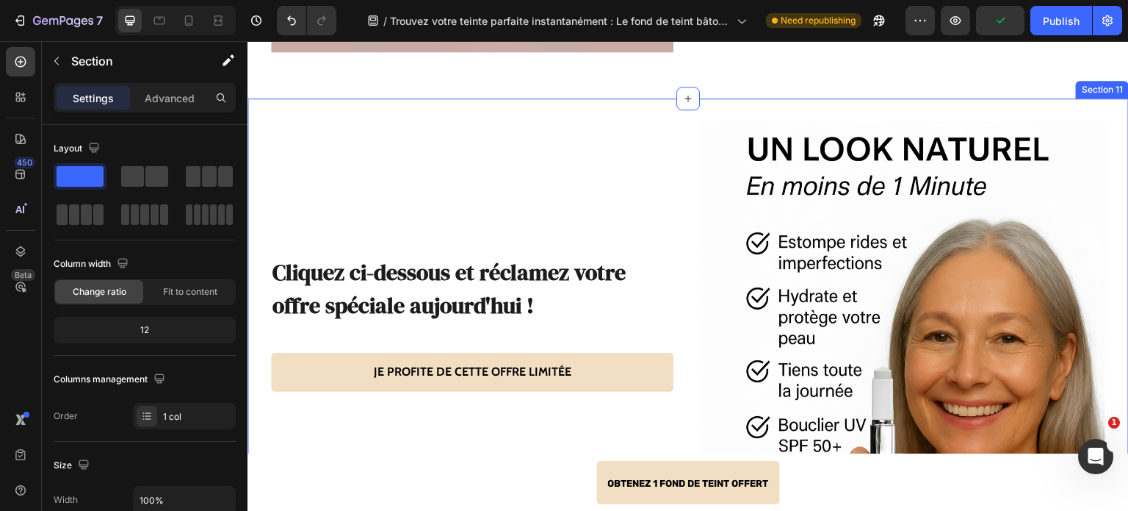
click at [742, 102] on div "Image Cliquez ci-dessous et réclamez votre offre spéciale aujourd'hui ! Heading…" at bounding box center [689, 334] width 882 height 472
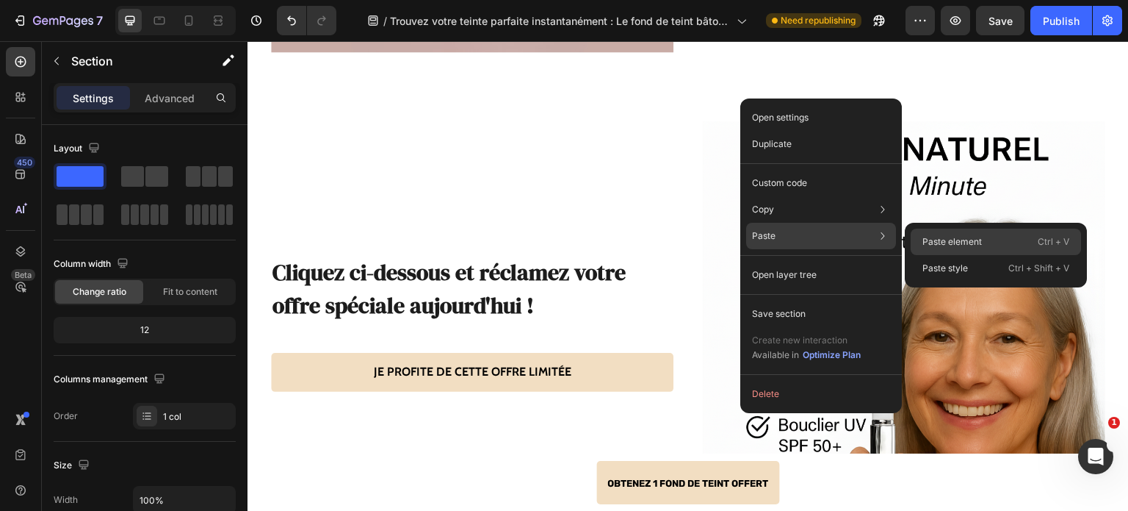
click at [972, 248] on p "Paste element" at bounding box center [953, 241] width 60 height 13
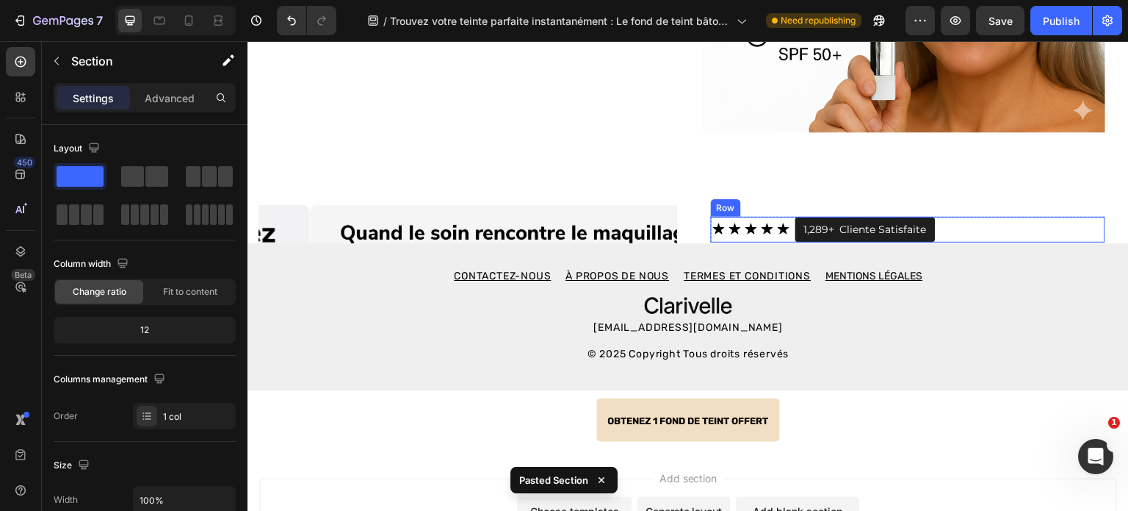
scroll to position [4490, 0]
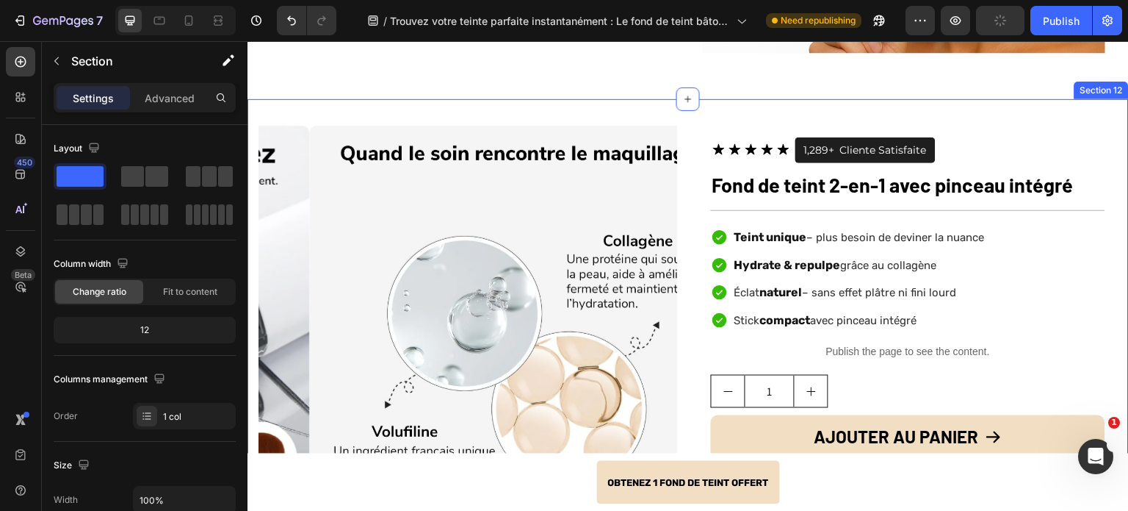
click at [724, 99] on div "Product Images Icon Icon Icon Icon Icon Icon List 1,289+ Text Block Cliente Sat…" at bounding box center [689, 504] width 882 height 810
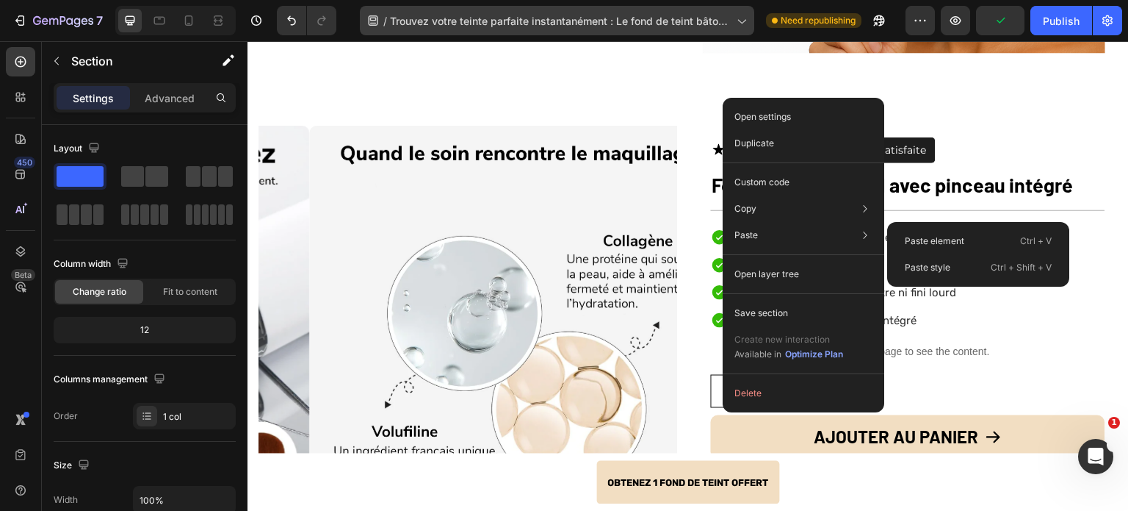
drag, startPoint x: 481, startPoint y: 168, endPoint x: 537, endPoint y: 31, distance: 148.3
click at [915, 243] on p "Paste element" at bounding box center [935, 240] width 60 height 13
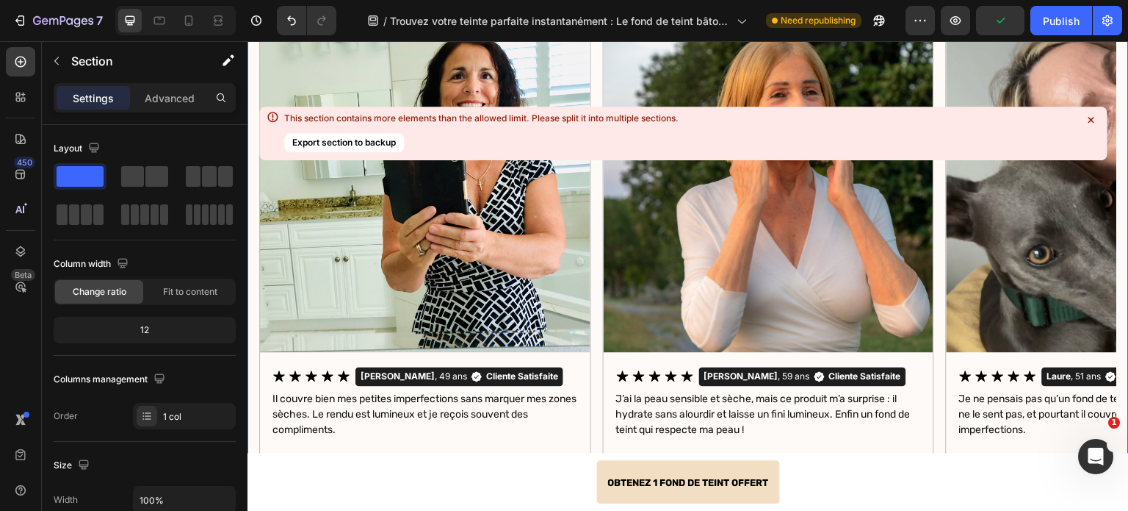
scroll to position [5127, 0]
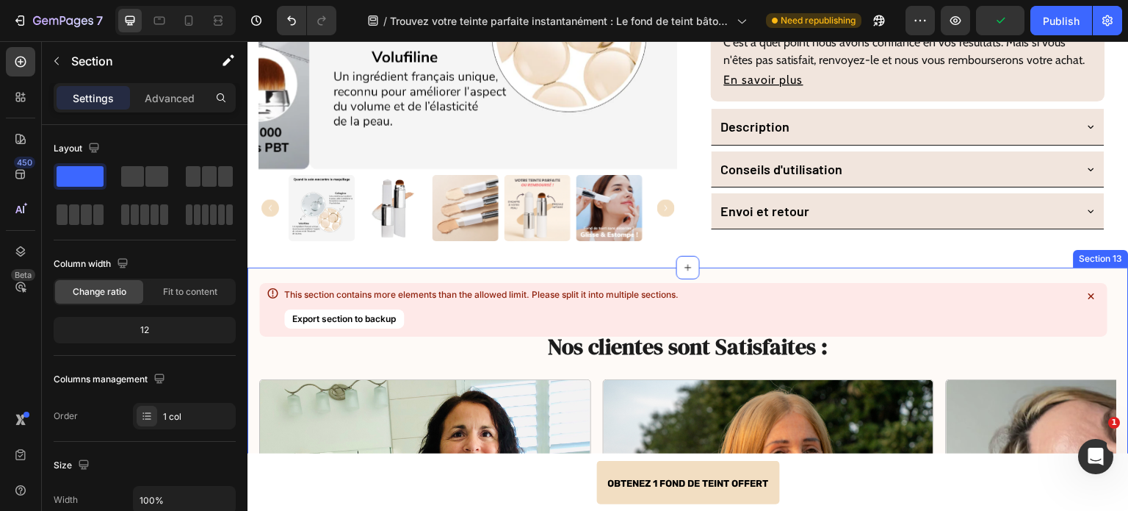
click at [1089, 294] on icon at bounding box center [1091, 296] width 6 height 6
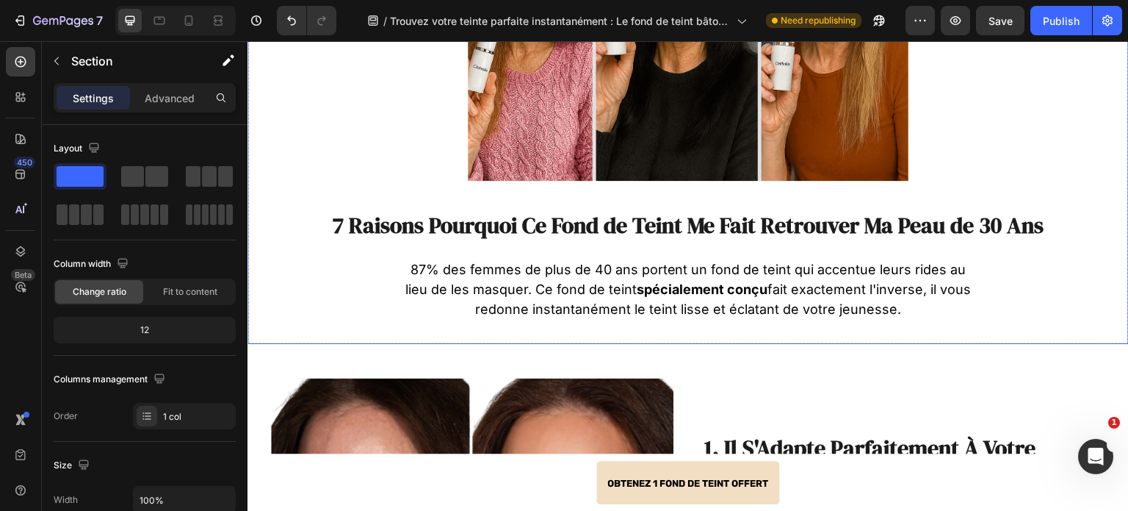
scroll to position [0, 0]
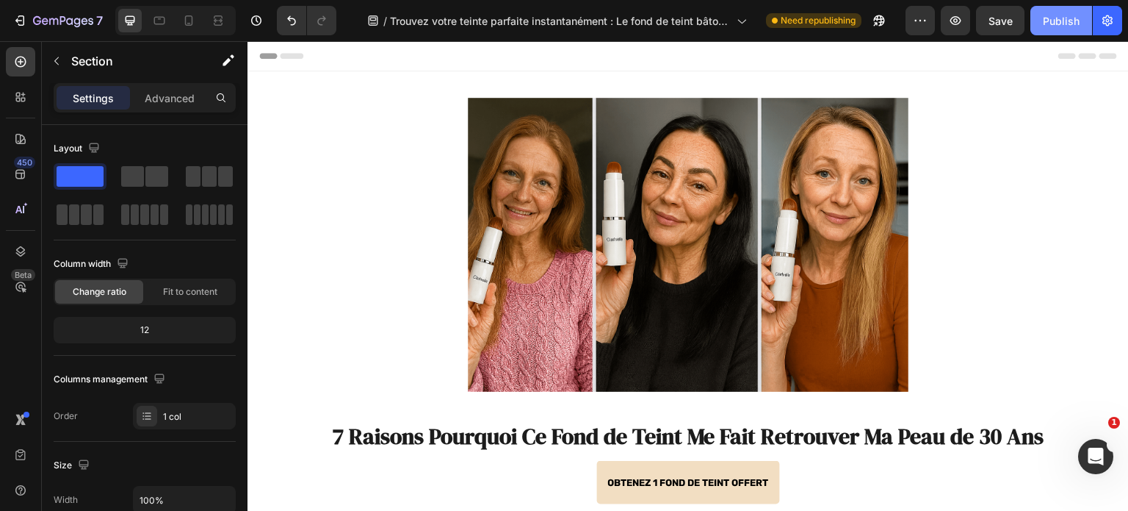
click at [1076, 22] on div "Publish" at bounding box center [1061, 20] width 37 height 15
click at [191, 23] on icon at bounding box center [189, 20] width 8 height 10
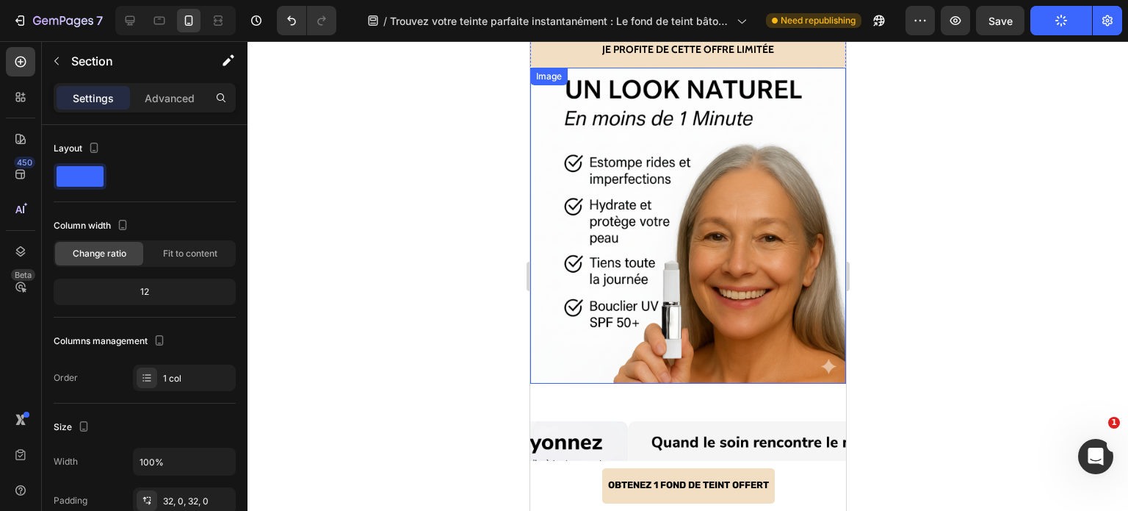
scroll to position [4408, 0]
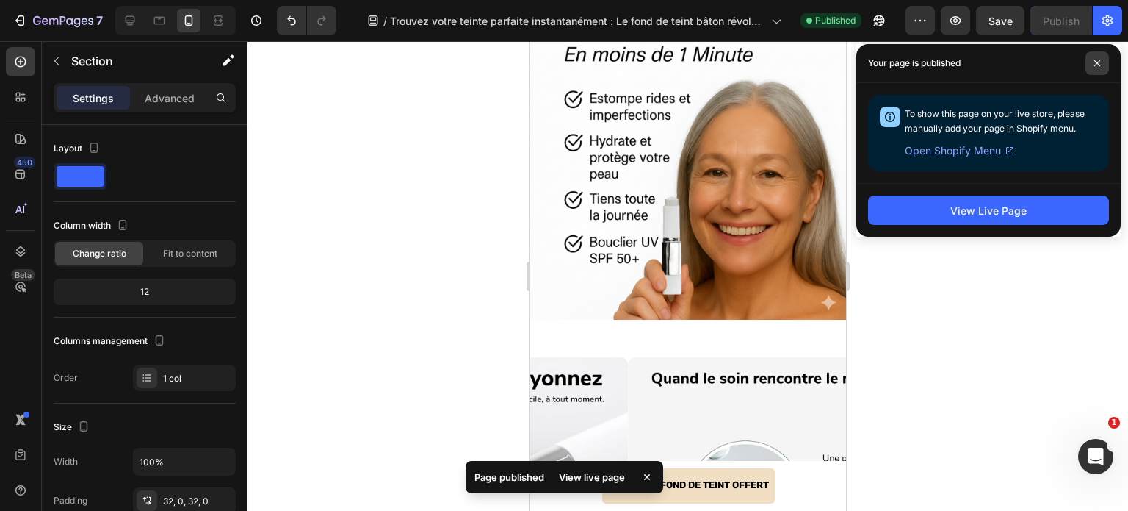
click at [1094, 61] on icon at bounding box center [1097, 63] width 7 height 7
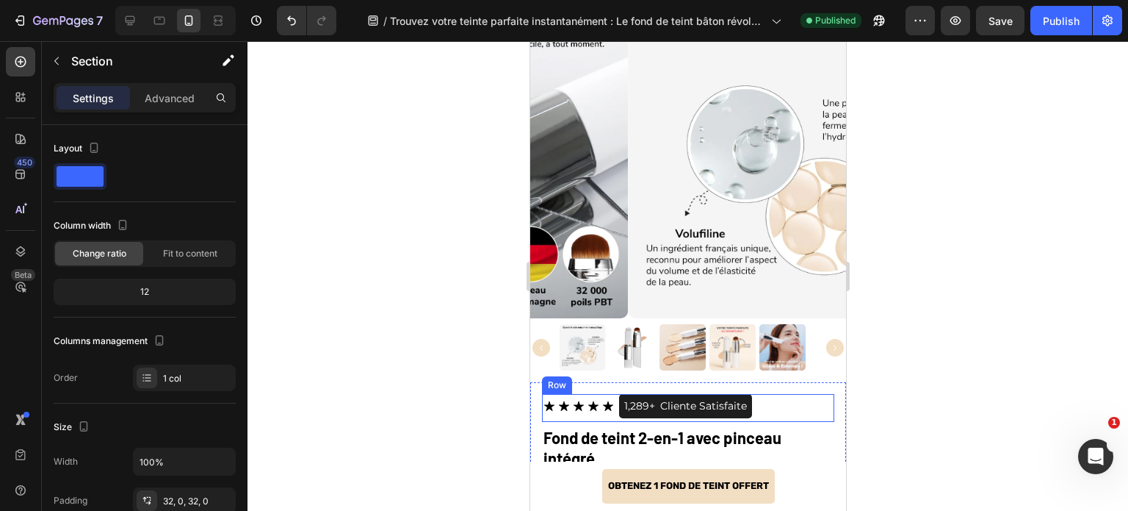
scroll to position [4849, 0]
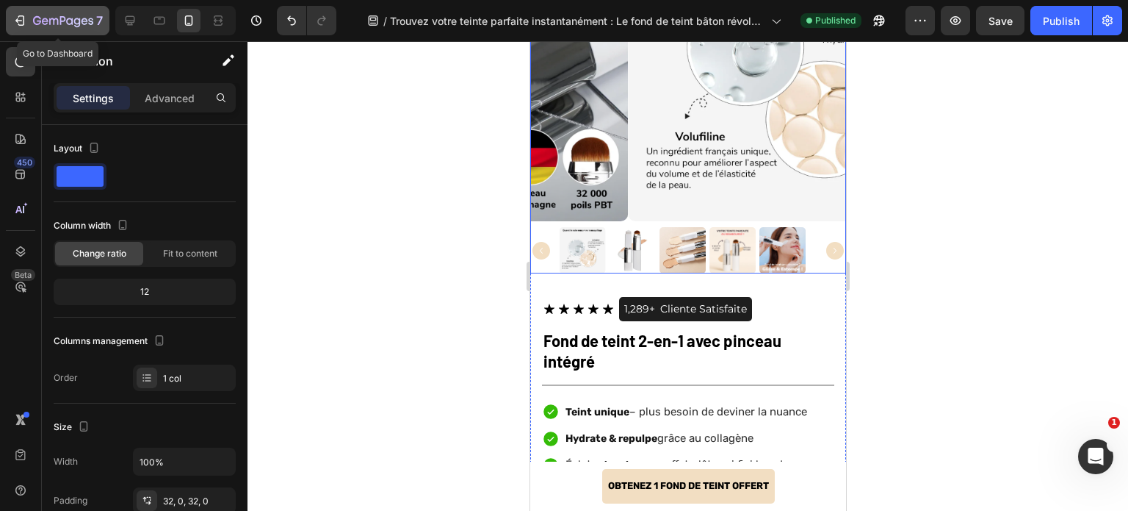
click at [37, 14] on div "7" at bounding box center [68, 21] width 70 height 18
